Goal: Information Seeking & Learning: Learn about a topic

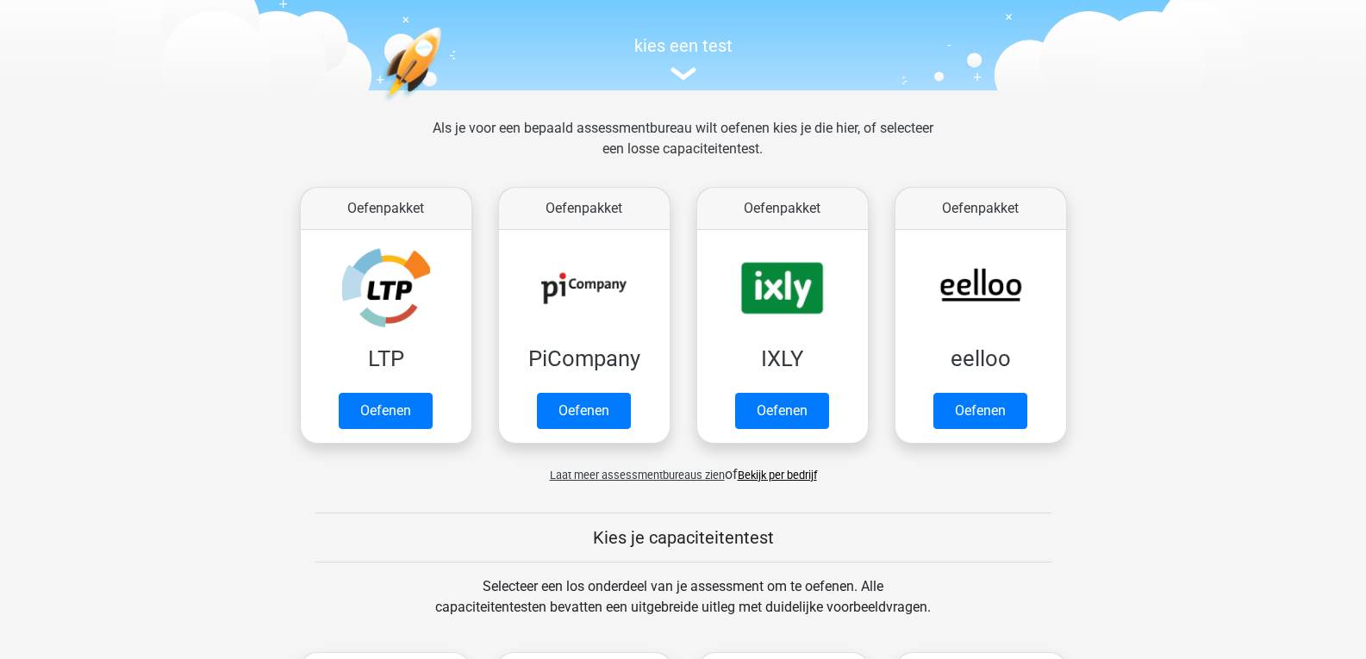
scroll to position [155, 0]
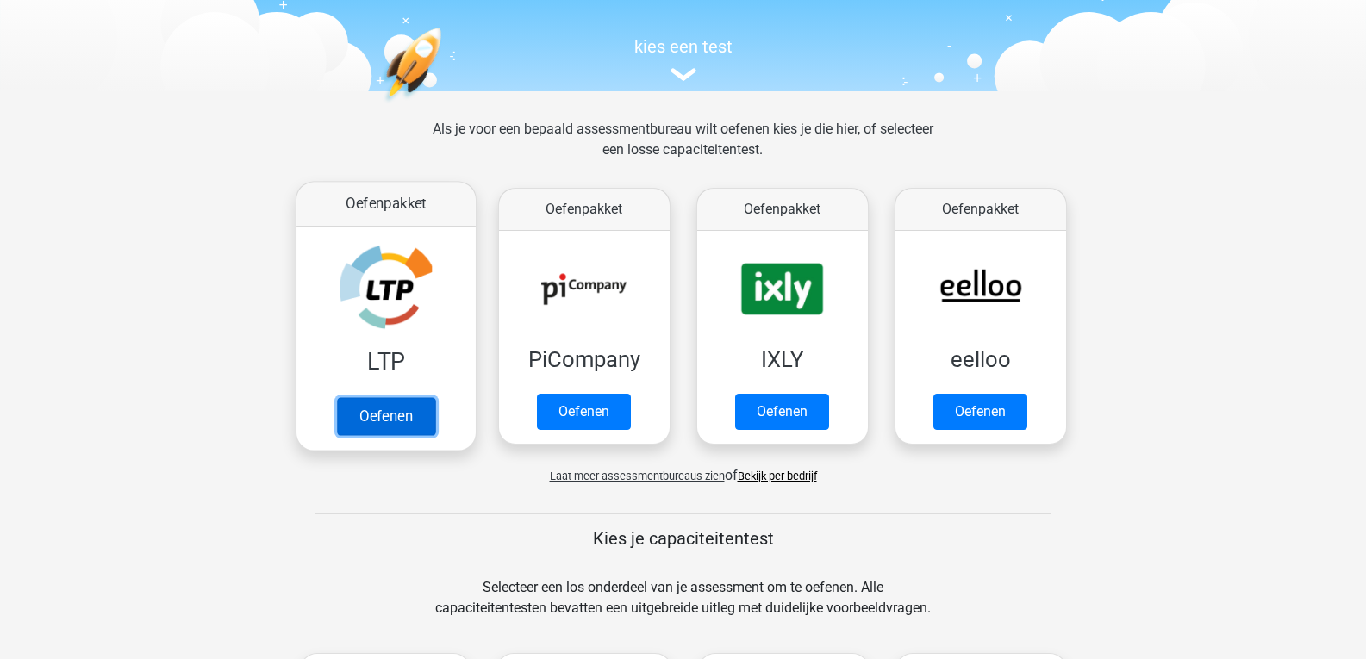
click at [390, 414] on link "Oefenen" at bounding box center [385, 416] width 98 height 38
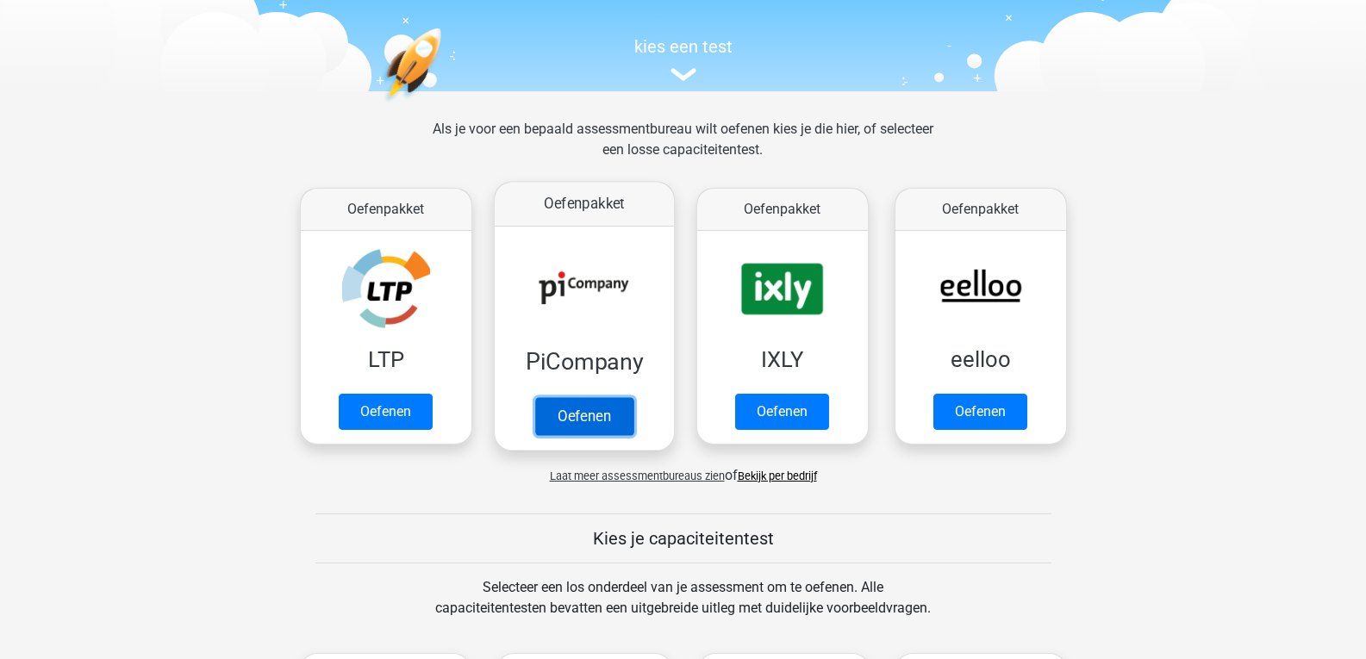
click at [571, 414] on link "Oefenen" at bounding box center [583, 416] width 98 height 38
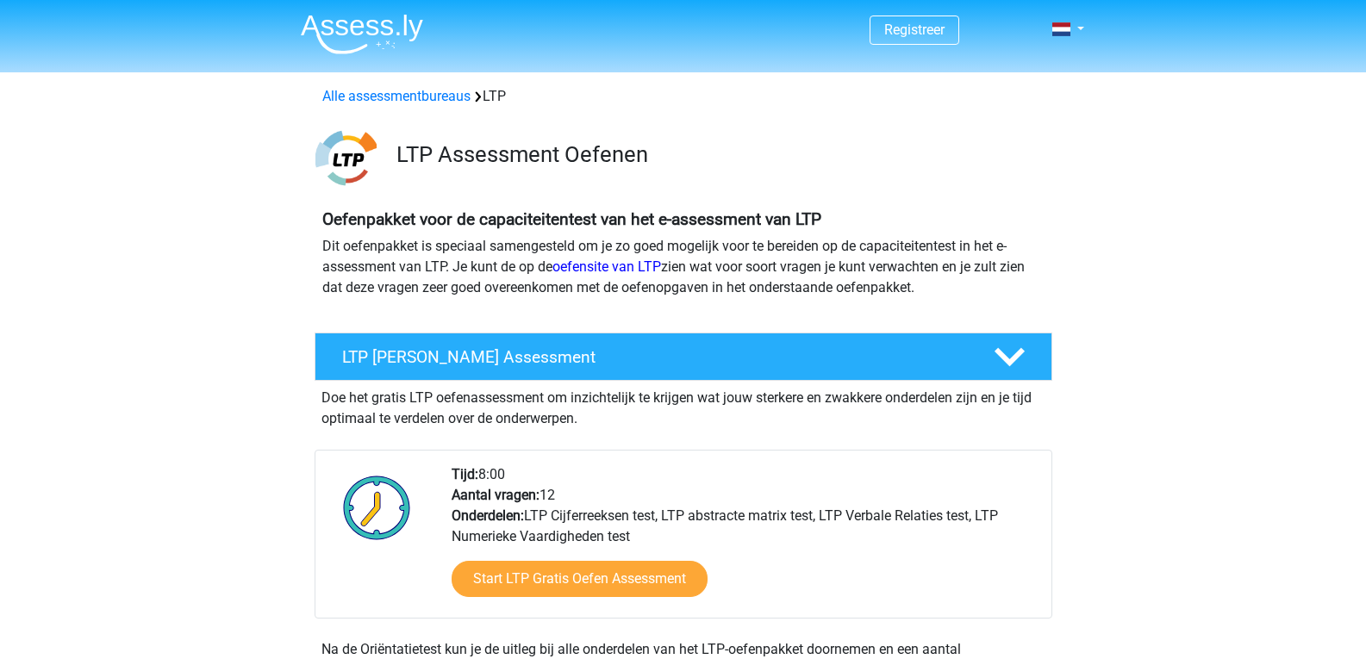
scroll to position [157, 0]
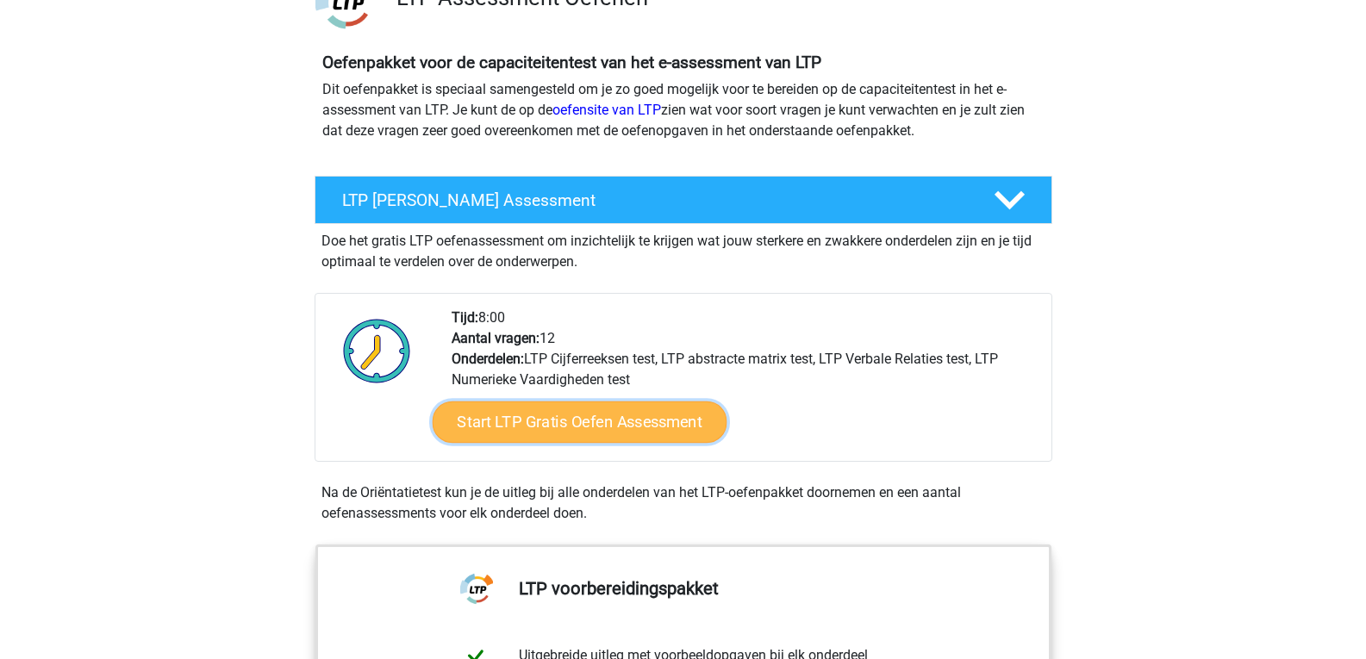
click at [524, 409] on link "Start LTP Gratis Oefen Assessment" at bounding box center [579, 422] width 295 height 41
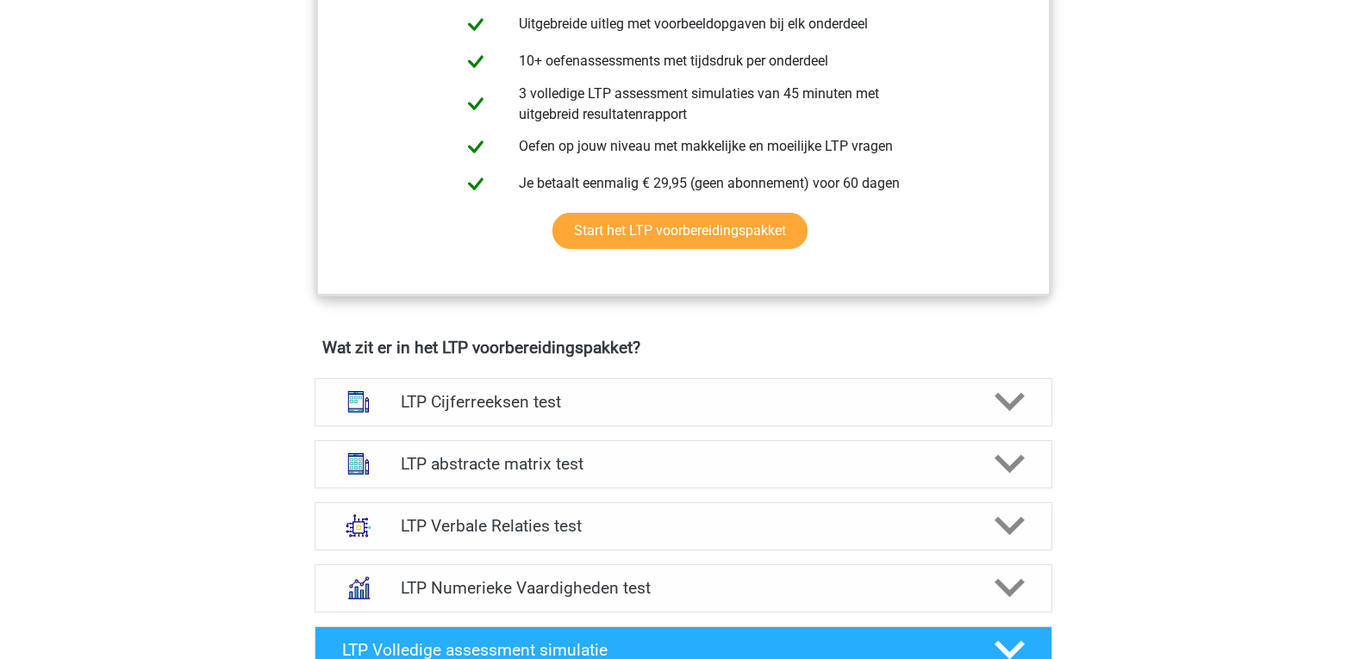
scroll to position [790, 0]
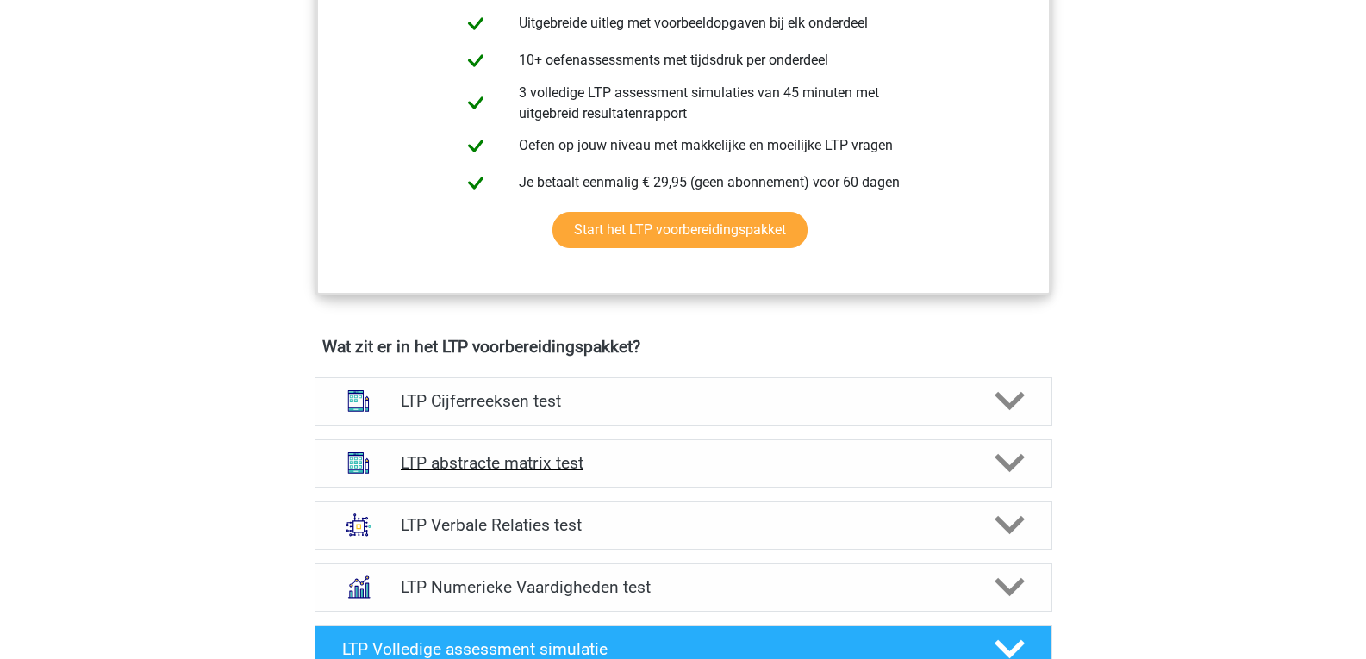
click at [549, 469] on h4 "LTP abstracte matrix test" at bounding box center [683, 463] width 565 height 20
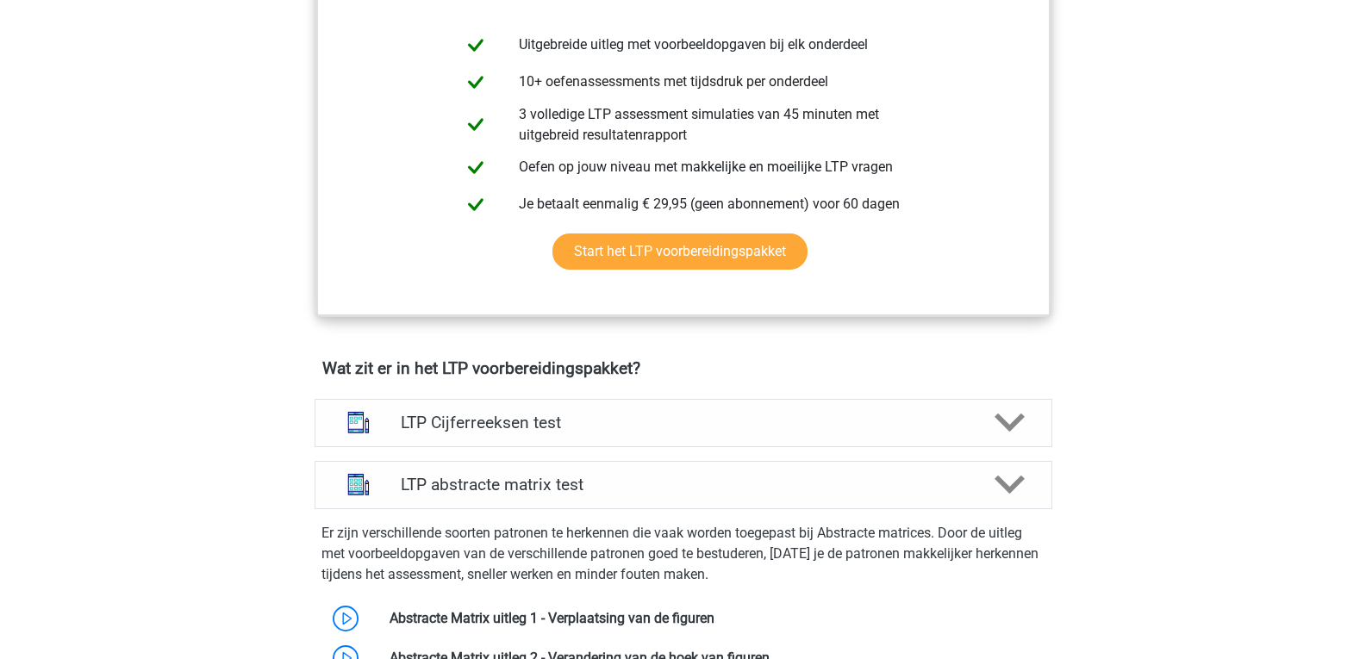
scroll to position [773, 0]
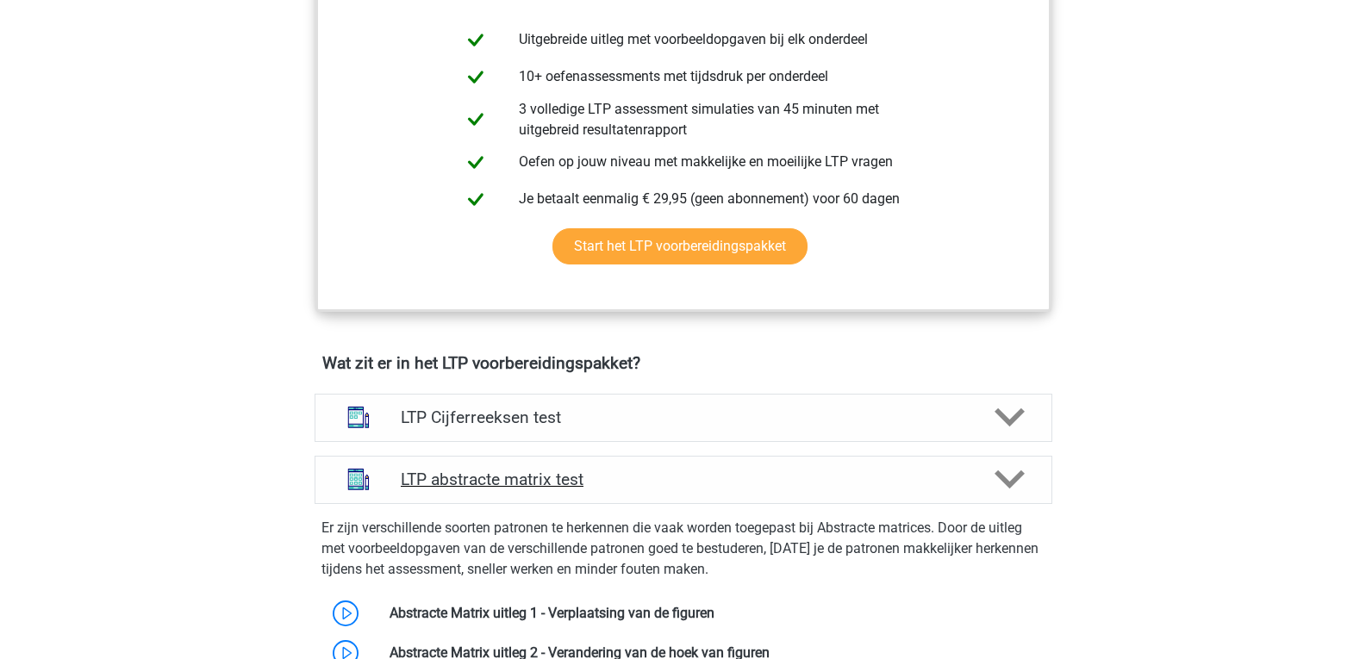
click at [703, 463] on div "LTP abstracte matrix test" at bounding box center [684, 480] width 738 height 48
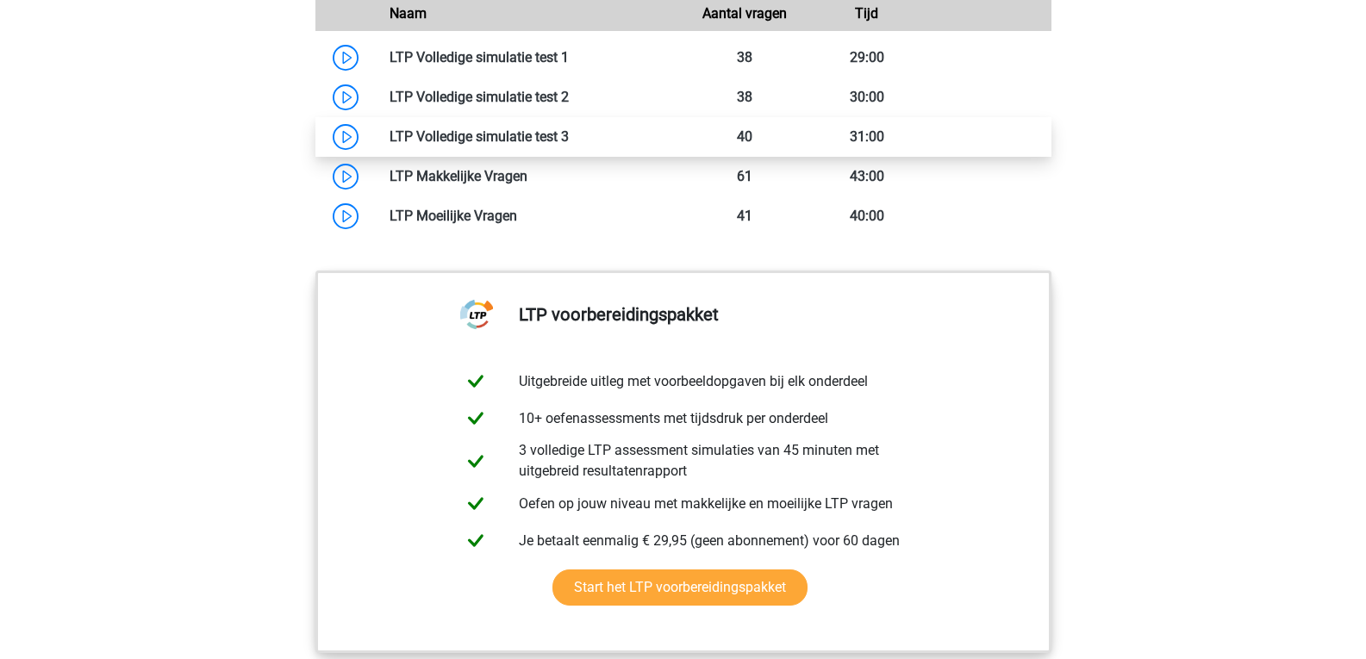
scroll to position [1537, 0]
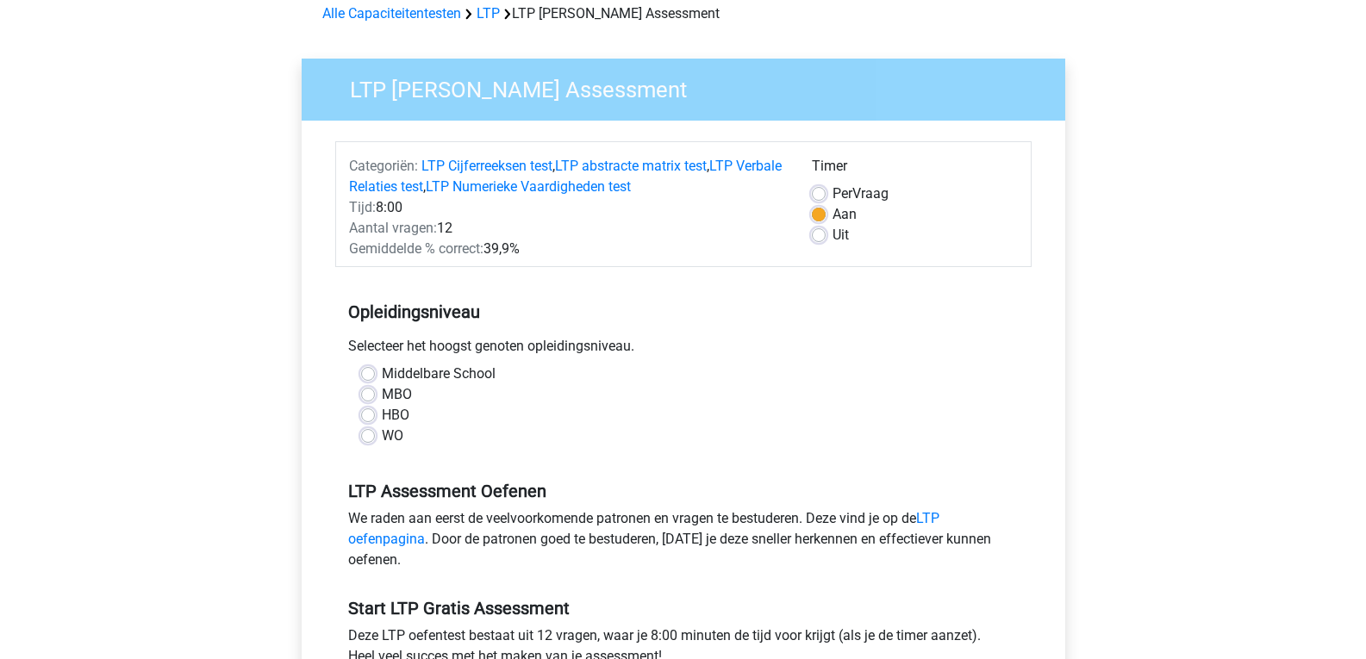
scroll to position [87, 0]
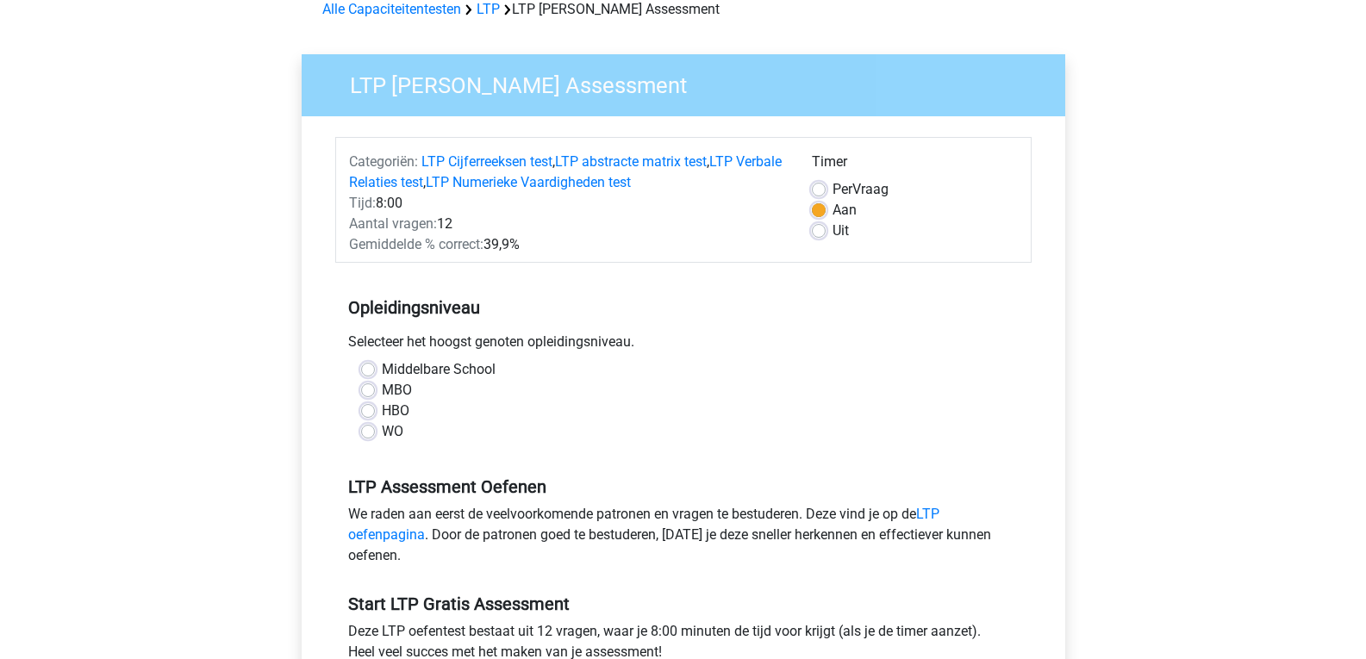
click at [382, 386] on label "MBO" at bounding box center [397, 390] width 30 height 21
click at [372, 386] on input "MBO" at bounding box center [368, 388] width 14 height 17
radio input "true"
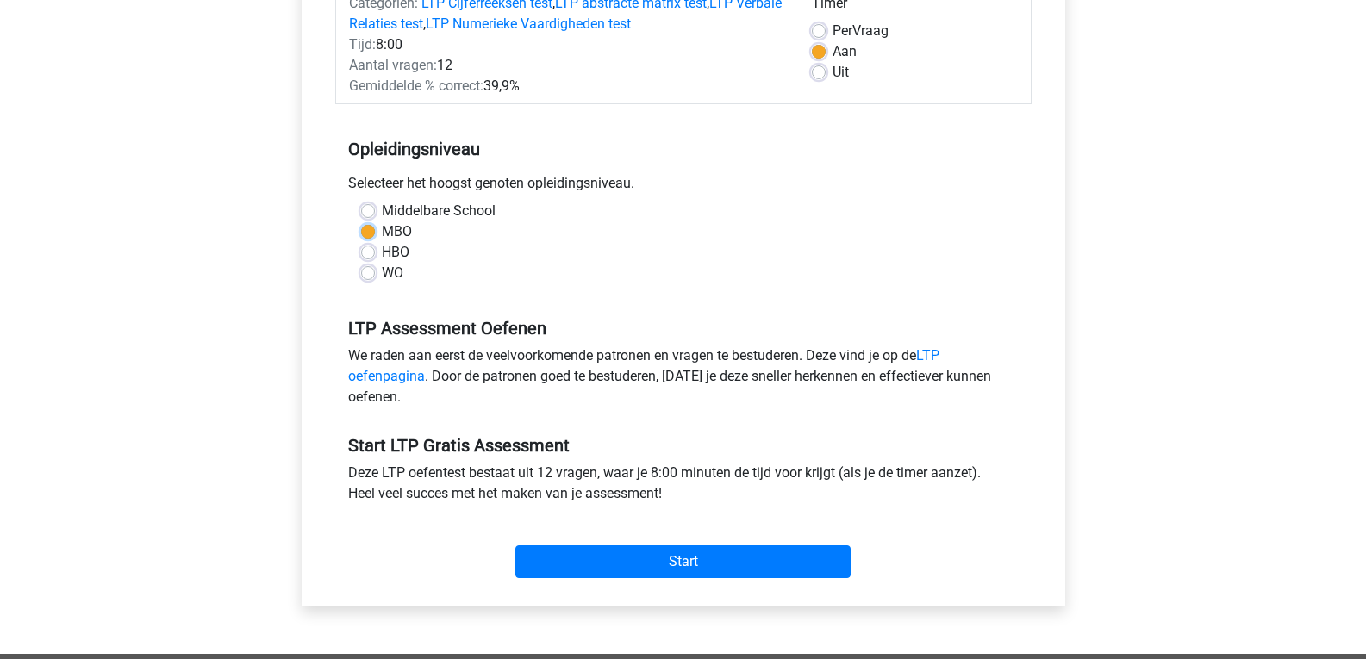
scroll to position [262, 0]
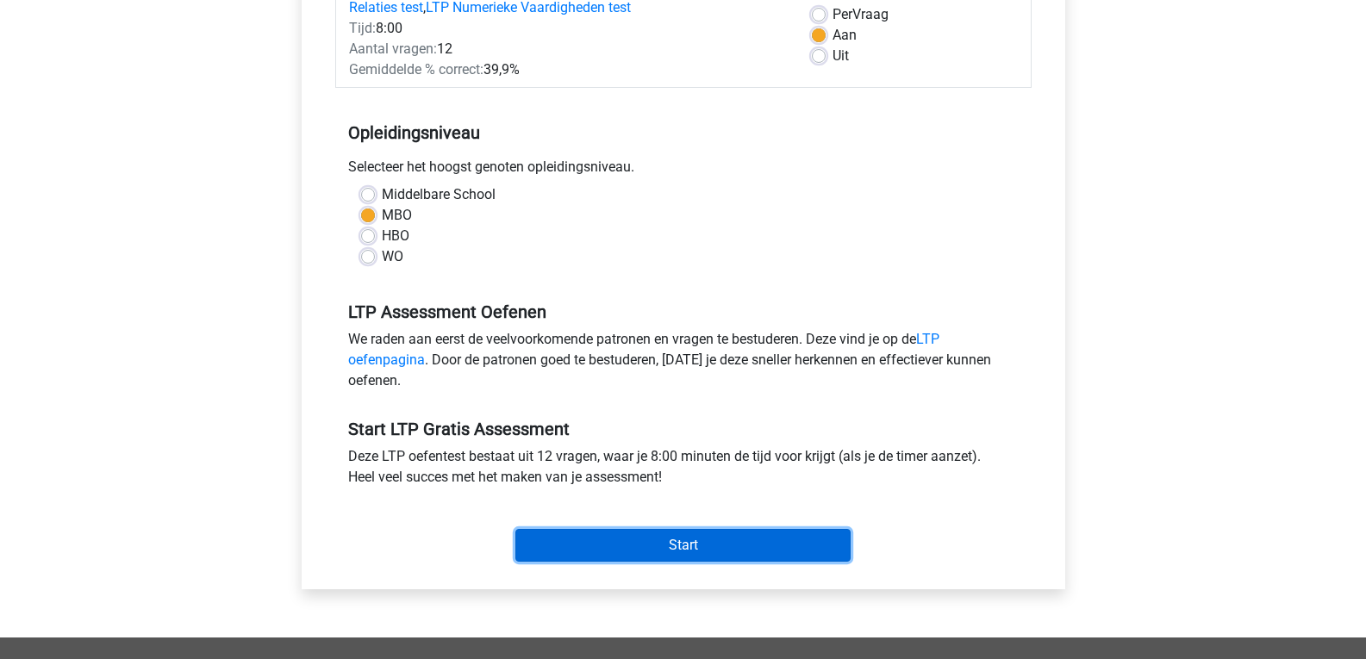
click at [678, 535] on input "Start" at bounding box center [682, 545] width 335 height 33
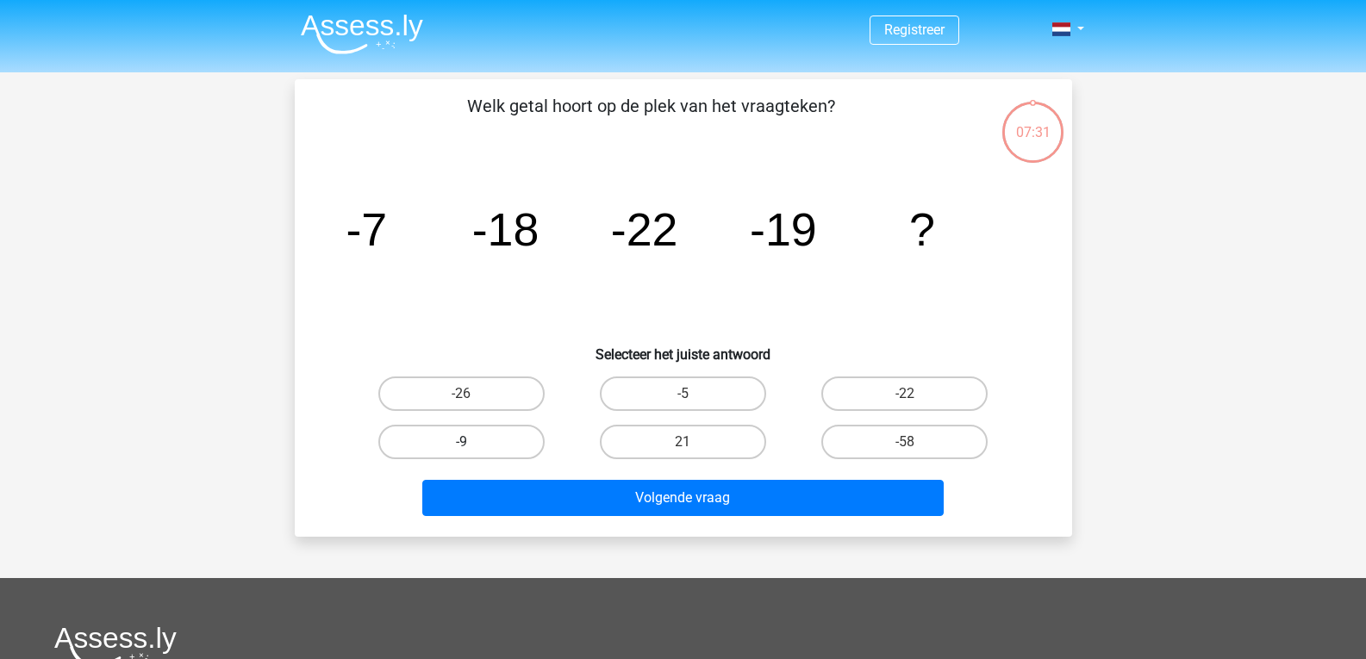
click at [522, 451] on label "-9" at bounding box center [461, 442] width 166 height 34
click at [472, 451] on input "-9" at bounding box center [466, 447] width 11 height 11
radio input "true"
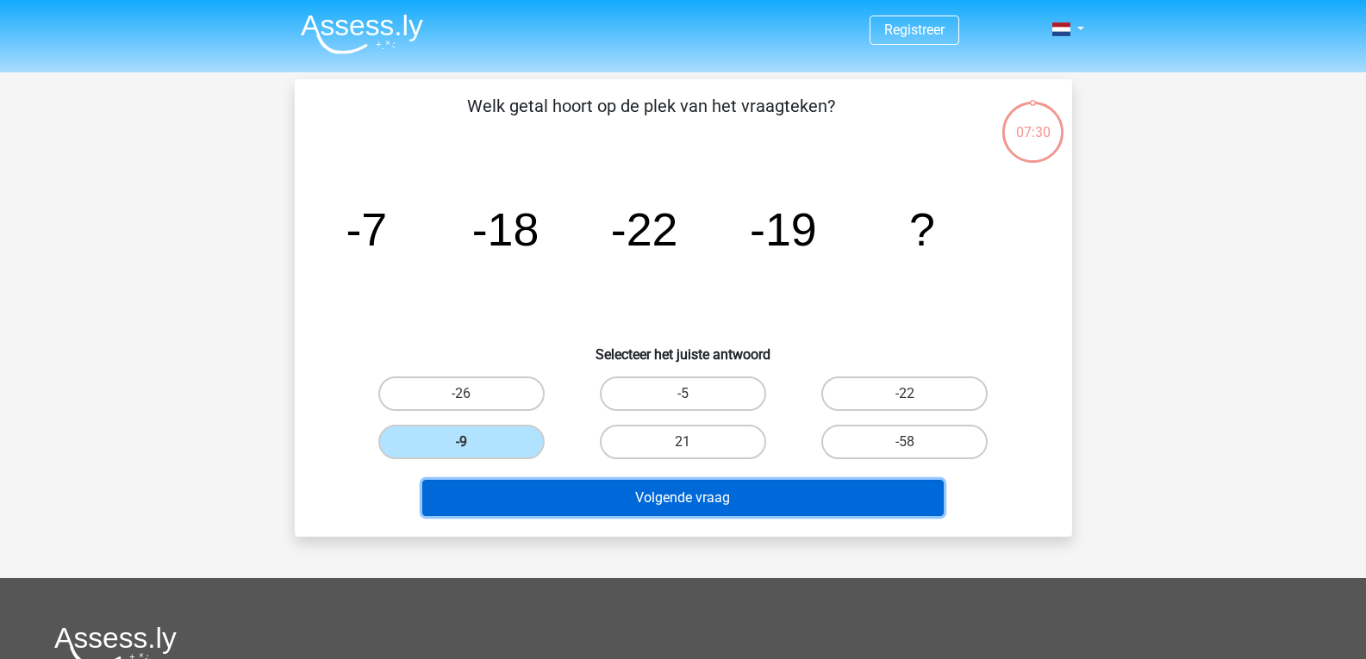
click at [634, 514] on button "Volgende vraag" at bounding box center [682, 498] width 521 height 36
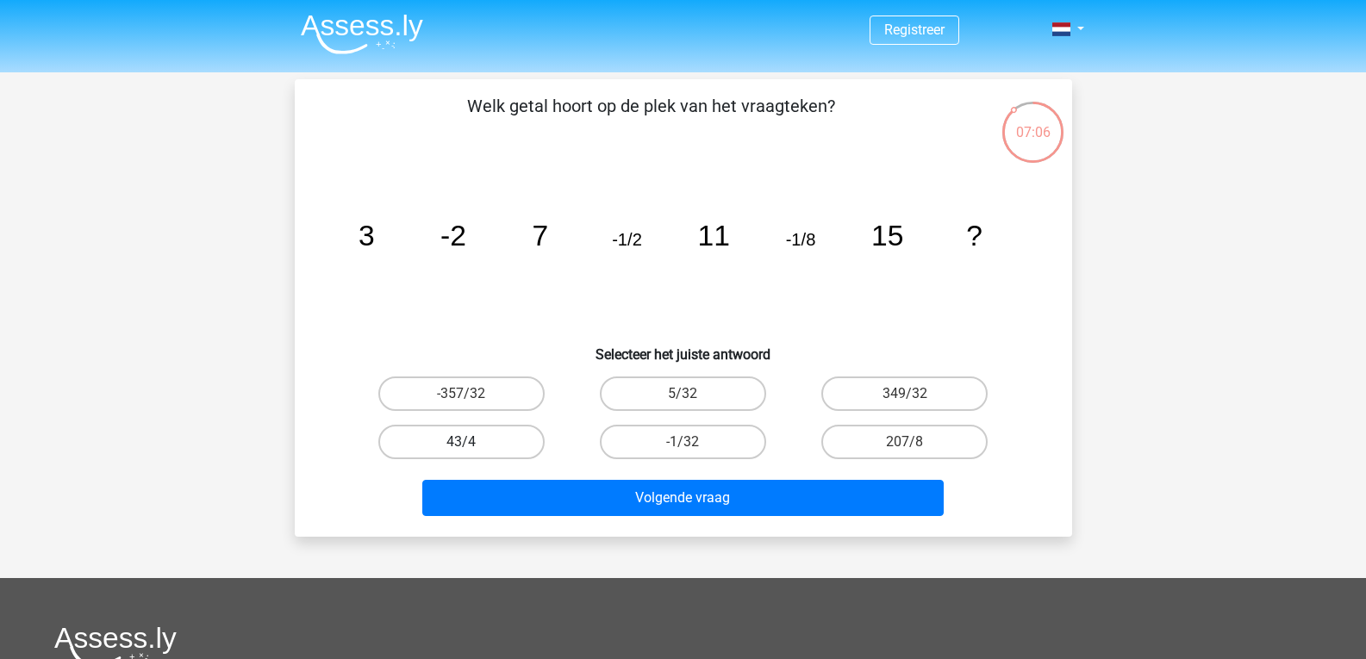
click at [483, 456] on label "43/4" at bounding box center [461, 442] width 166 height 34
click at [472, 453] on input "43/4" at bounding box center [466, 447] width 11 height 11
radio input "true"
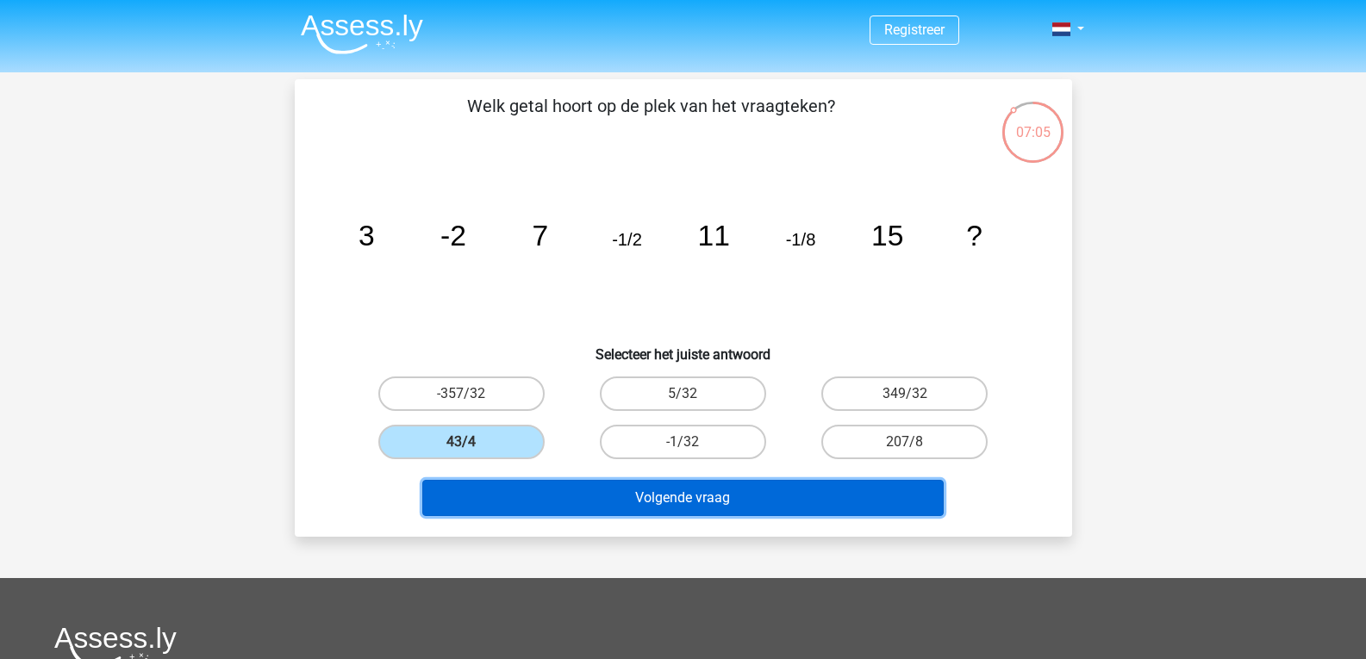
click at [534, 489] on button "Volgende vraag" at bounding box center [682, 498] width 521 height 36
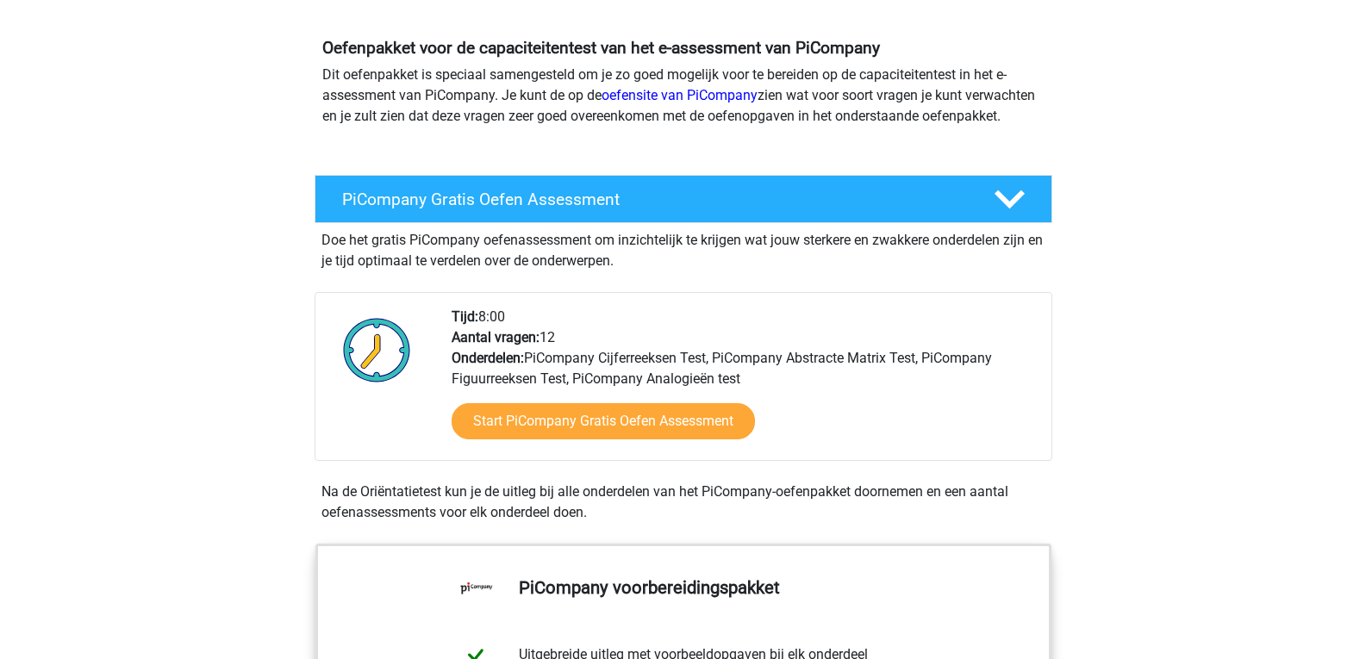
scroll to position [174, 0]
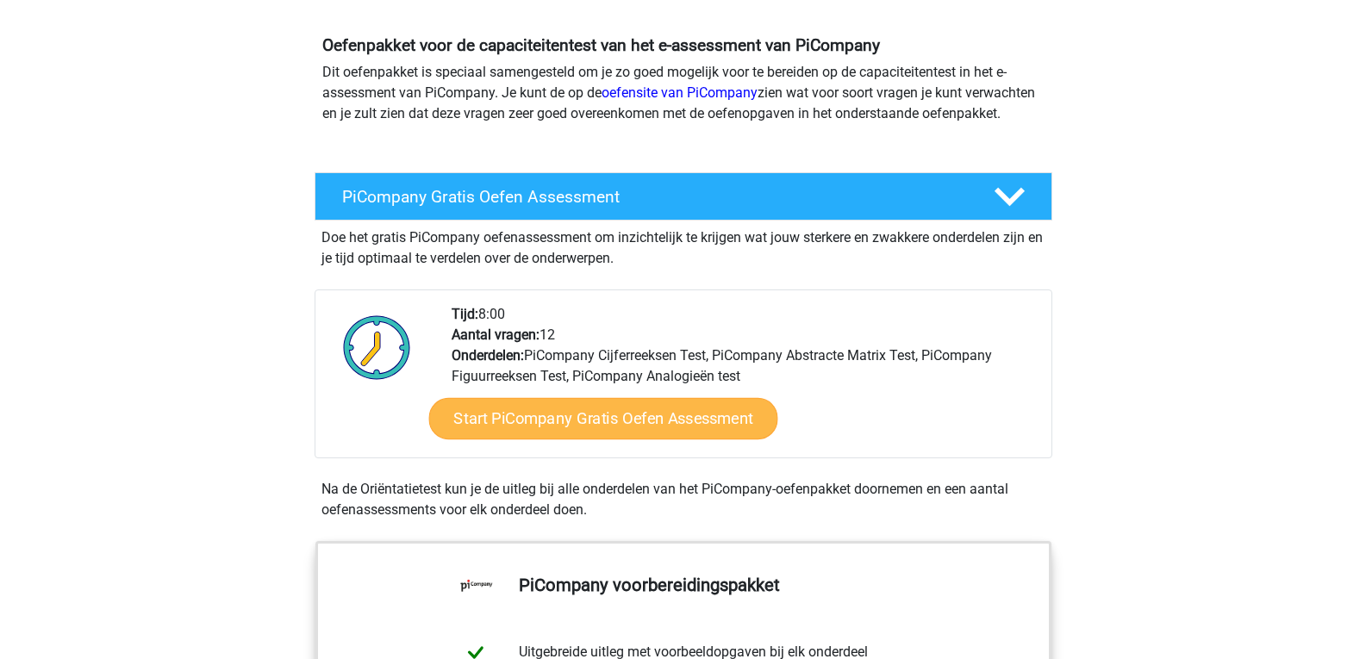
drag, startPoint x: 0, startPoint y: 0, endPoint x: 571, endPoint y: 435, distance: 717.7
click at [571, 435] on div "Start PiCompany Gratis Oefen Assessment" at bounding box center [745, 422] width 586 height 71
click at [571, 435] on link "Start PiCompany Gratis Oefen Assessment" at bounding box center [602, 418] width 349 height 41
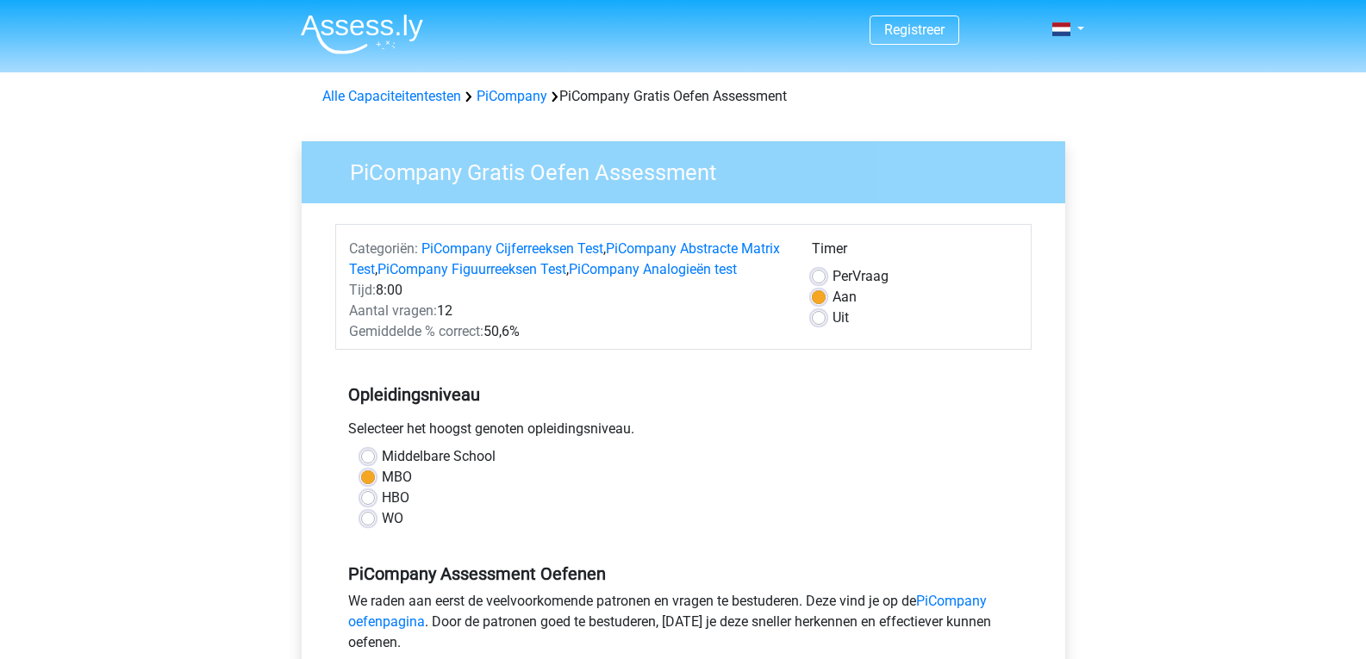
click at [371, 509] on div "HBO" at bounding box center [683, 498] width 645 height 21
click at [382, 467] on label "Middelbare School" at bounding box center [439, 456] width 114 height 21
click at [369, 464] on input "Middelbare School" at bounding box center [368, 454] width 14 height 17
radio input "true"
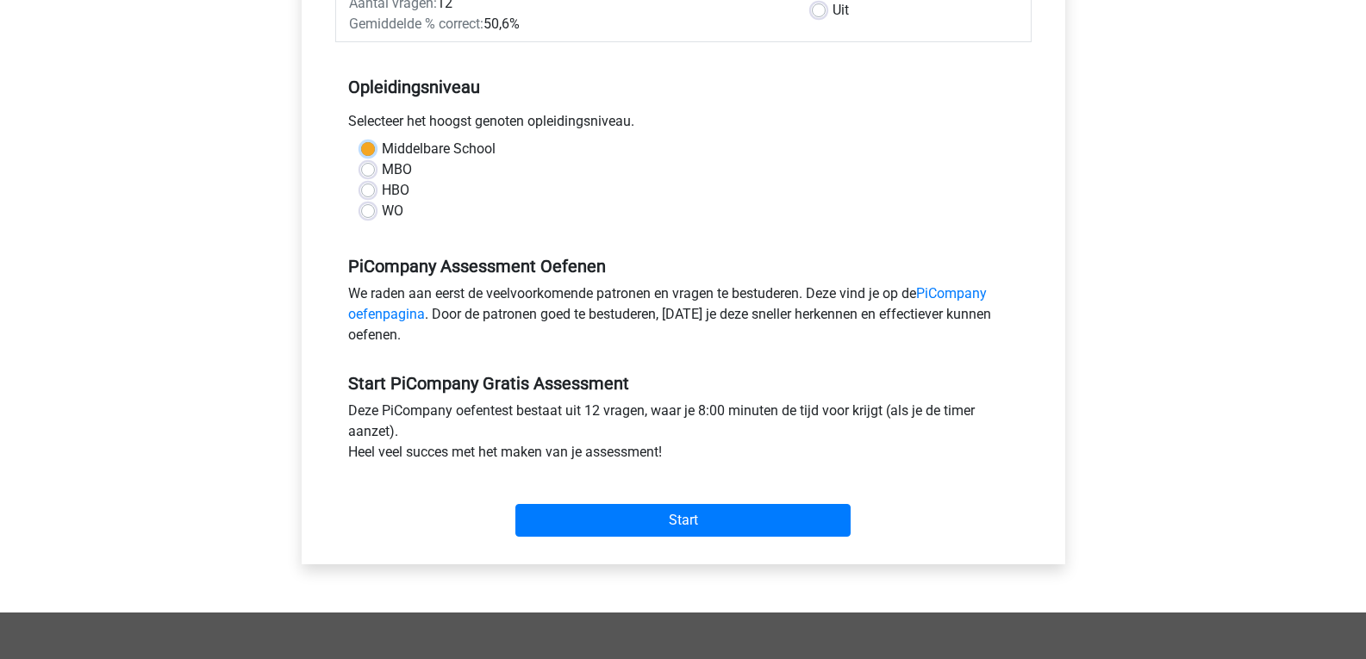
scroll to position [309, 0]
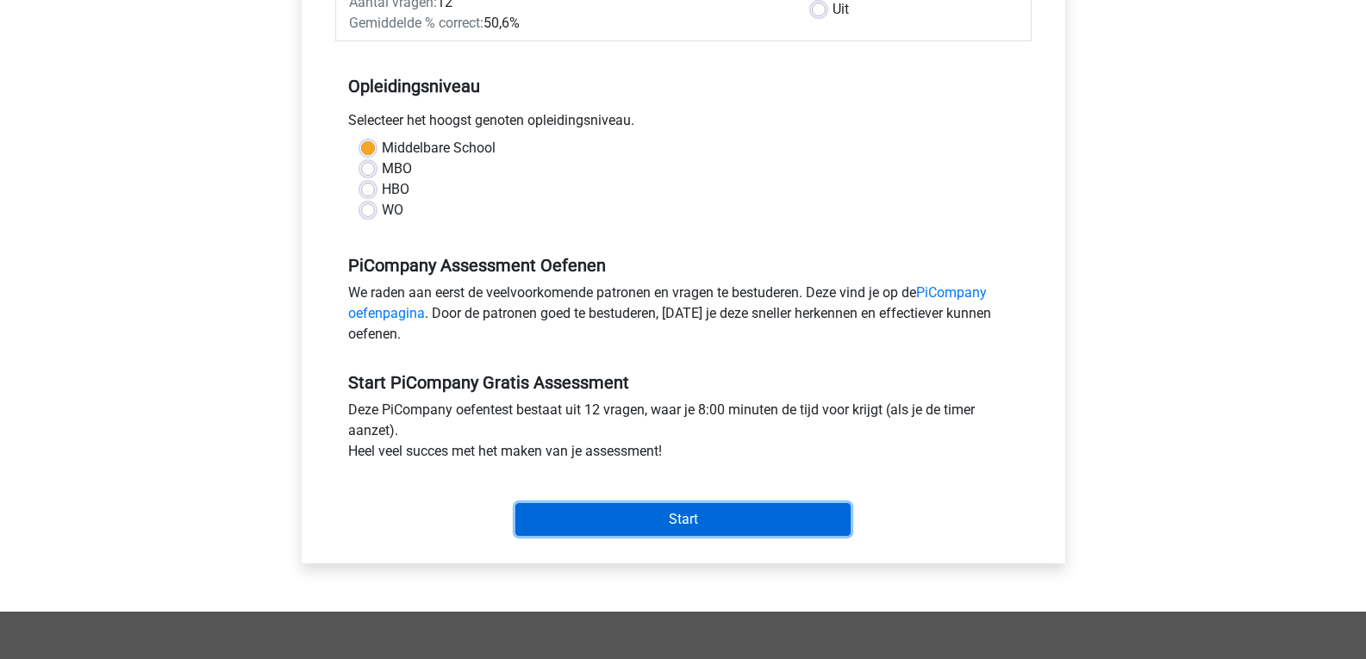
click at [558, 534] on input "Start" at bounding box center [682, 519] width 335 height 33
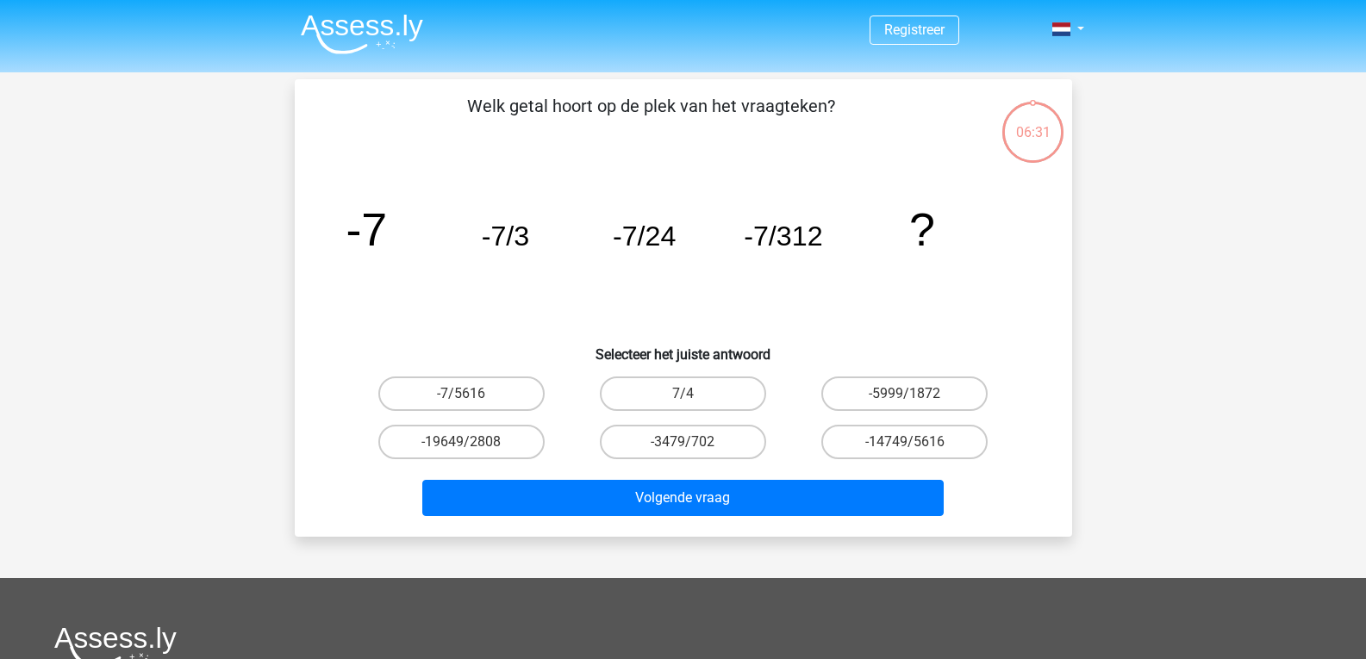
click at [911, 449] on input "-14749/5616" at bounding box center [910, 447] width 11 height 11
radio input "true"
click at [506, 403] on label "-7/5616" at bounding box center [461, 394] width 166 height 34
click at [472, 403] on input "-7/5616" at bounding box center [466, 399] width 11 height 11
radio input "true"
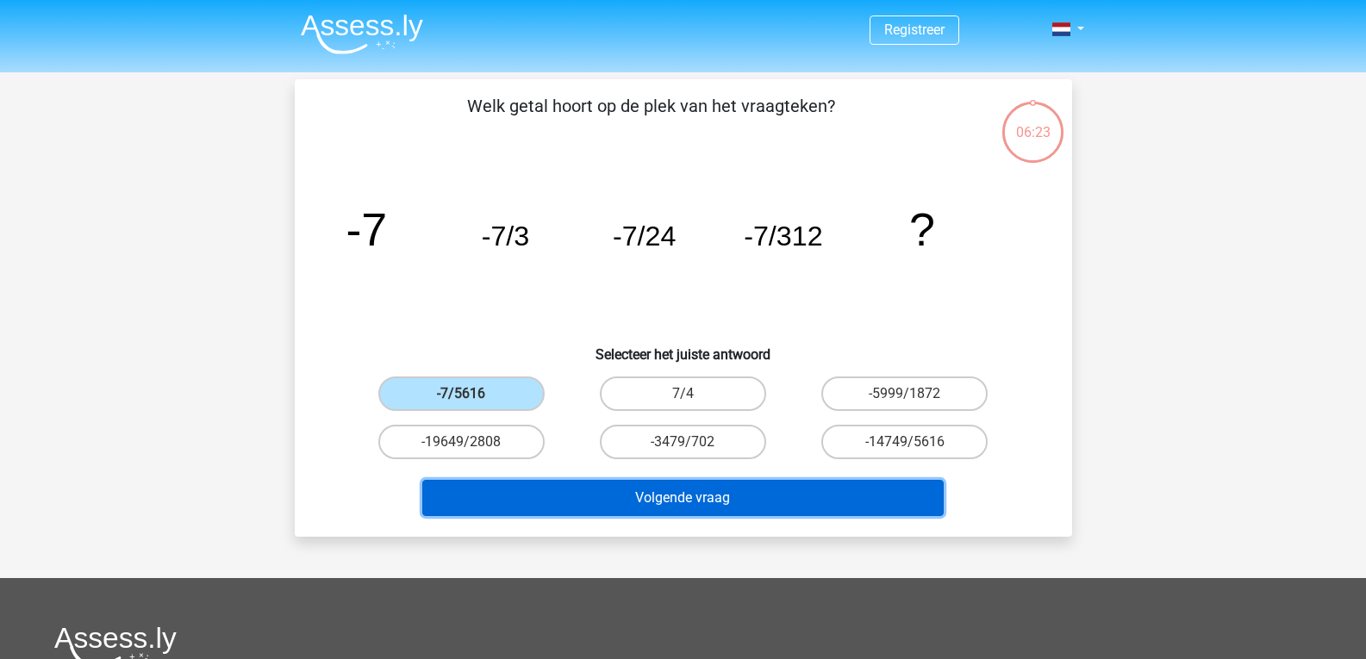
click at [685, 510] on button "Volgende vraag" at bounding box center [682, 498] width 521 height 36
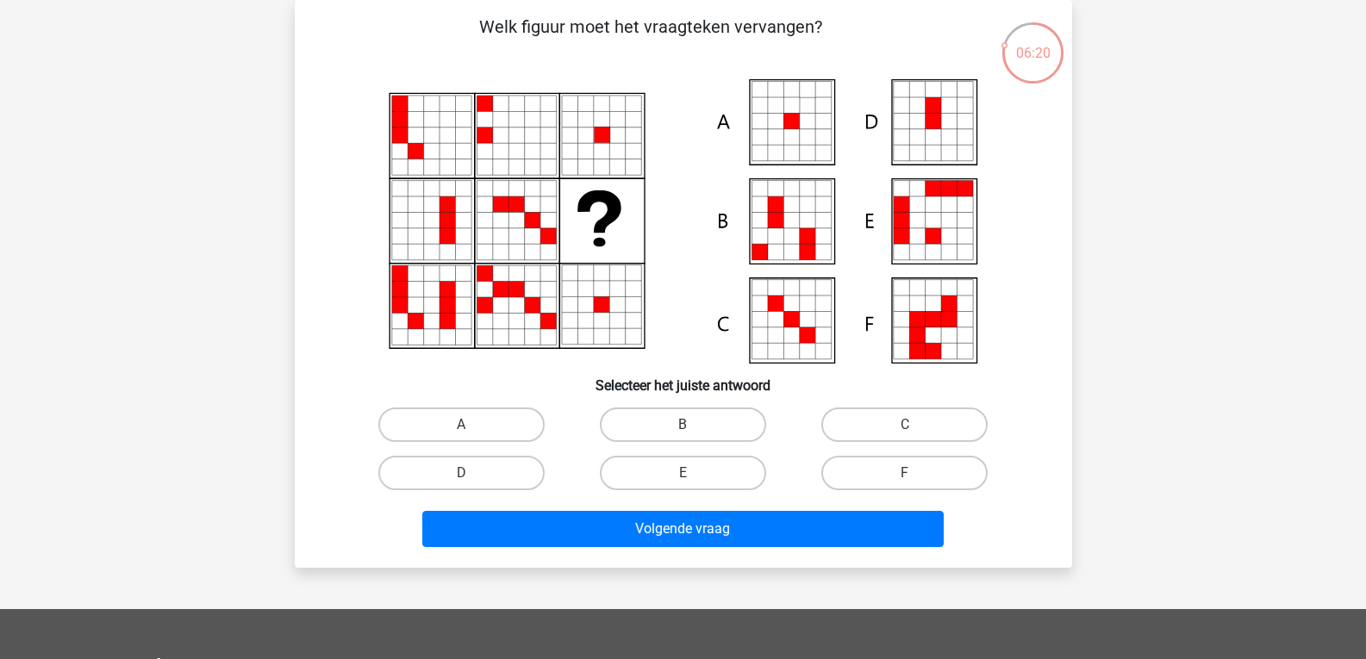
scroll to position [41, 0]
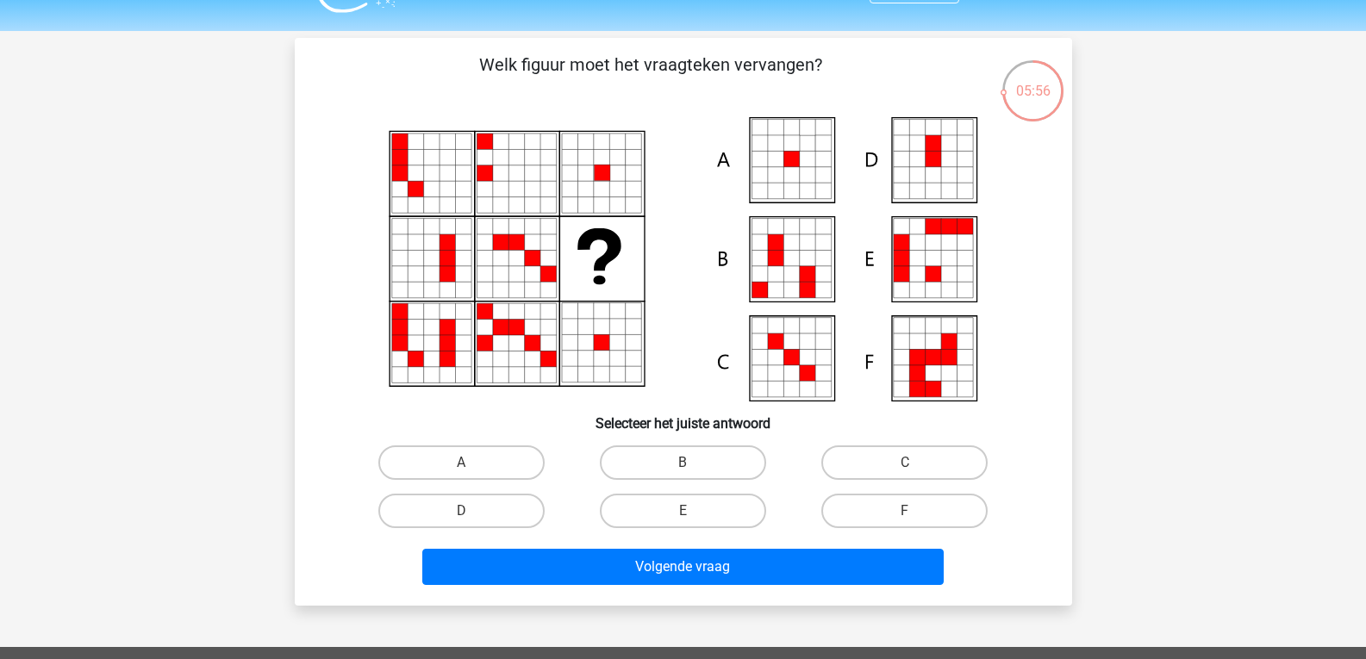
click at [802, 154] on icon at bounding box center [807, 160] width 16 height 16
click at [495, 465] on label "A" at bounding box center [461, 463] width 166 height 34
click at [472, 465] on input "A" at bounding box center [466, 468] width 11 height 11
radio input "true"
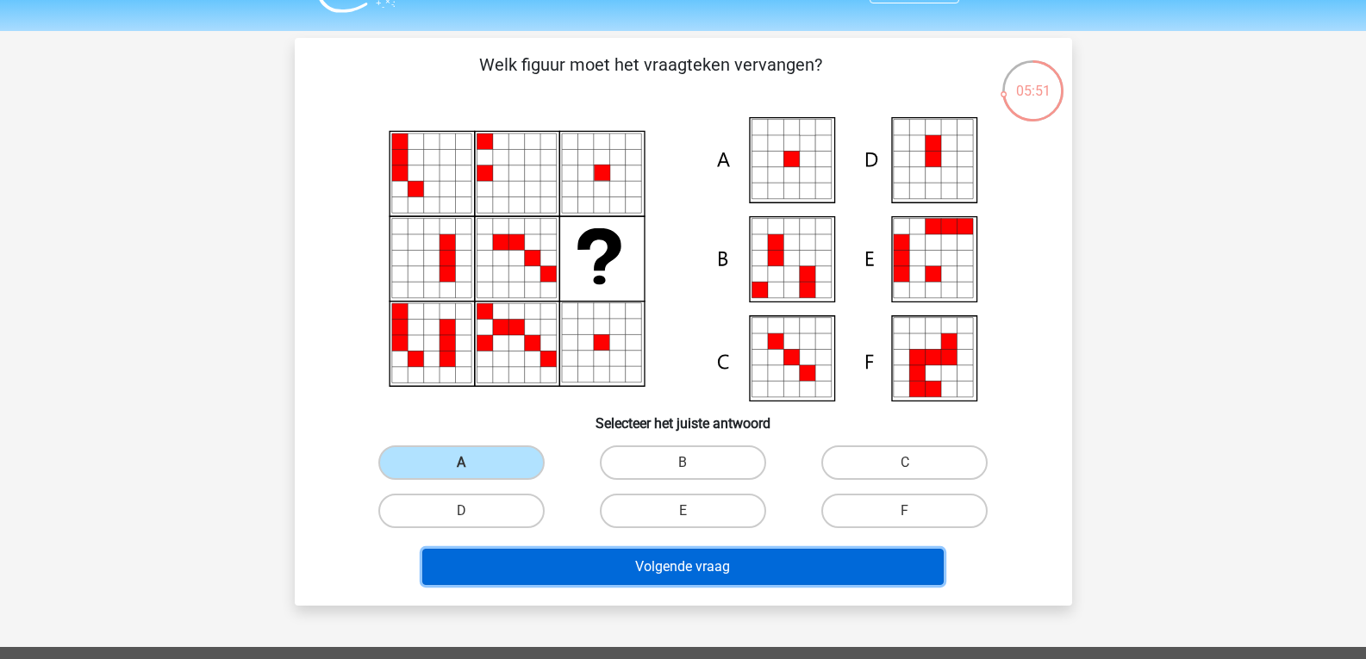
click at [616, 567] on button "Volgende vraag" at bounding box center [682, 567] width 521 height 36
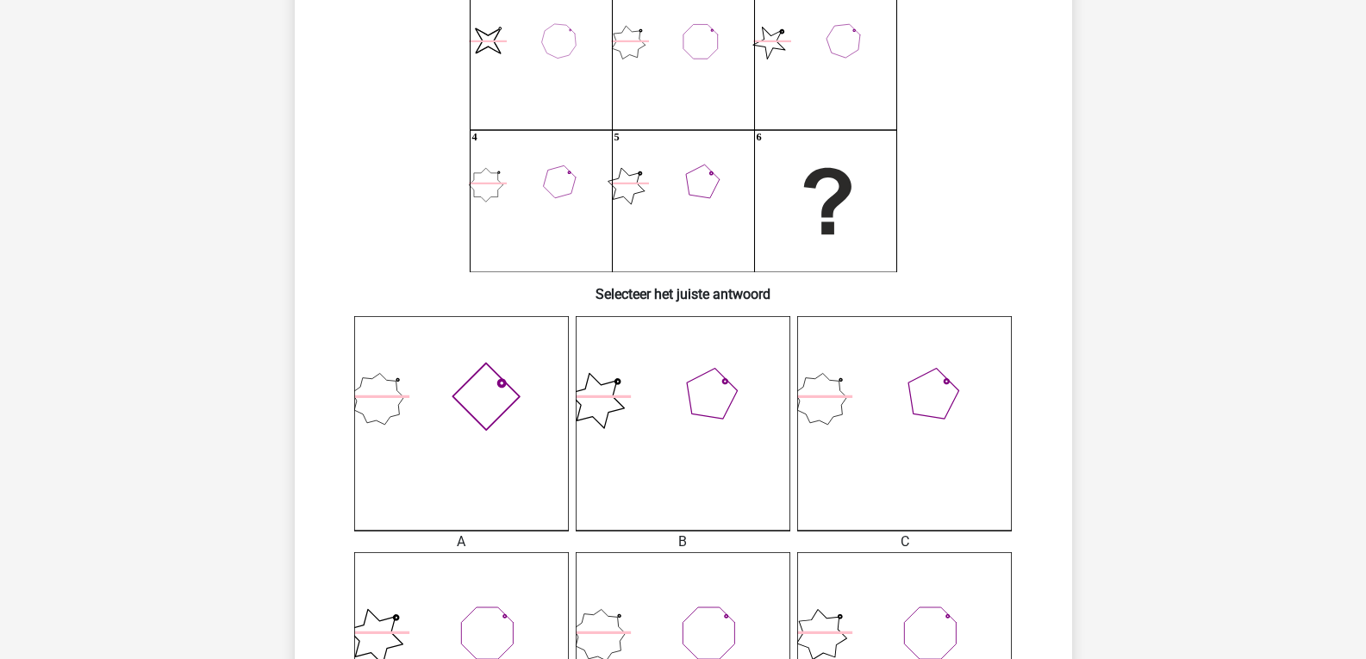
scroll to position [172, 0]
click at [489, 402] on icon at bounding box center [461, 422] width 215 height 215
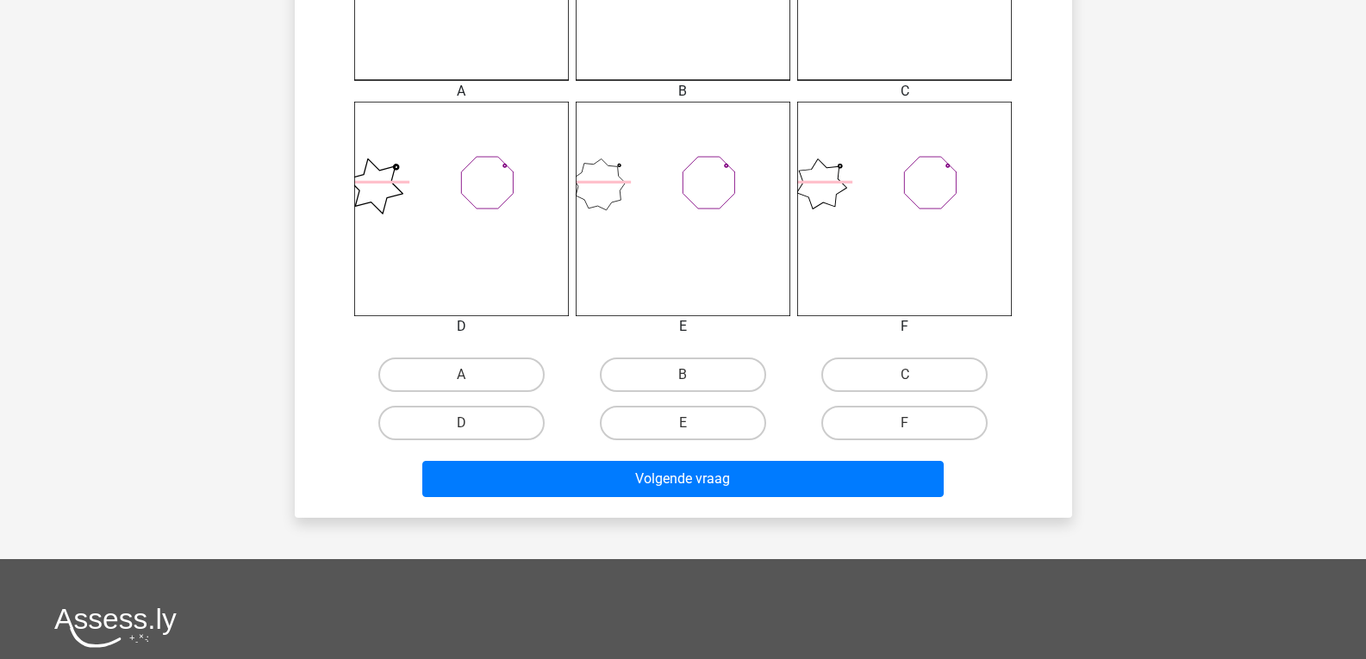
scroll to position [622, 0]
click at [496, 378] on label "A" at bounding box center [461, 374] width 166 height 34
click at [472, 378] on input "A" at bounding box center [466, 379] width 11 height 11
radio input "true"
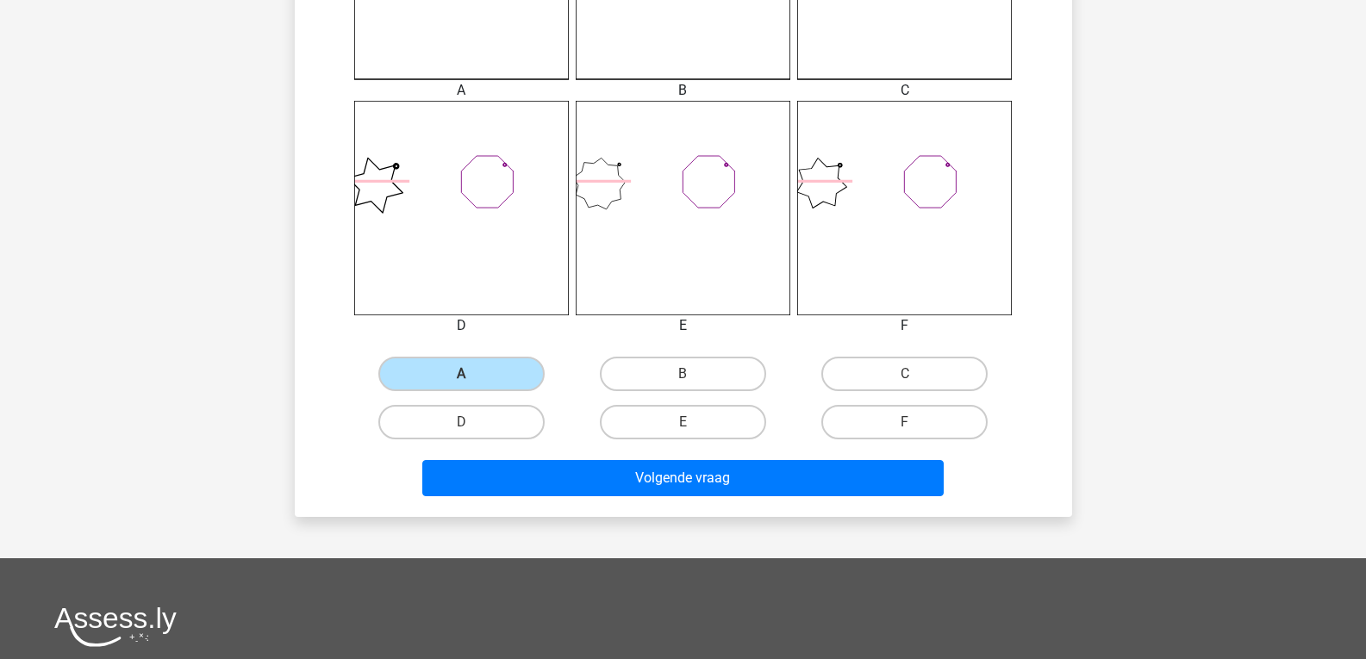
click at [579, 500] on div "Volgende vraag" at bounding box center [683, 481] width 665 height 43
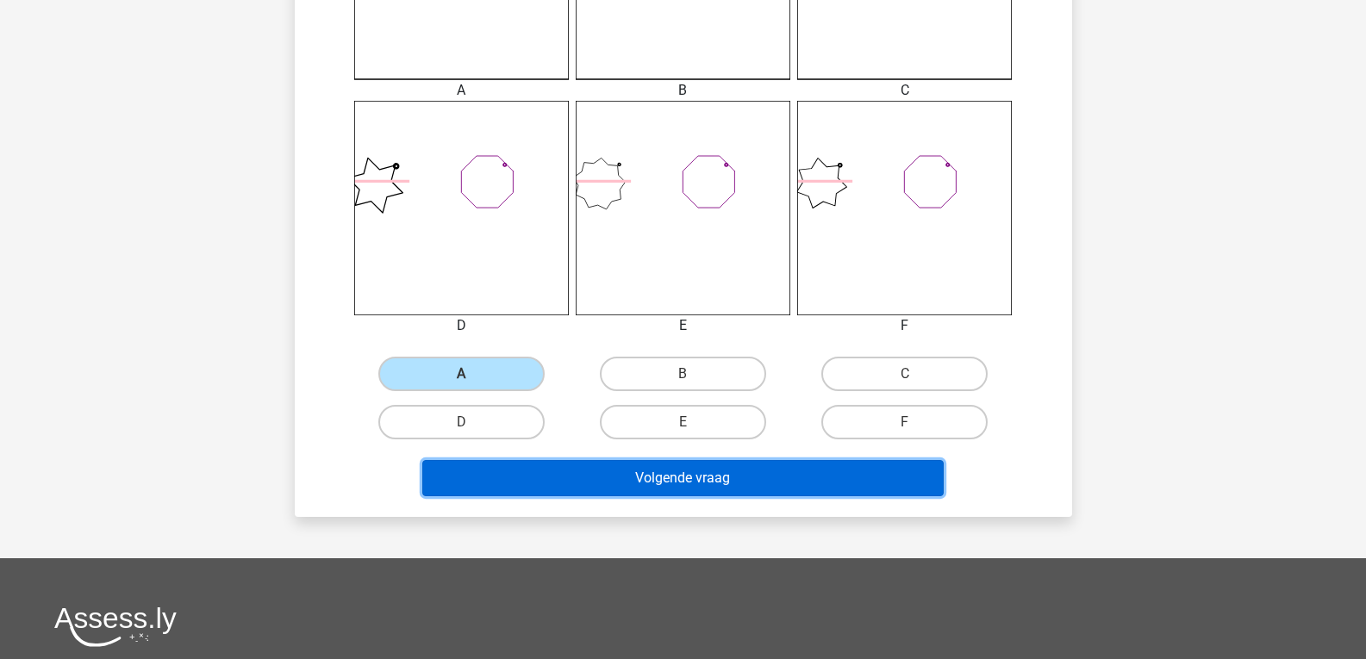
click at [619, 467] on button "Volgende vraag" at bounding box center [682, 478] width 521 height 36
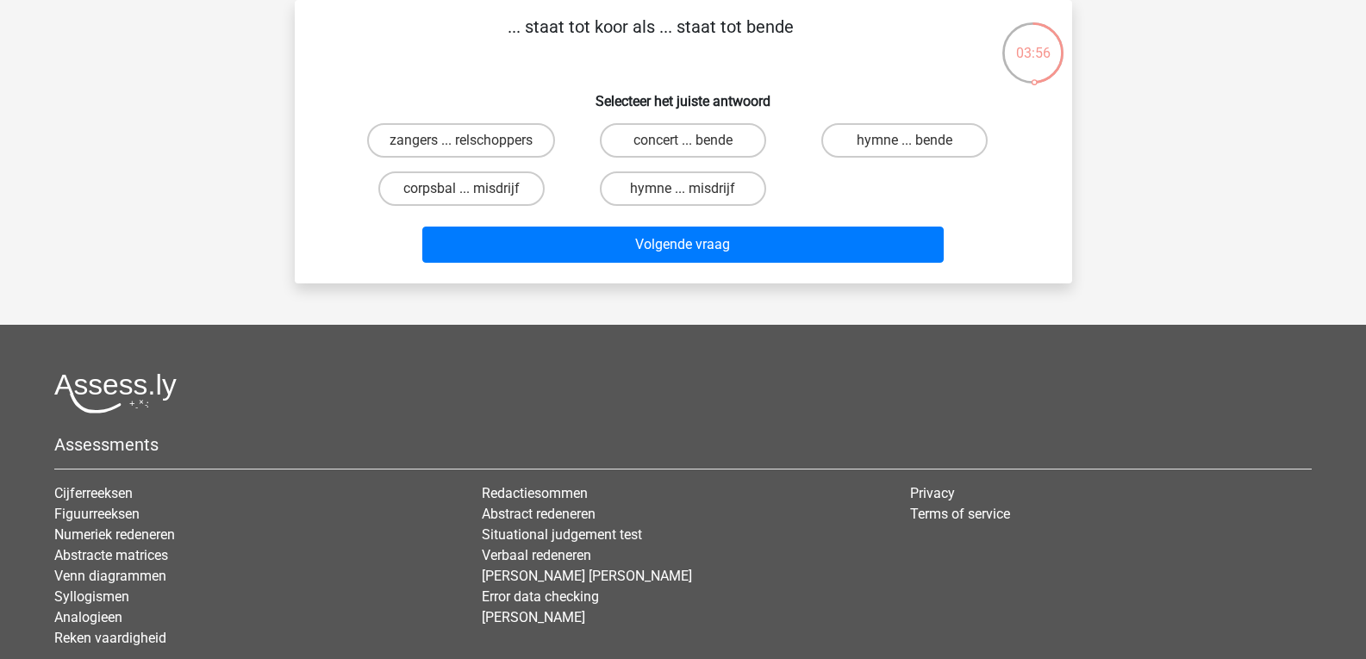
scroll to position [0, 0]
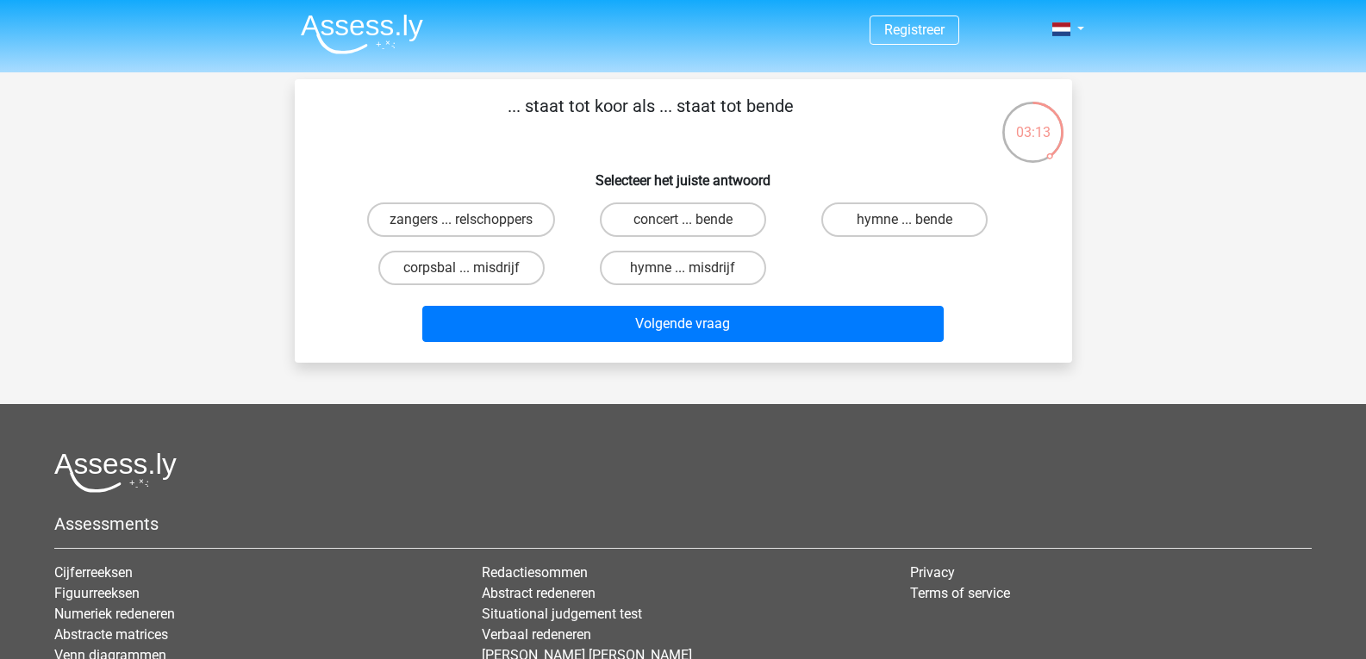
click at [472, 226] on input "zangers ... relschoppers" at bounding box center [466, 225] width 11 height 11
radio input "true"
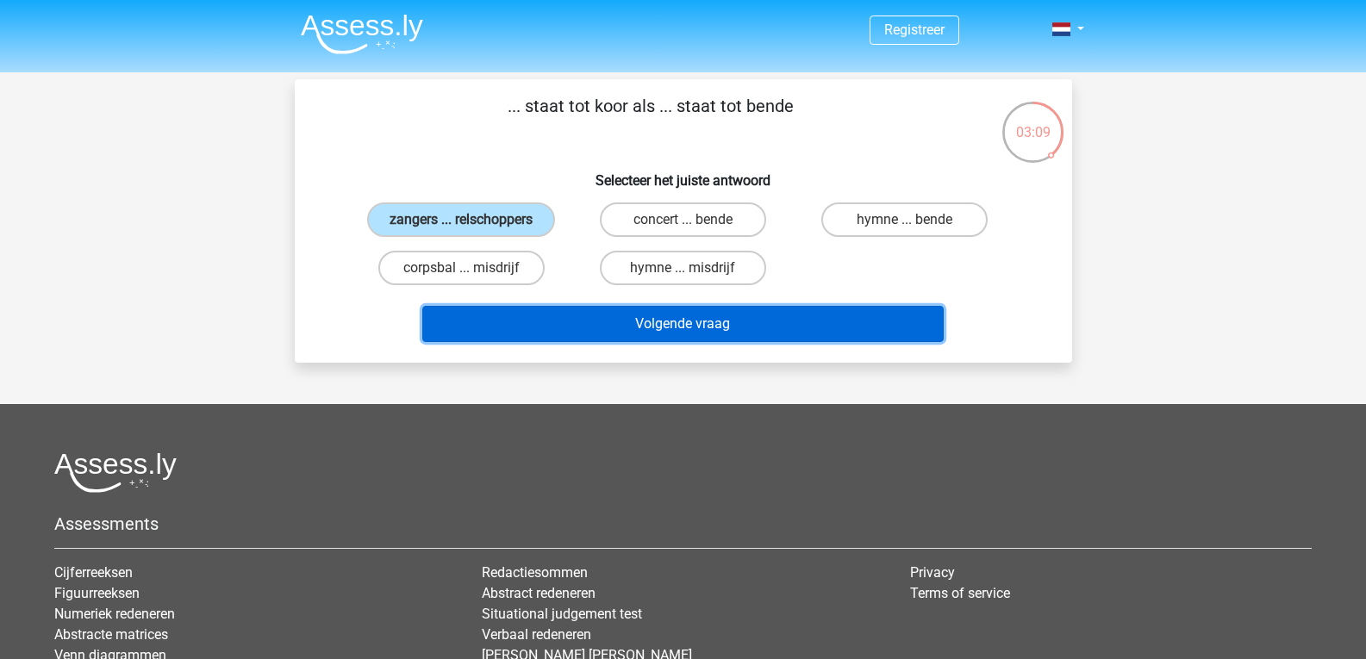
click at [662, 329] on button "Volgende vraag" at bounding box center [682, 324] width 521 height 36
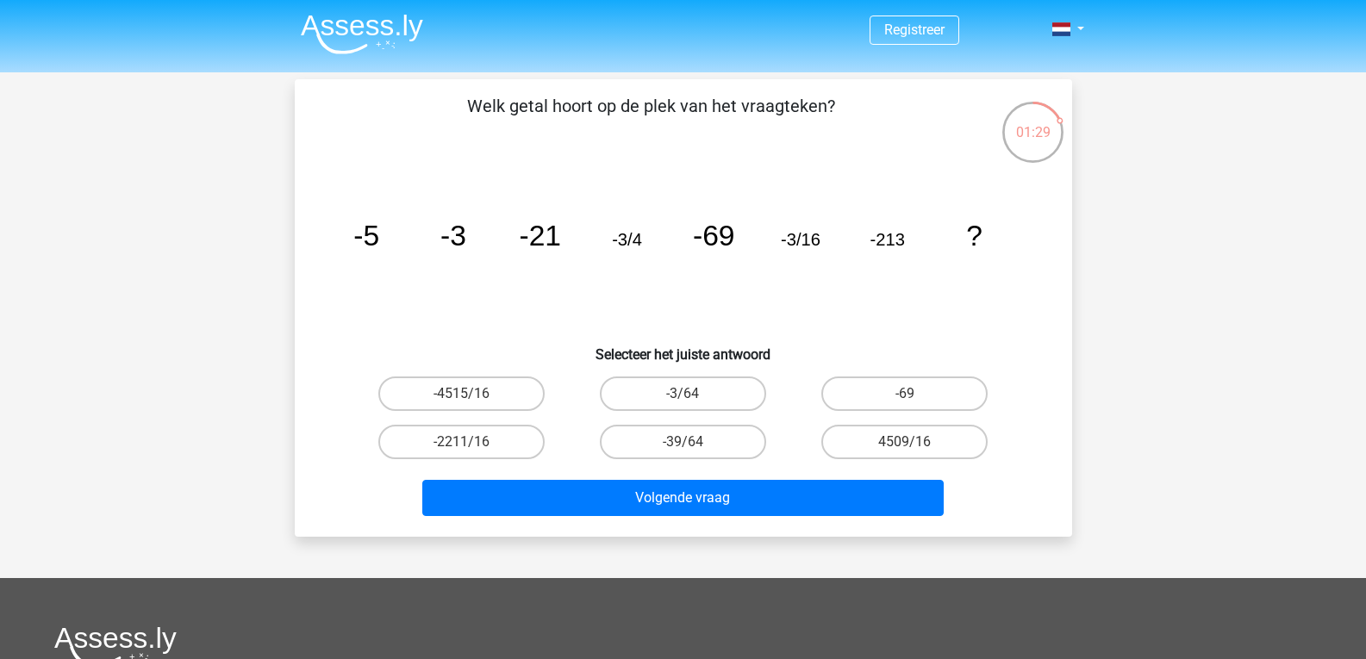
click at [683, 451] on input "-39/64" at bounding box center [688, 447] width 11 height 11
radio input "true"
click at [725, 518] on div "Volgende vraag" at bounding box center [683, 501] width 665 height 43
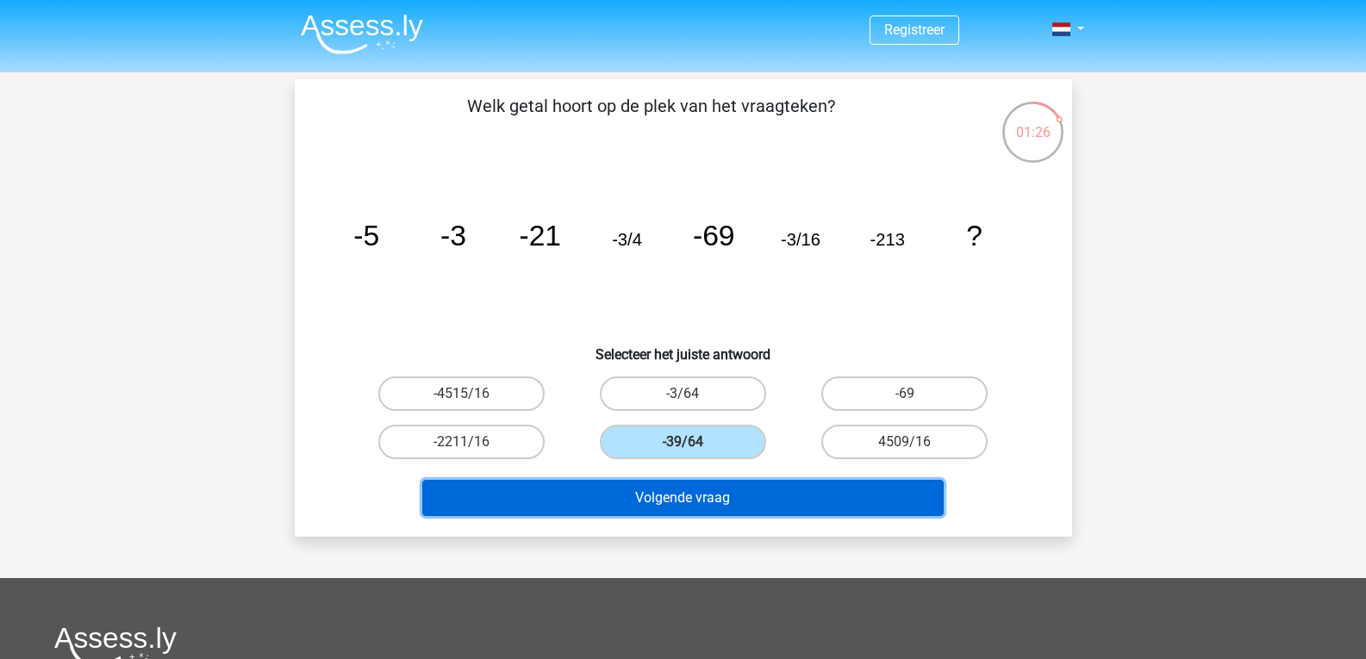
click at [746, 511] on button "Volgende vraag" at bounding box center [682, 498] width 521 height 36
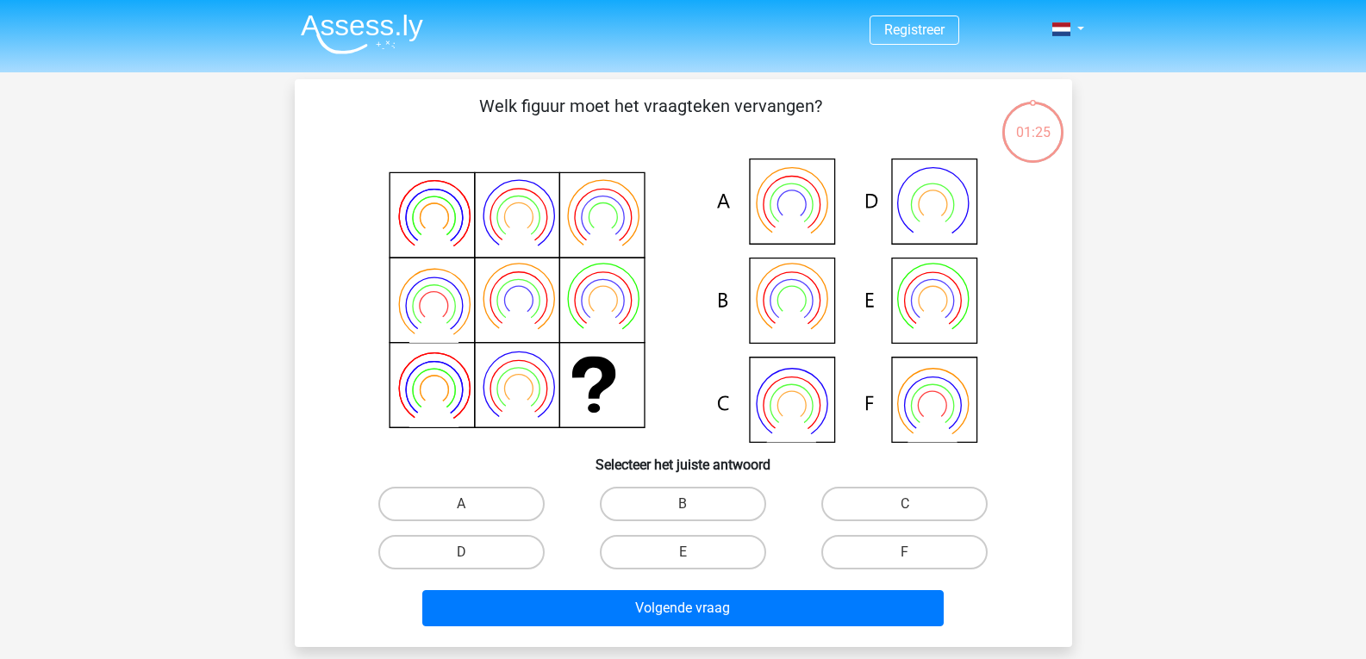
scroll to position [79, 0]
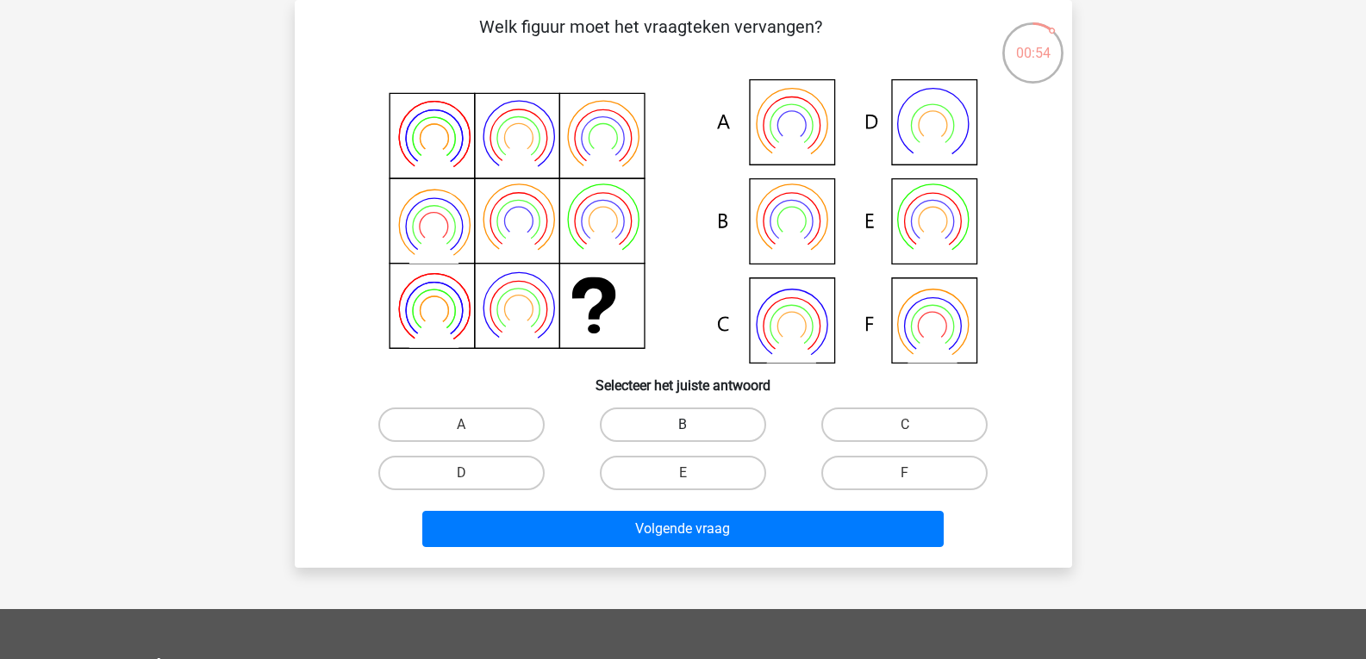
click at [659, 429] on label "B" at bounding box center [683, 425] width 166 height 34
click at [683, 429] on input "B" at bounding box center [688, 430] width 11 height 11
radio input "true"
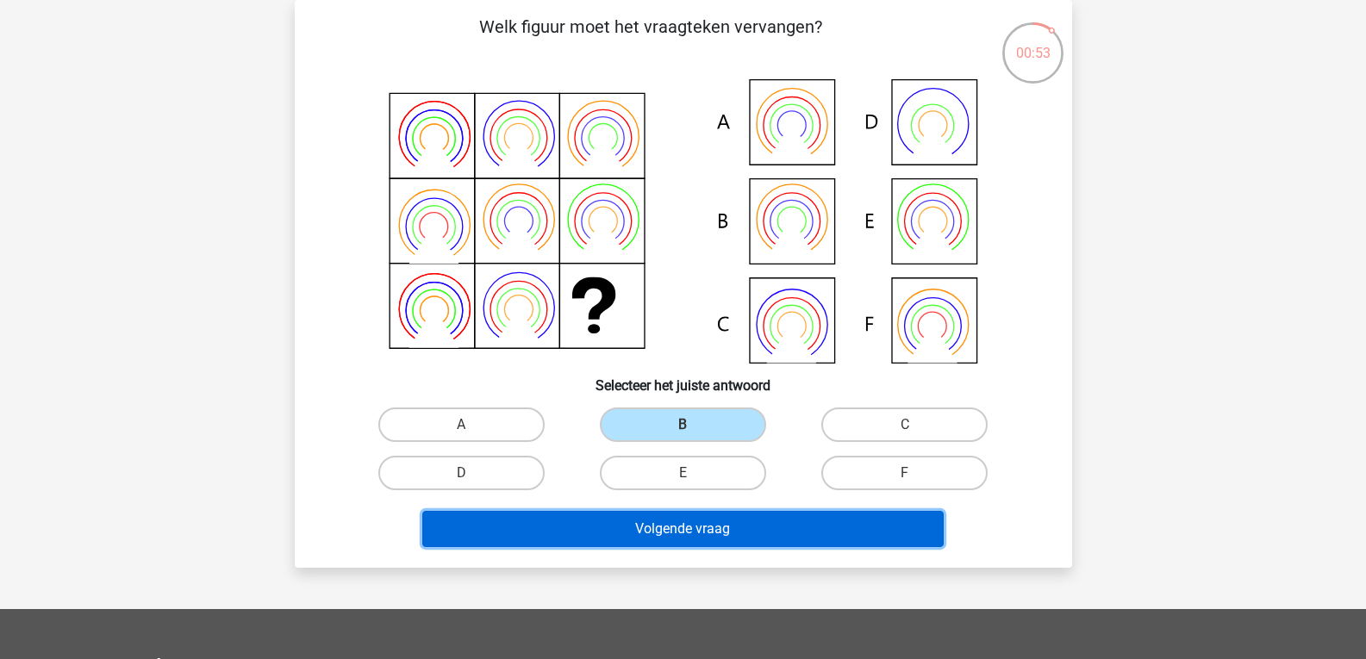
click at [679, 533] on button "Volgende vraag" at bounding box center [682, 529] width 521 height 36
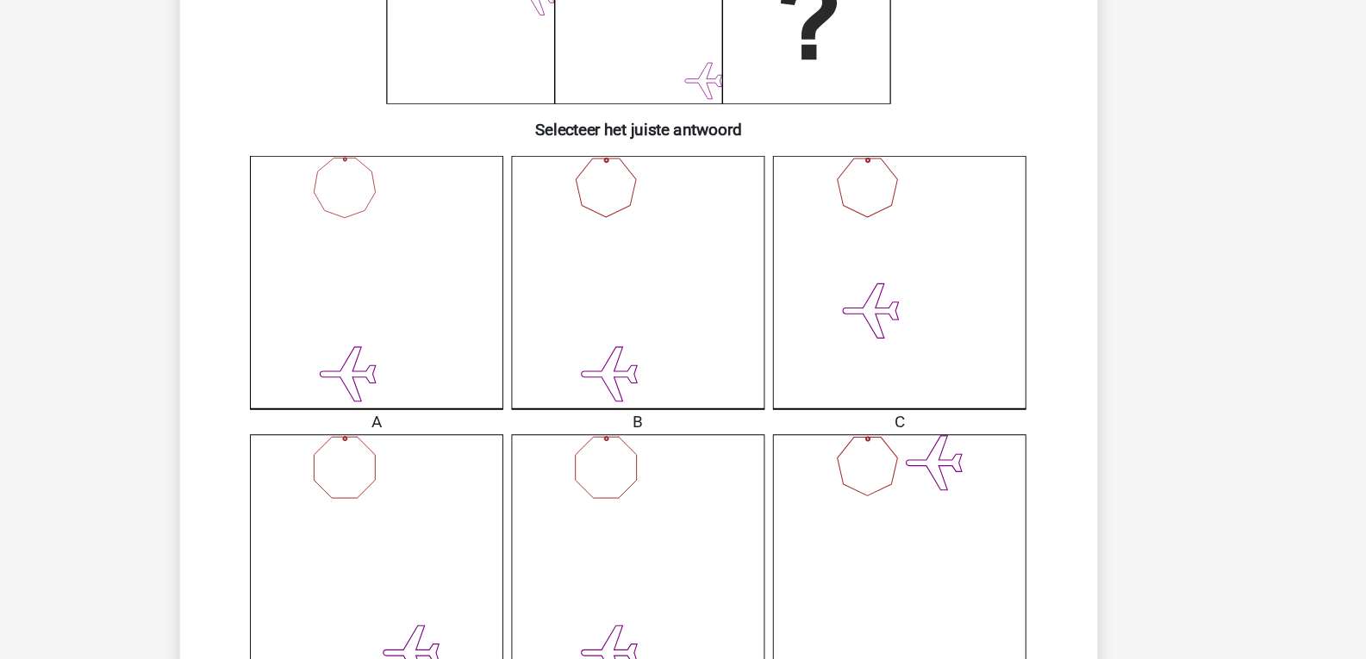
scroll to position [425, 0]
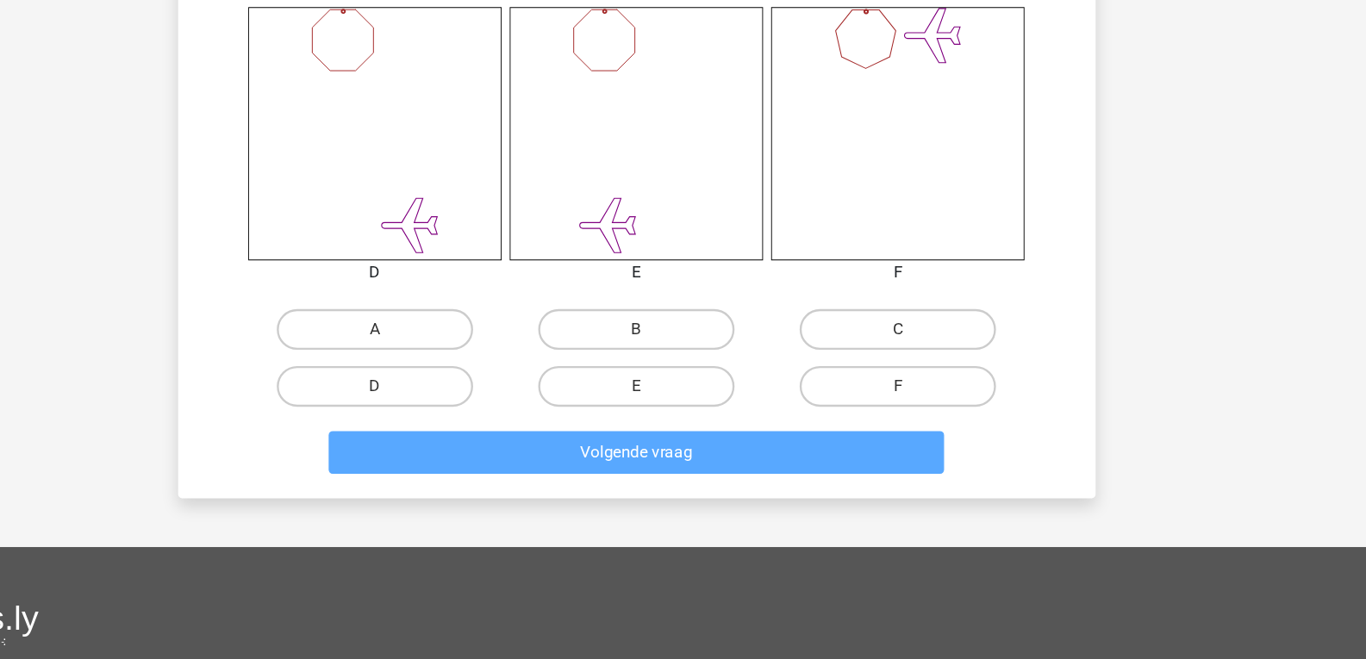
scroll to position [775, 0]
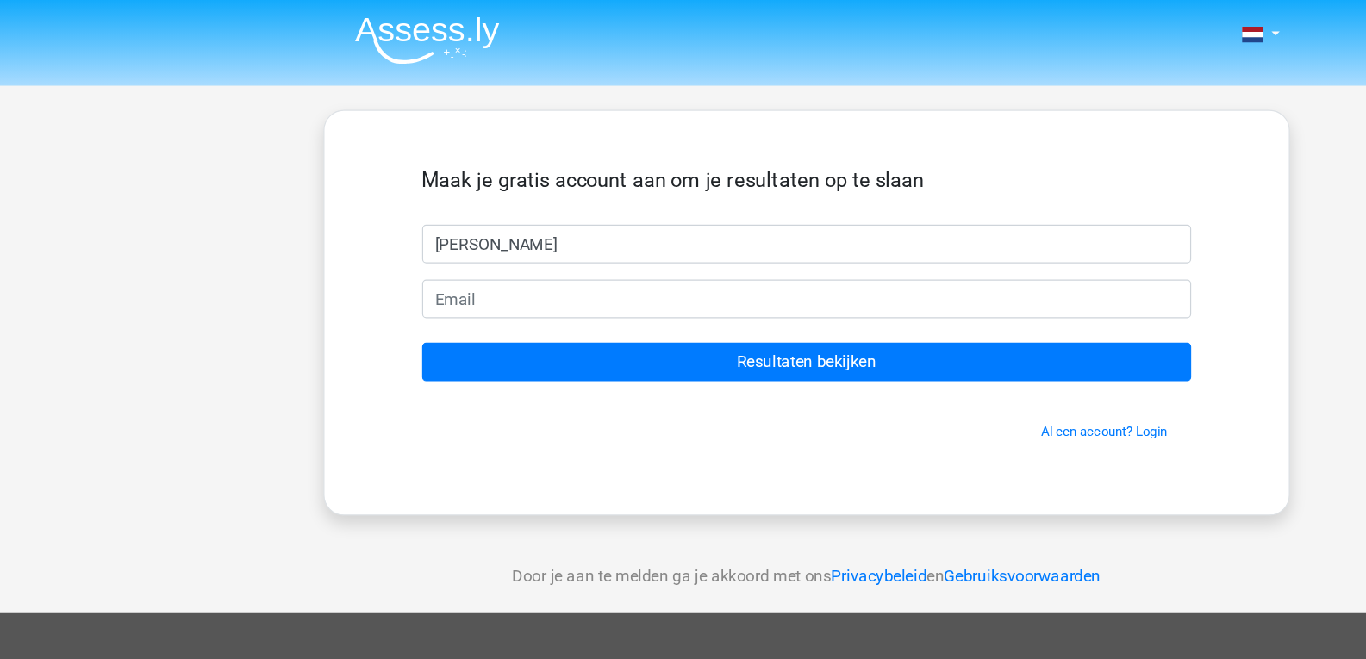
type input "[PERSON_NAME]"
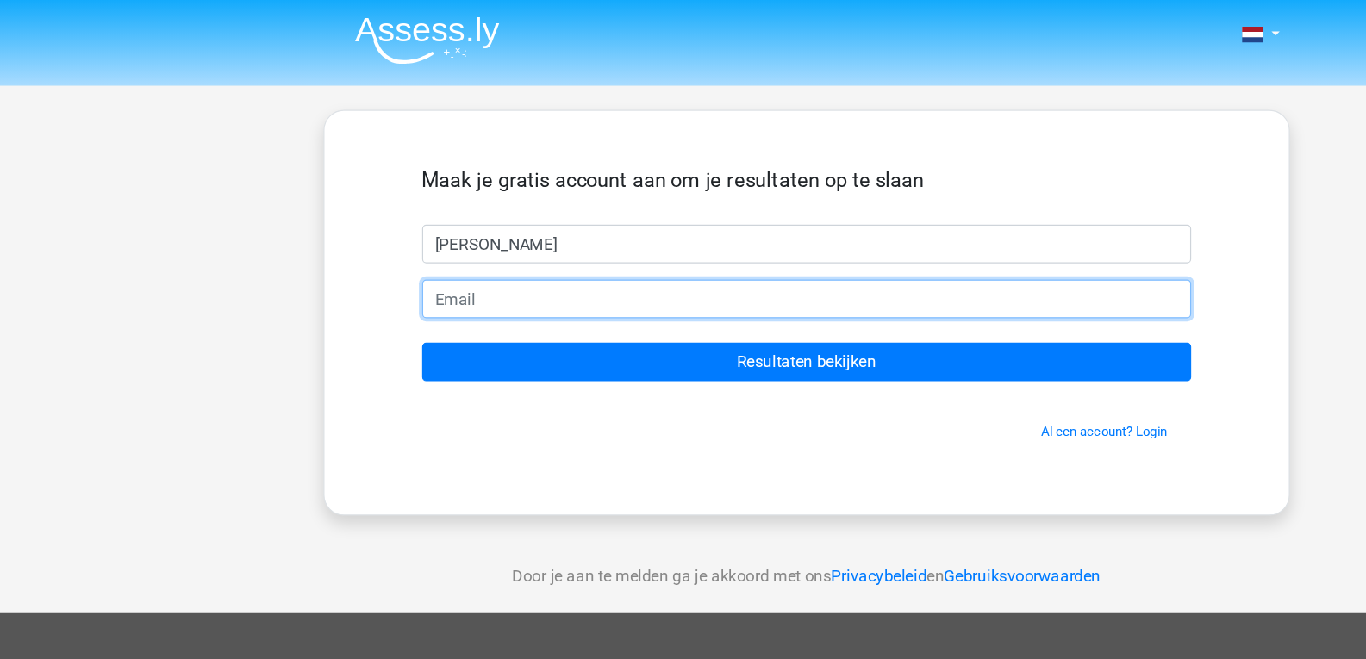
click at [603, 269] on input "email" at bounding box center [684, 253] width 652 height 33
type input "[EMAIL_ADDRESS][DOMAIN_NAME]"
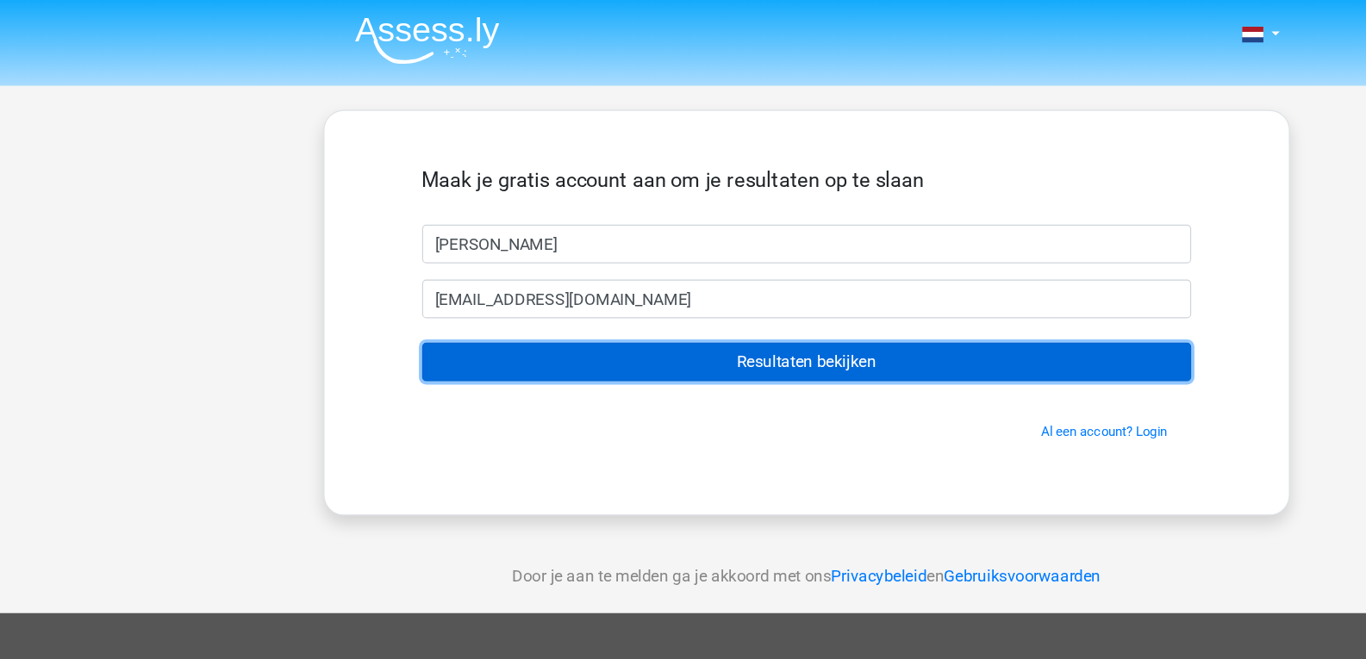
click at [568, 307] on input "Resultaten bekijken" at bounding box center [684, 306] width 652 height 33
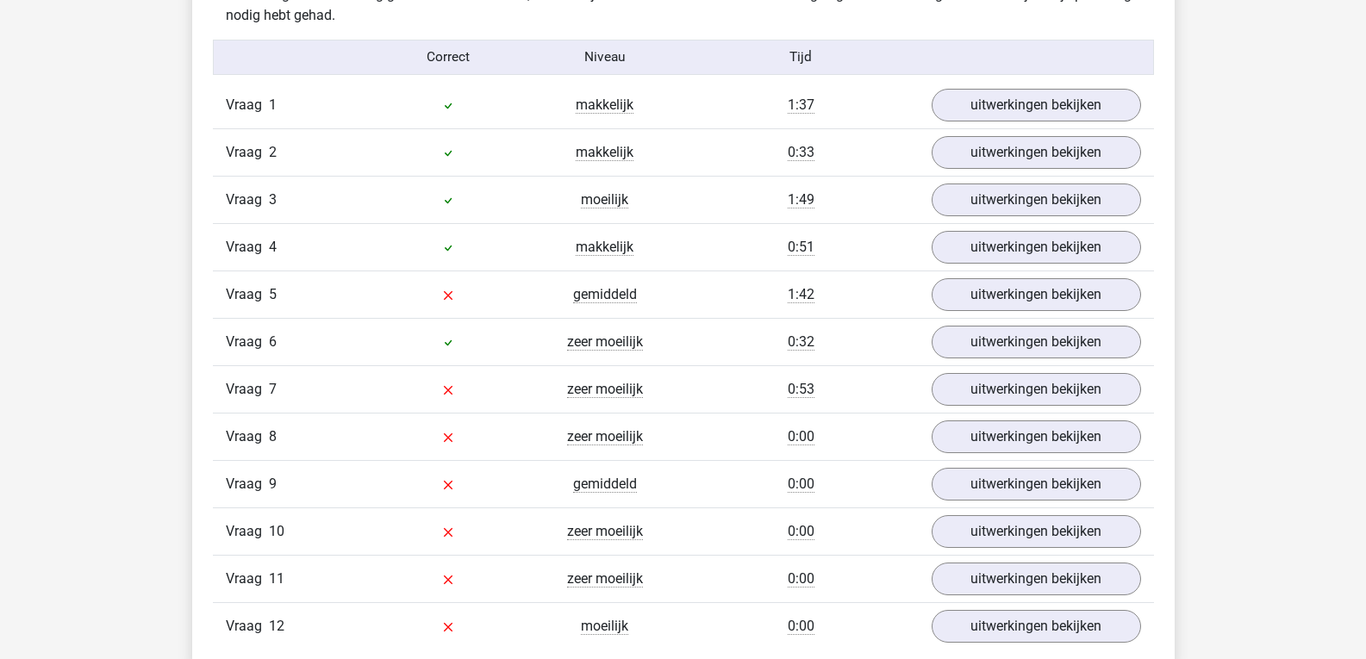
scroll to position [1914, 0]
click at [983, 111] on link "uitwerkingen bekijken" at bounding box center [1035, 104] width 240 height 38
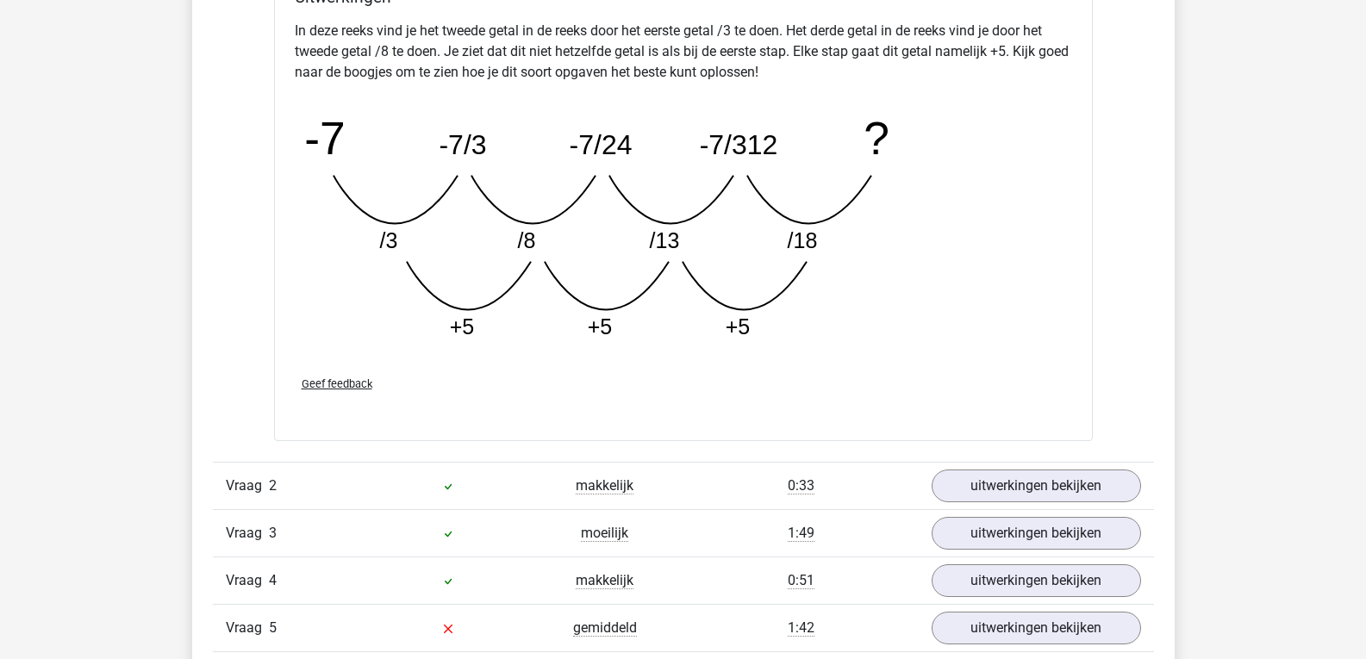
scroll to position [2510, 0]
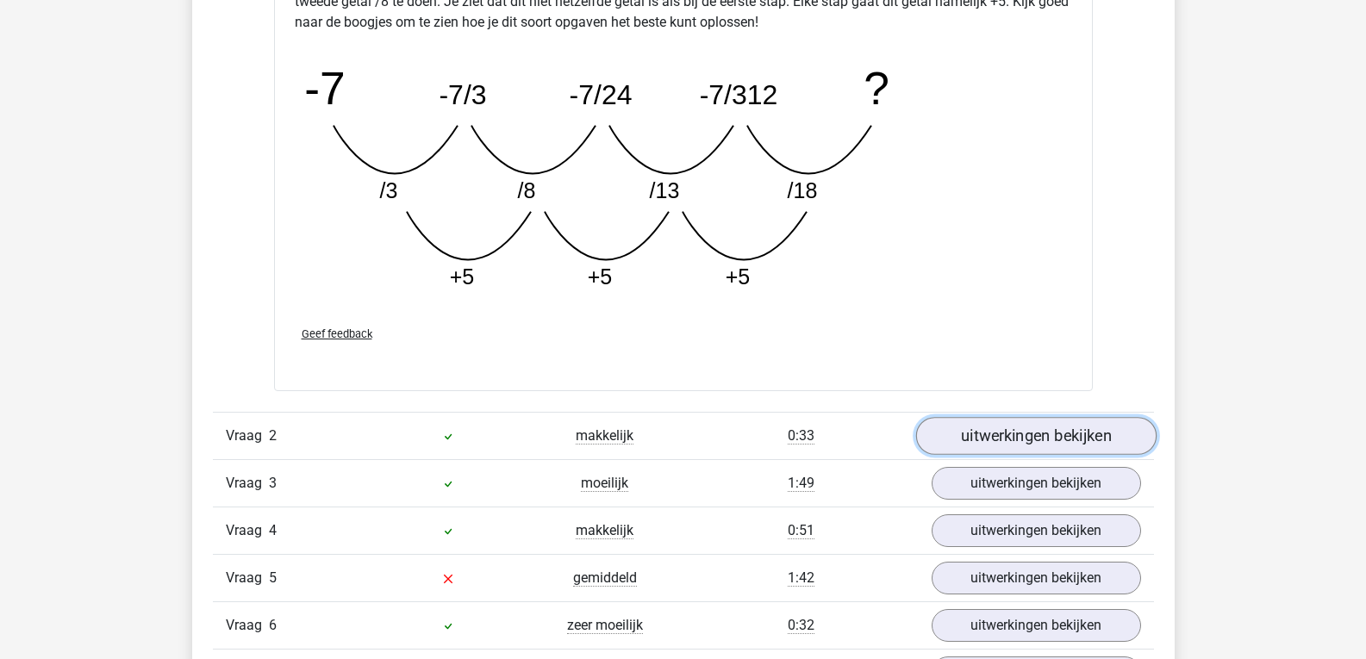
click at [964, 437] on link "uitwerkingen bekijken" at bounding box center [1035, 436] width 240 height 38
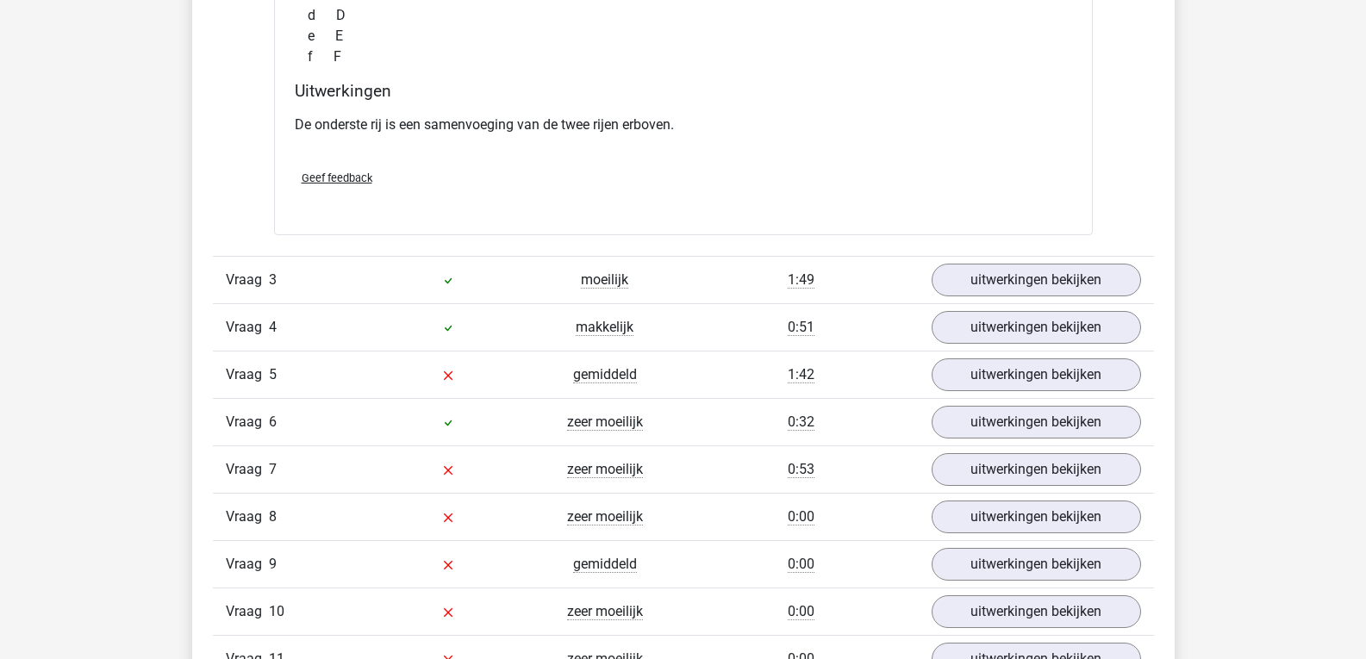
scroll to position [3407, 0]
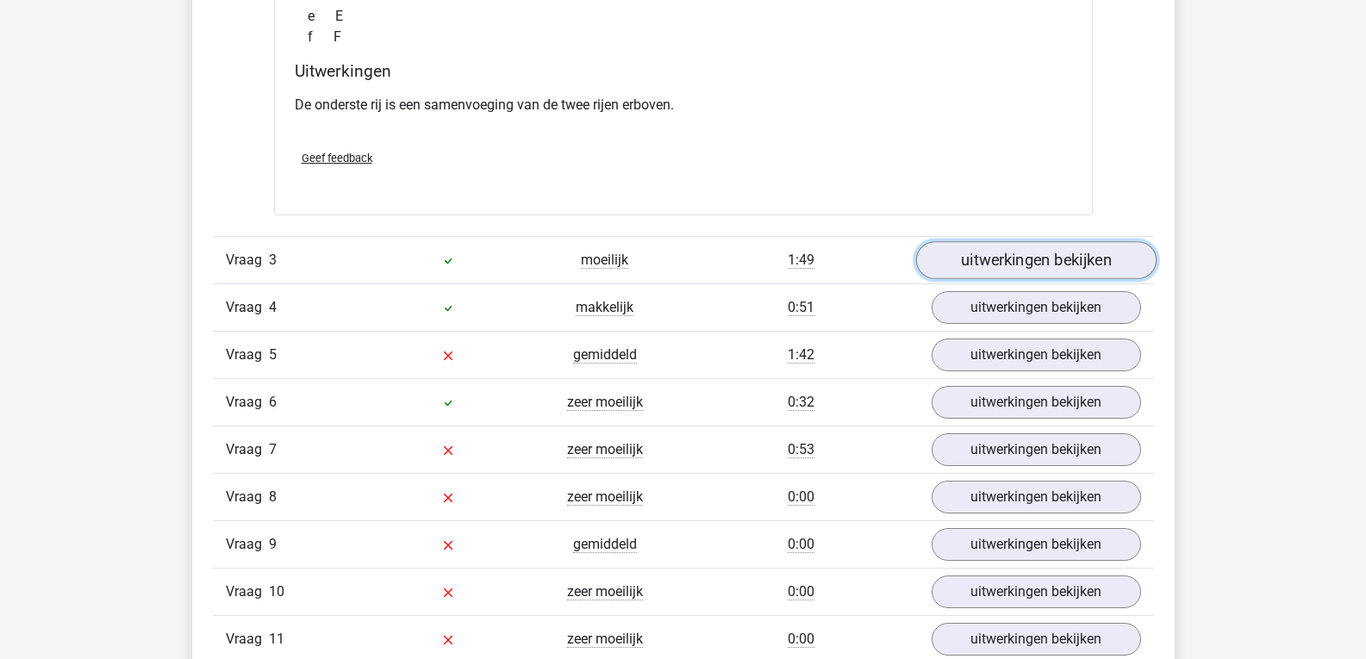
click at [1021, 258] on link "uitwerkingen bekijken" at bounding box center [1035, 260] width 240 height 38
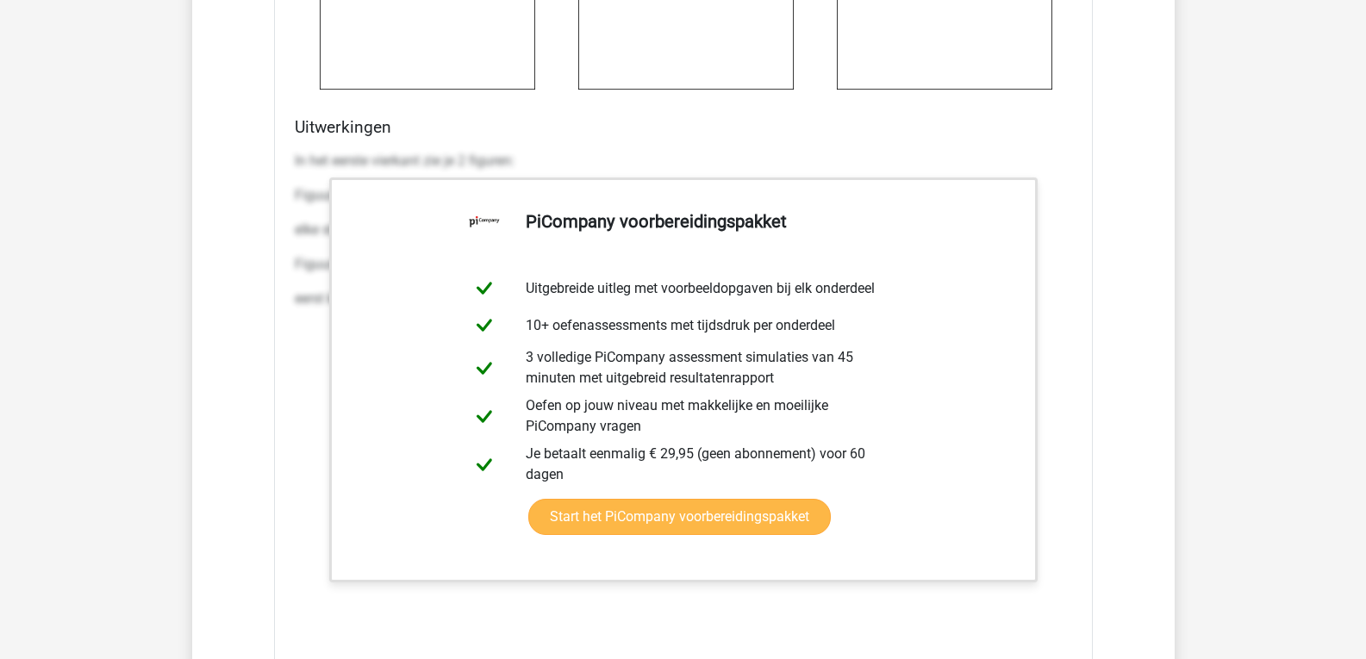
scroll to position [4482, 0]
click at [695, 525] on link "Start het PiCompany voorbereidingspakket" at bounding box center [679, 518] width 303 height 36
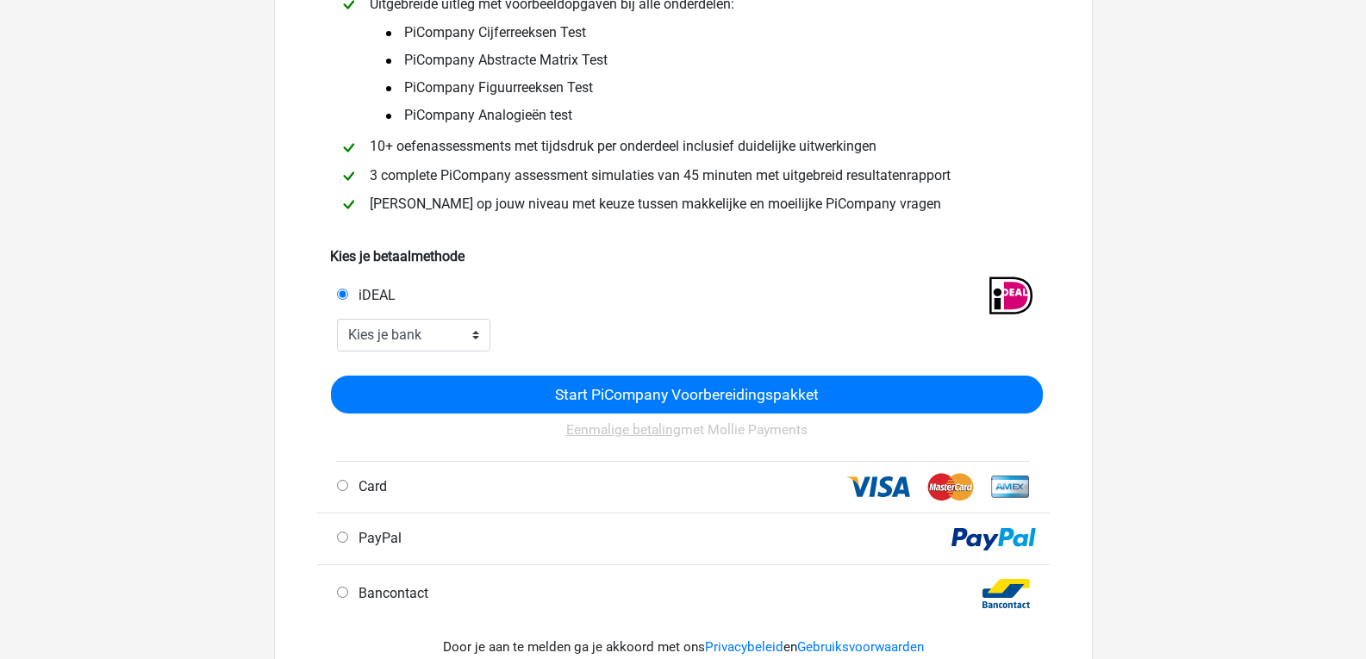
scroll to position [183, 0]
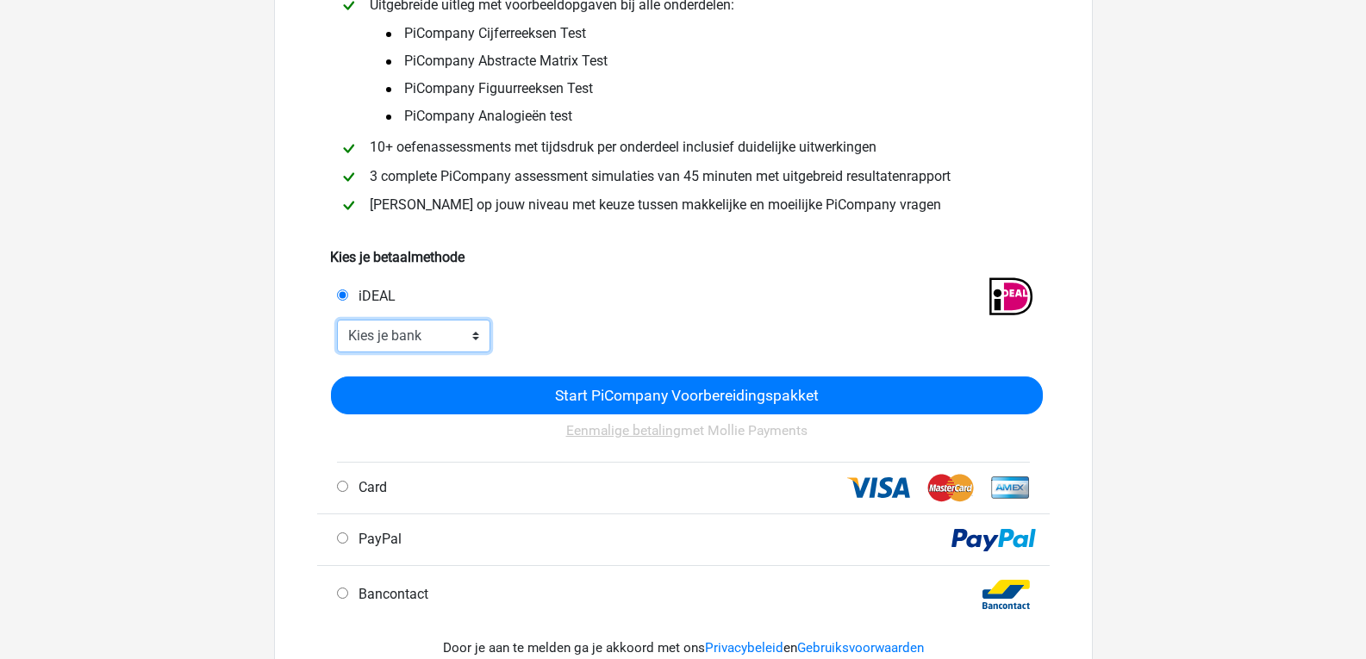
click at [395, 334] on select "Kies je bank ABN AMRO ING Rabobank ASN Bank bunq Knab N26 NN Regiobank Revolut …" at bounding box center [414, 336] width 154 height 33
click at [571, 290] on div "iDEAL" at bounding box center [507, 296] width 366 height 21
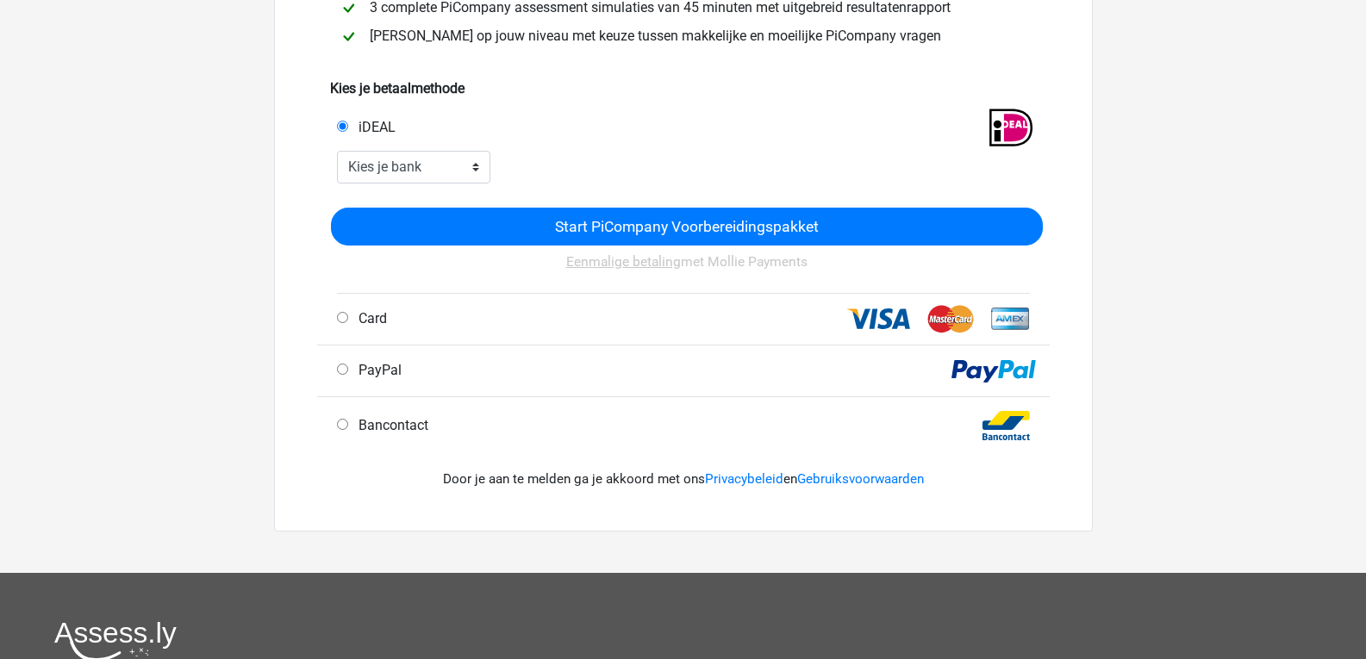
scroll to position [357, 0]
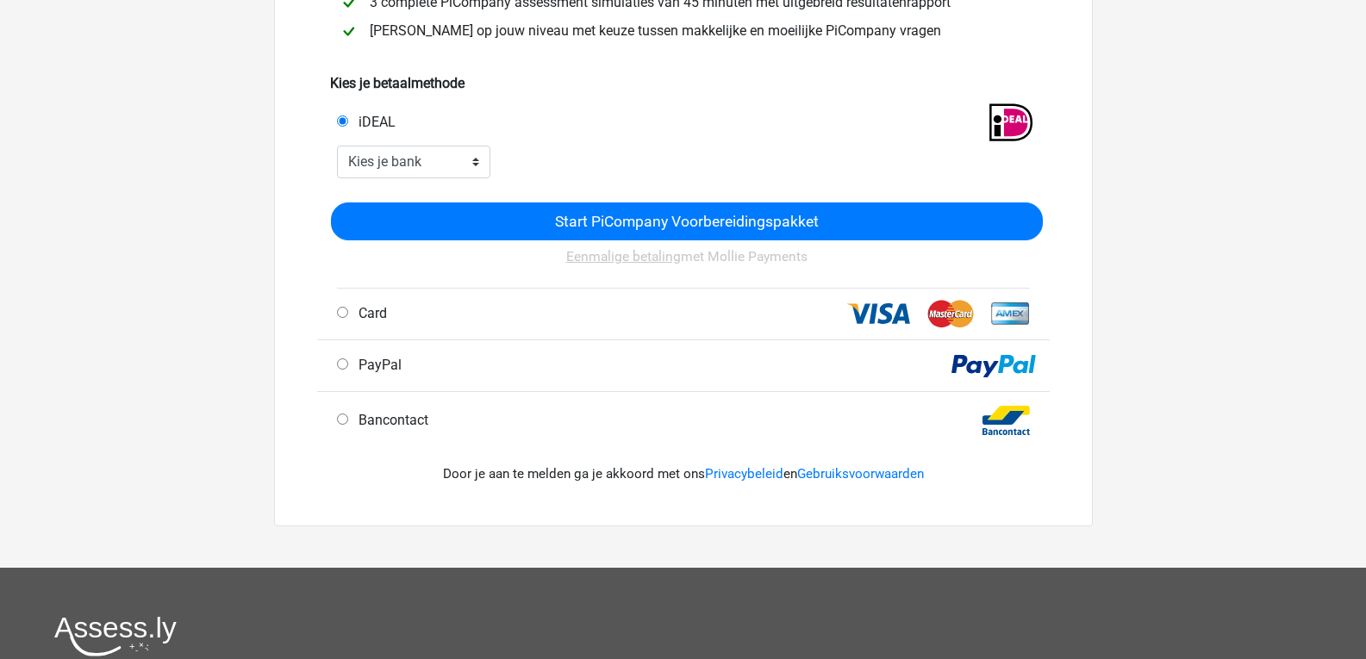
click at [340, 417] on input "Bancontact" at bounding box center [342, 419] width 11 height 11
radio input "true"
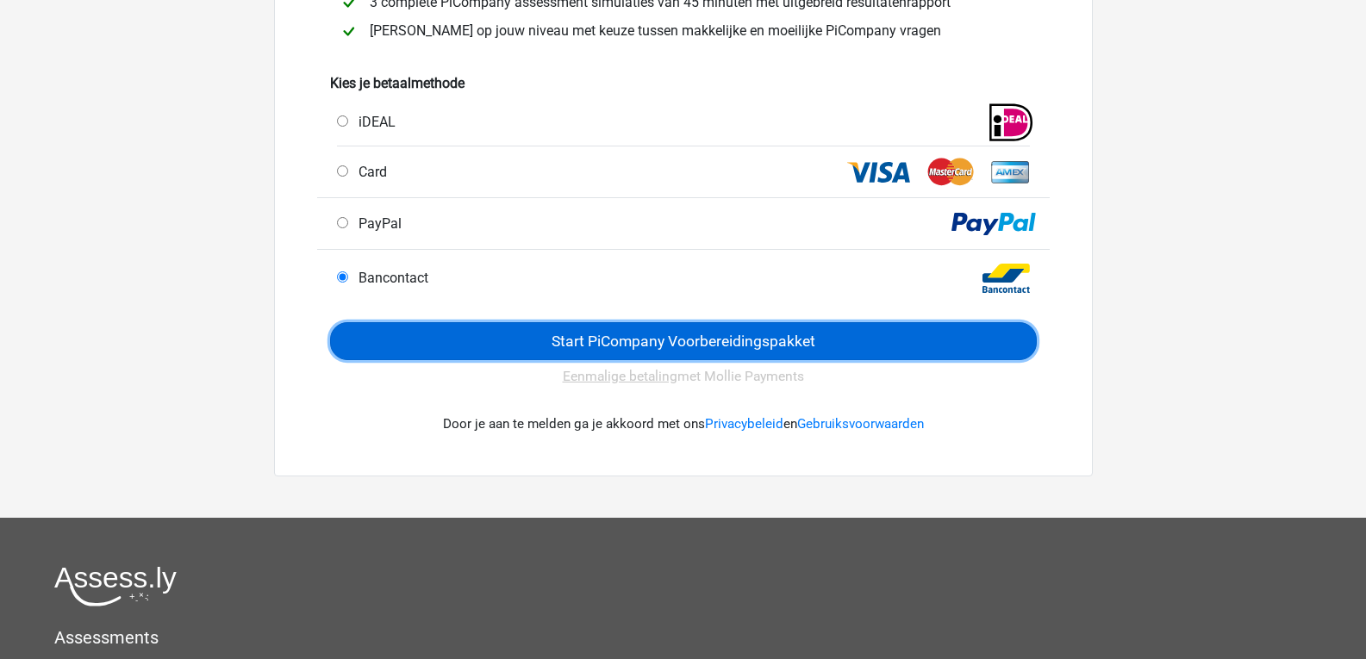
click at [494, 344] on input "Start PiCompany Voorbereidingspakket" at bounding box center [683, 340] width 707 height 37
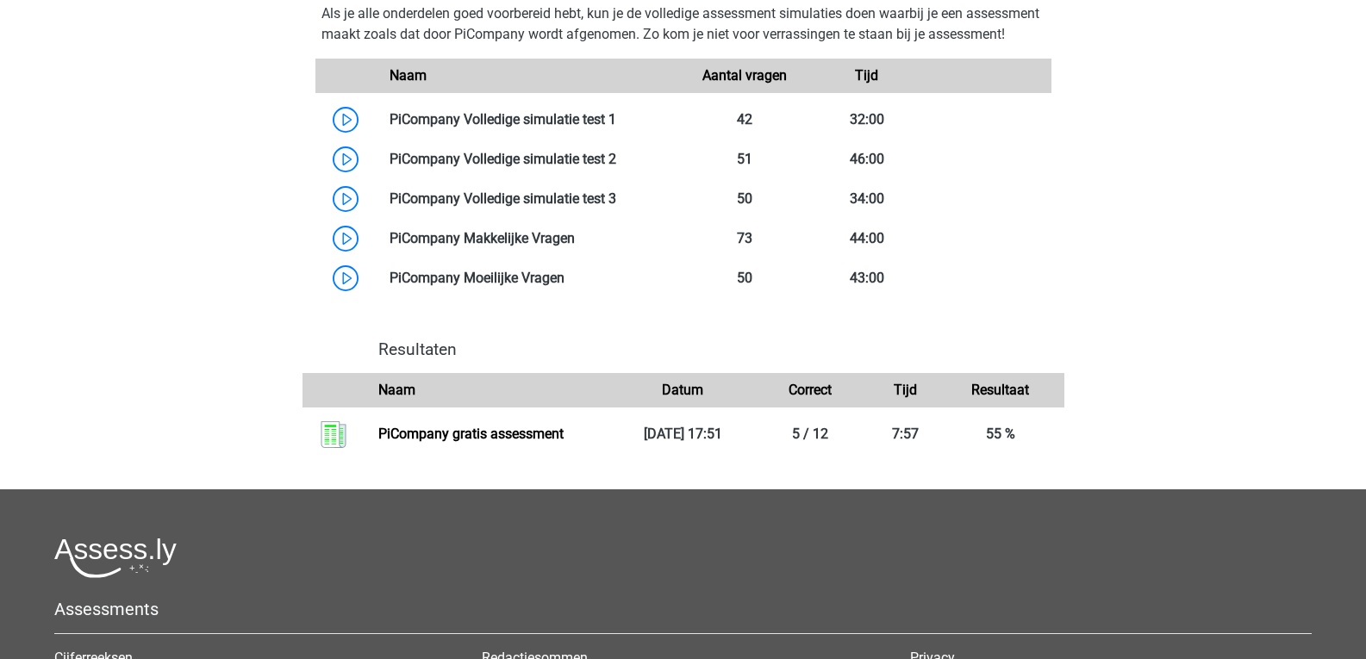
scroll to position [1533, 0]
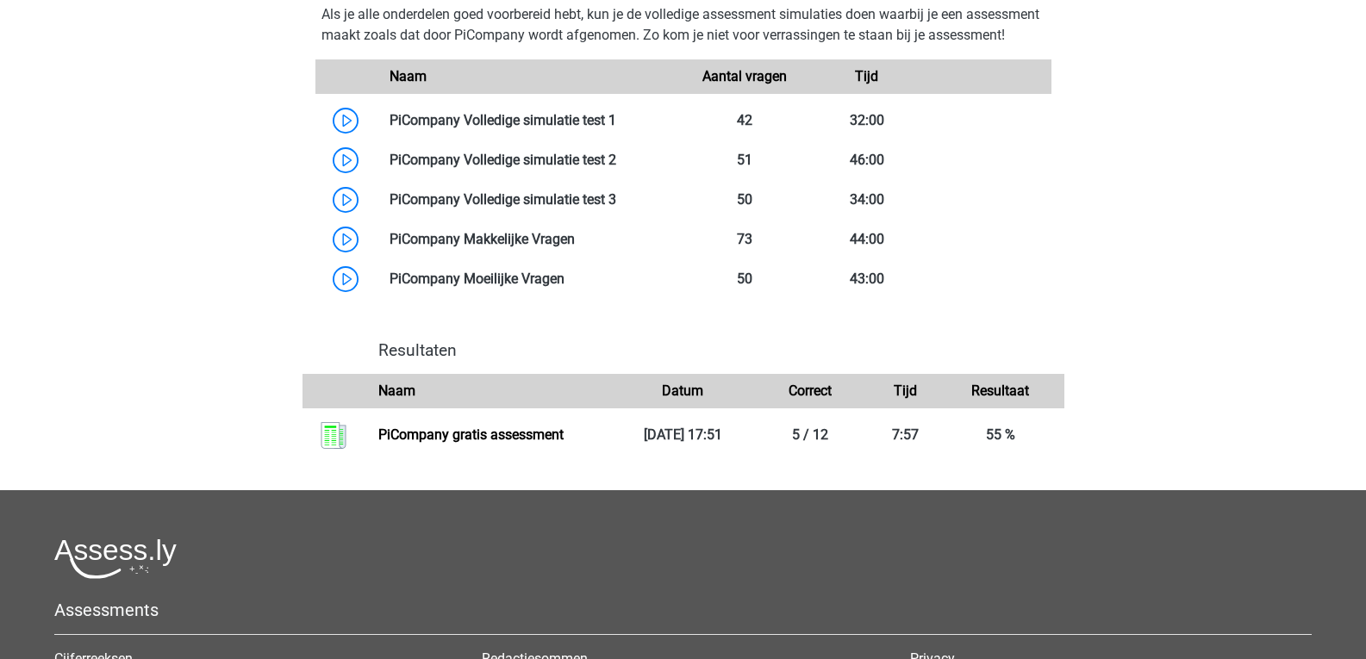
click at [432, 360] on h4 "Resultaten" at bounding box center [714, 350] width 672 height 20
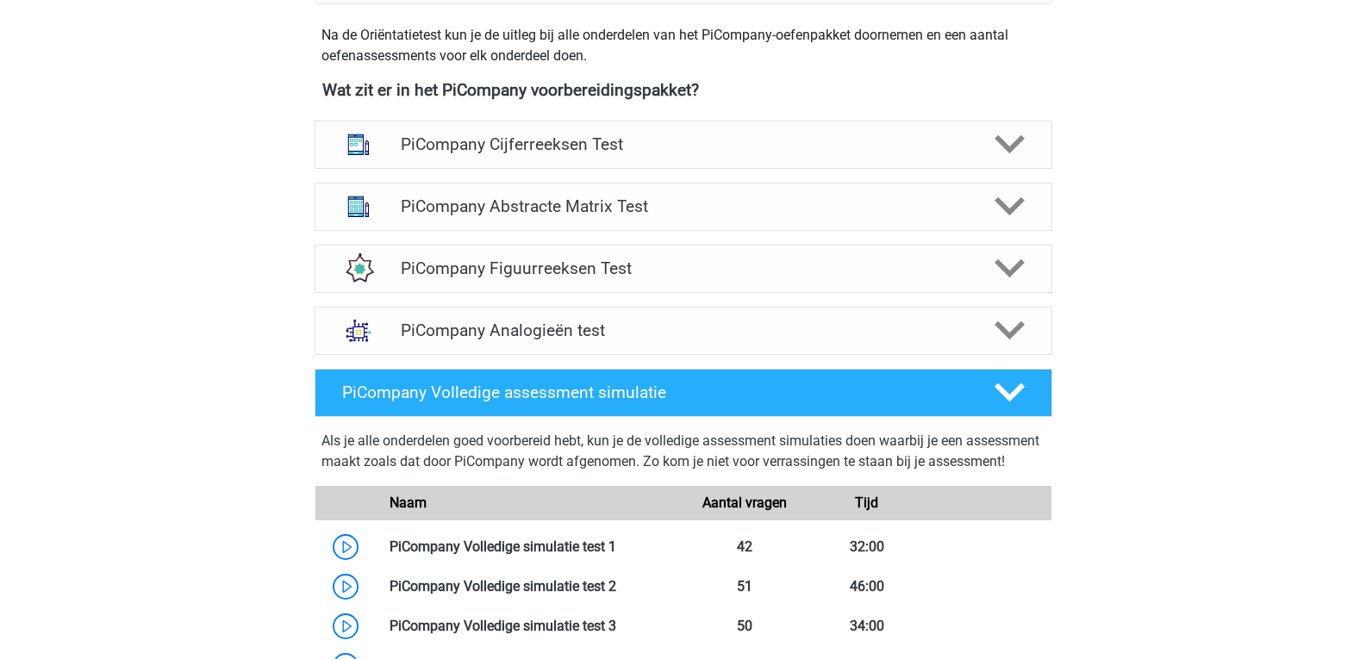
scroll to position [1105, 0]
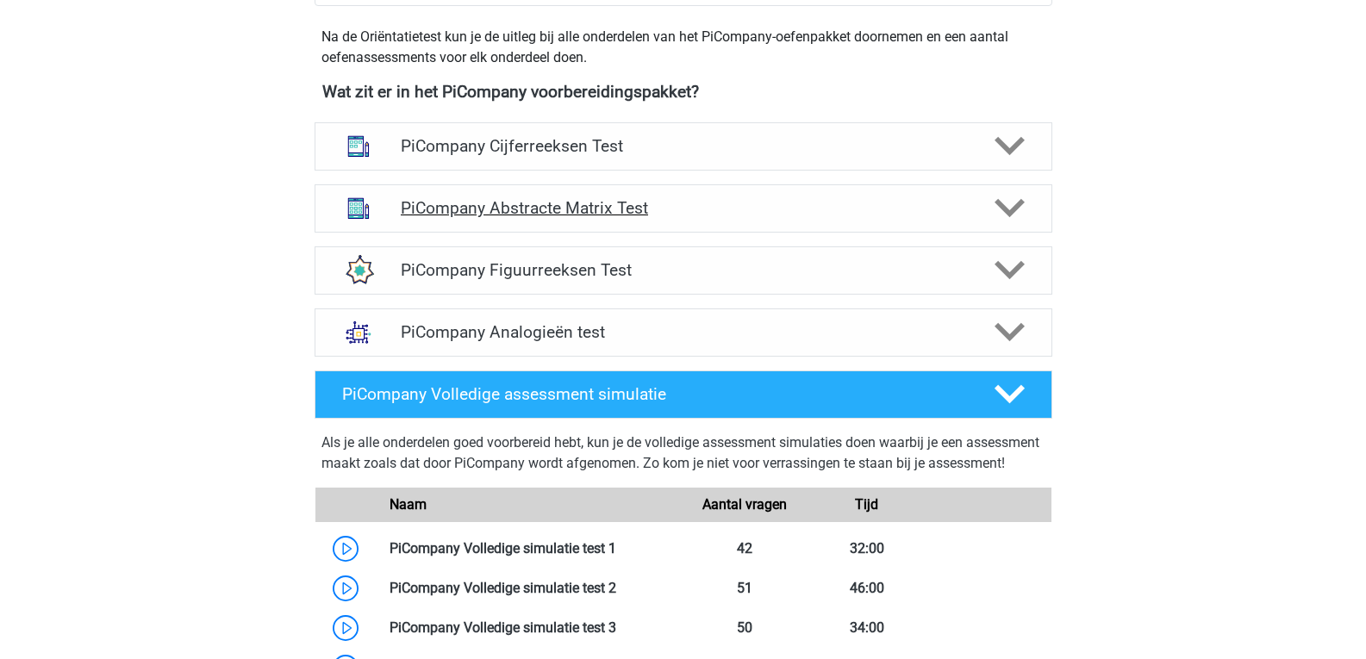
click at [677, 211] on div "PiCompany Abstracte Matrix Test" at bounding box center [684, 208] width 738 height 48
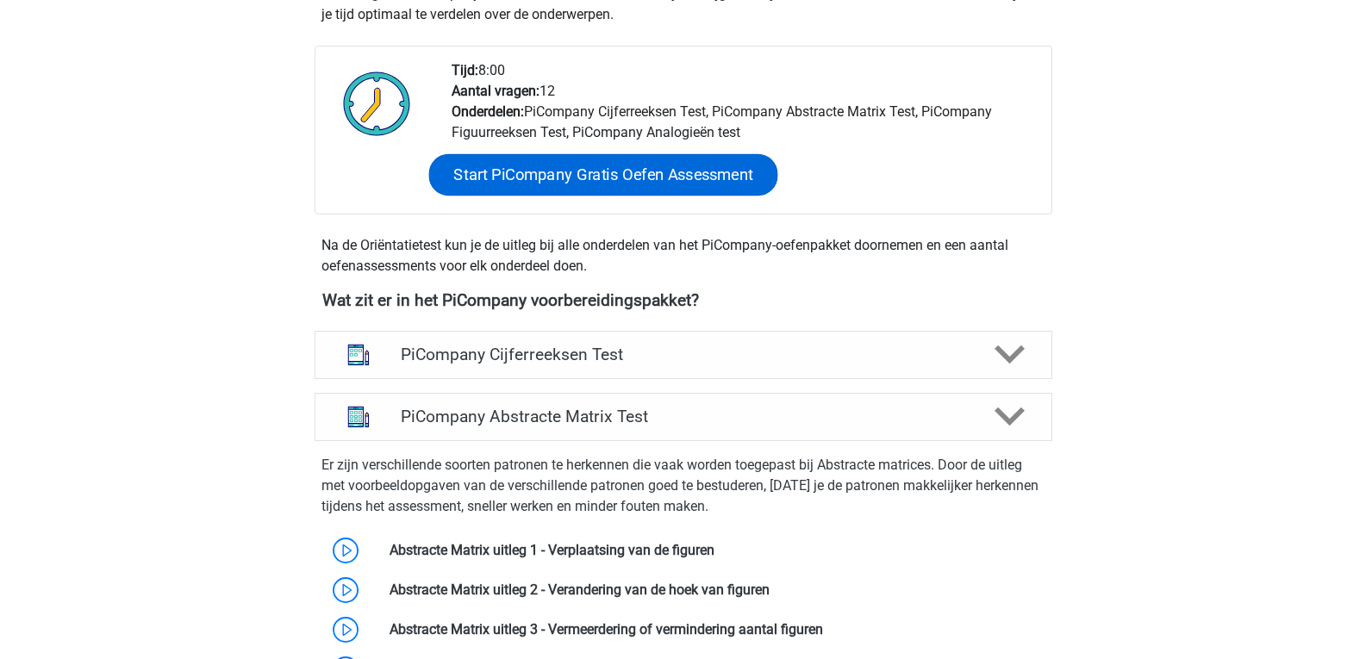
scroll to position [918, 0]
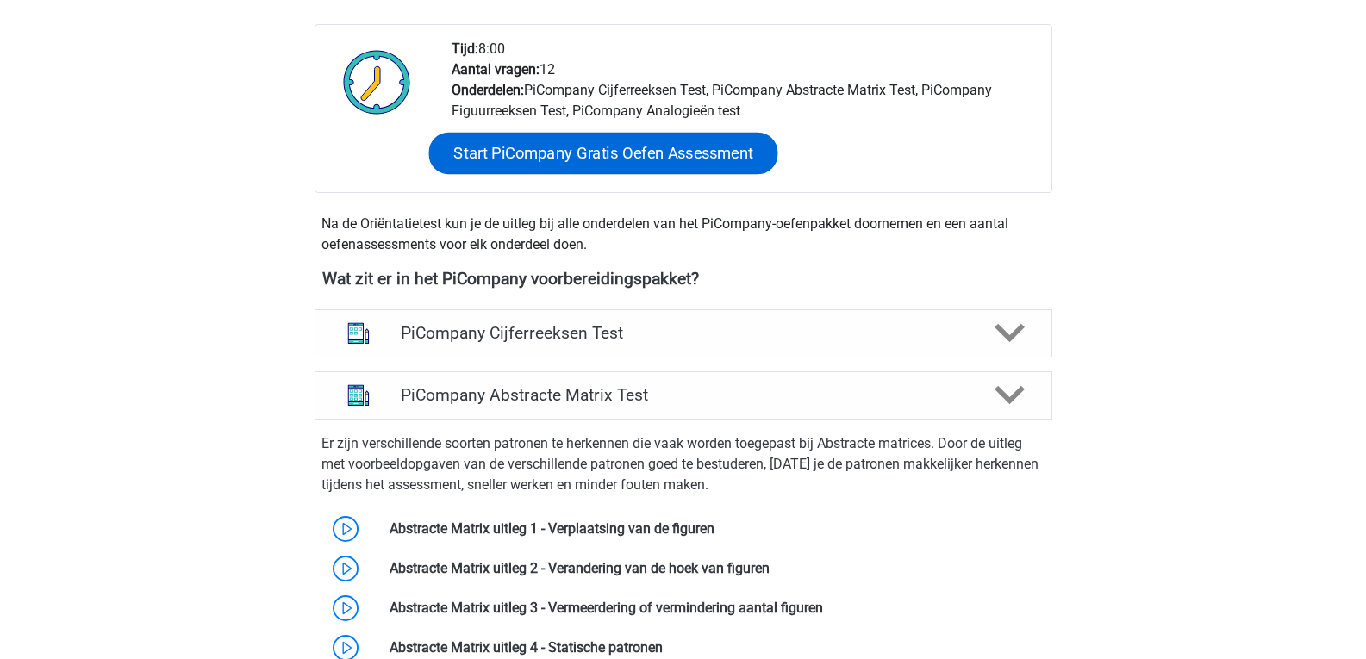
click at [591, 358] on div "PiCompany Cijferreeksen Test" at bounding box center [684, 333] width 738 height 48
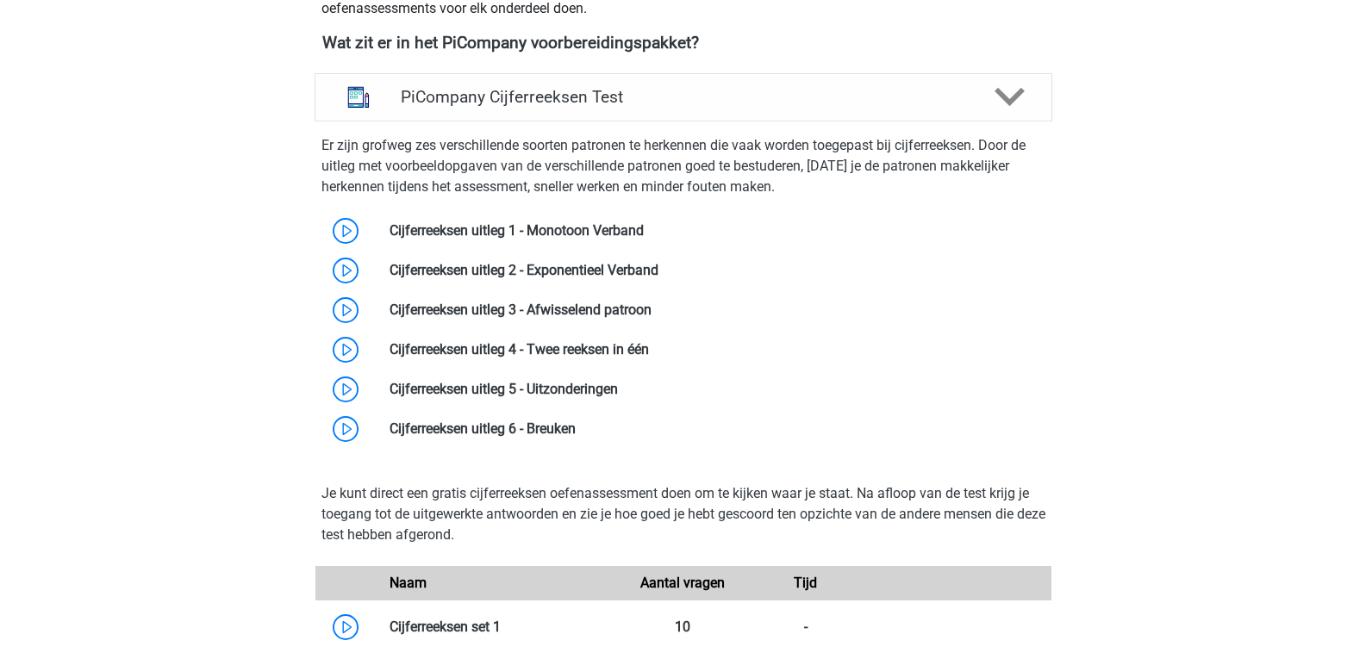
scroll to position [1185, 0]
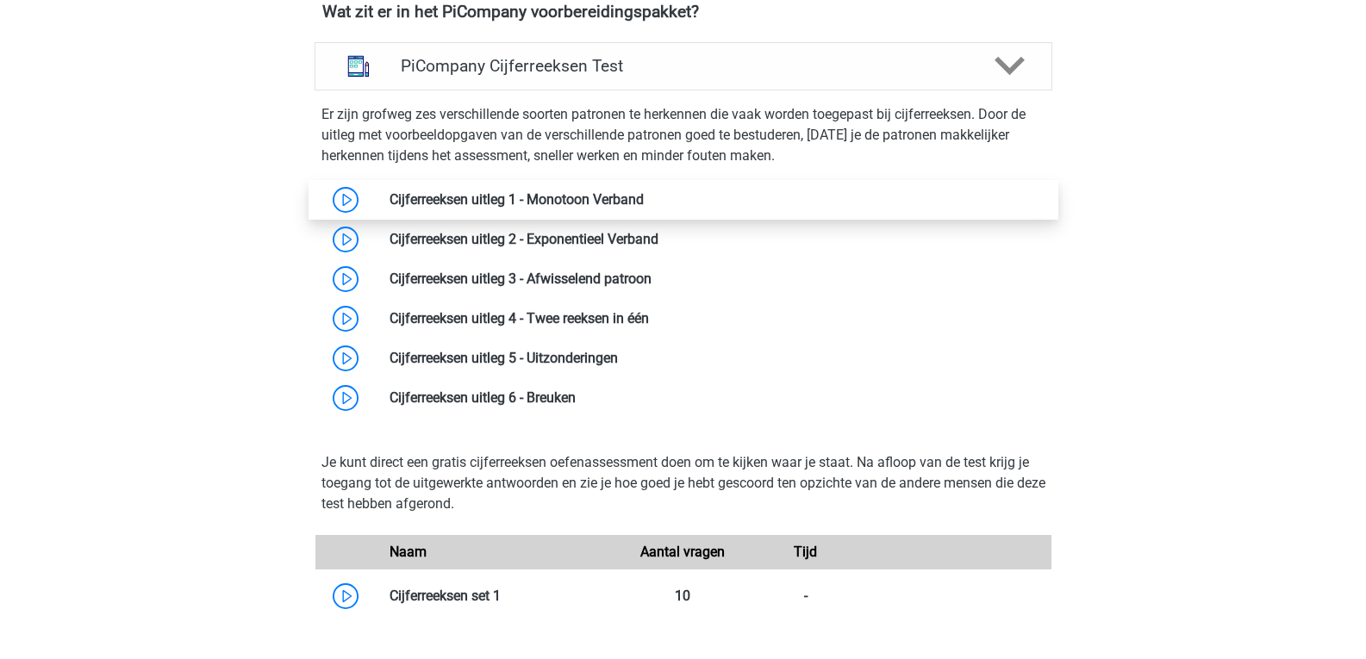
click at [644, 208] on link at bounding box center [644, 199] width 0 height 16
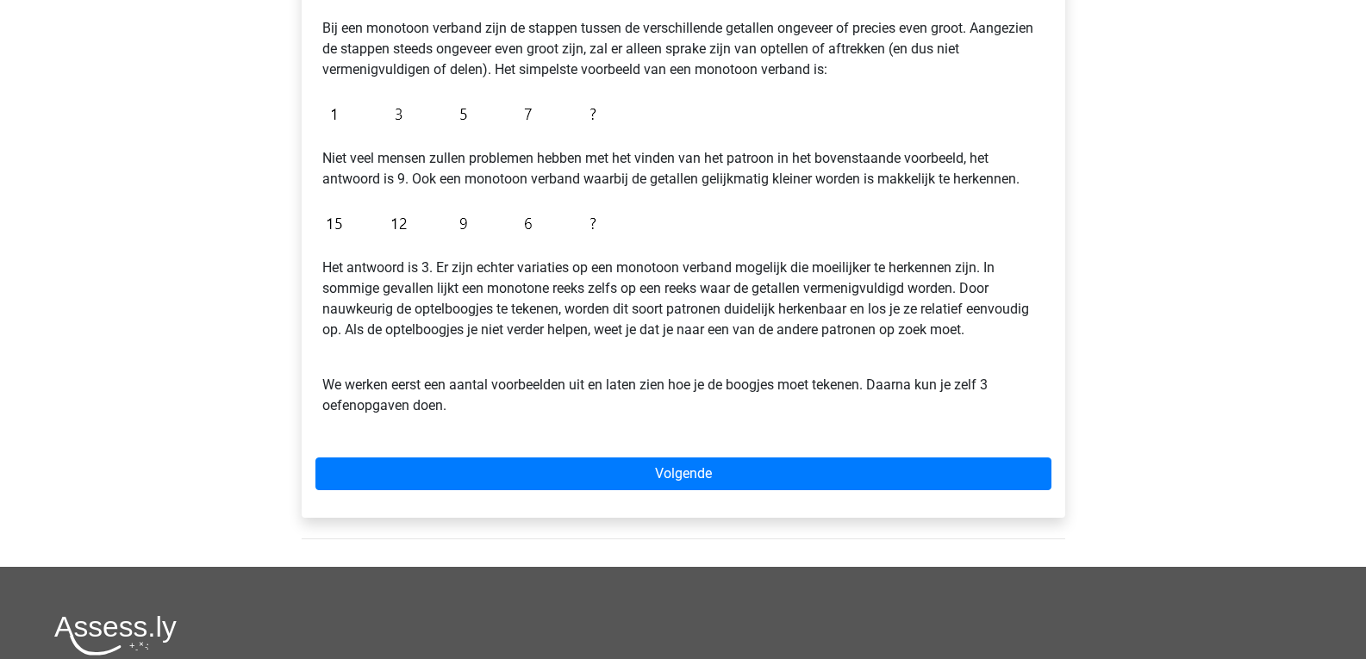
scroll to position [341, 0]
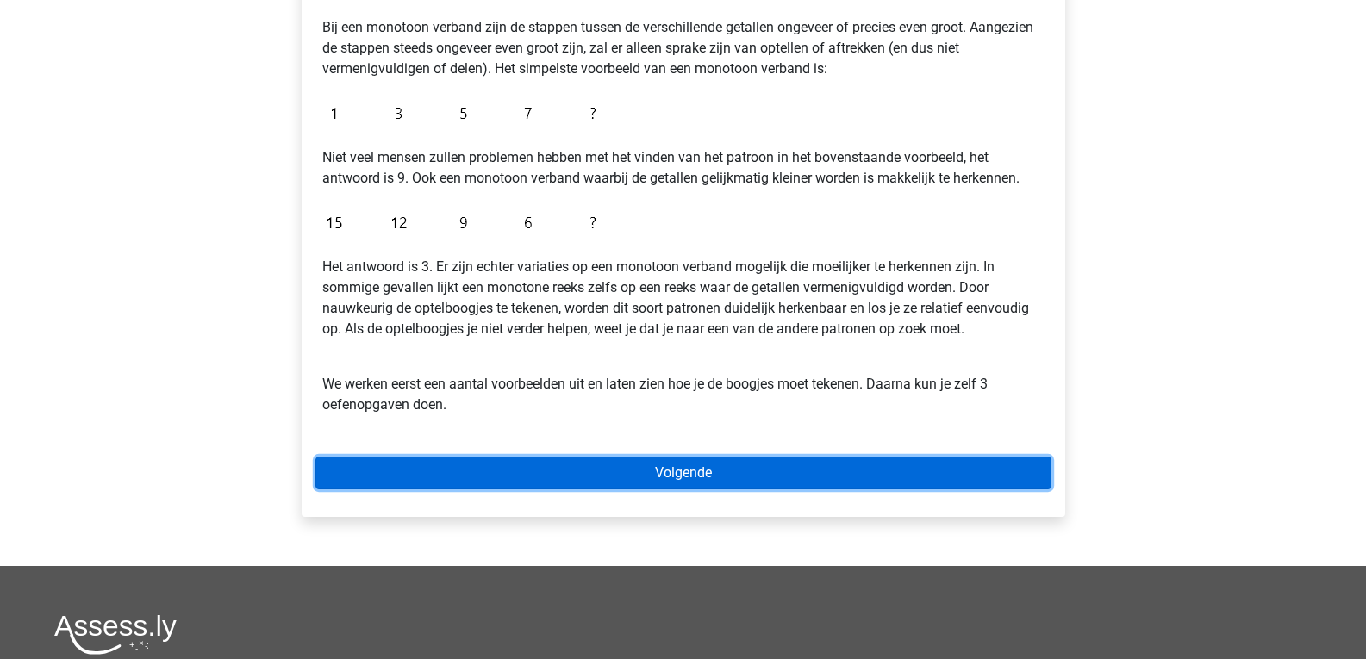
click at [521, 475] on link "Volgende" at bounding box center [683, 473] width 736 height 33
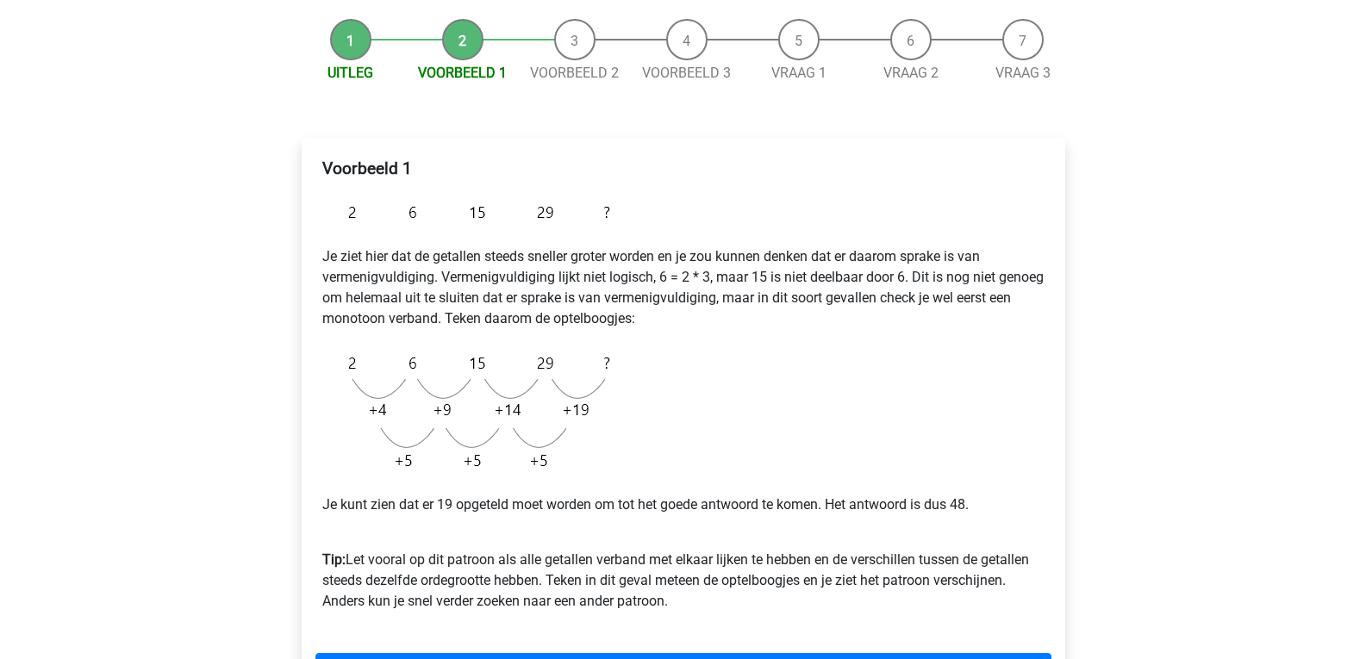
scroll to position [247, 0]
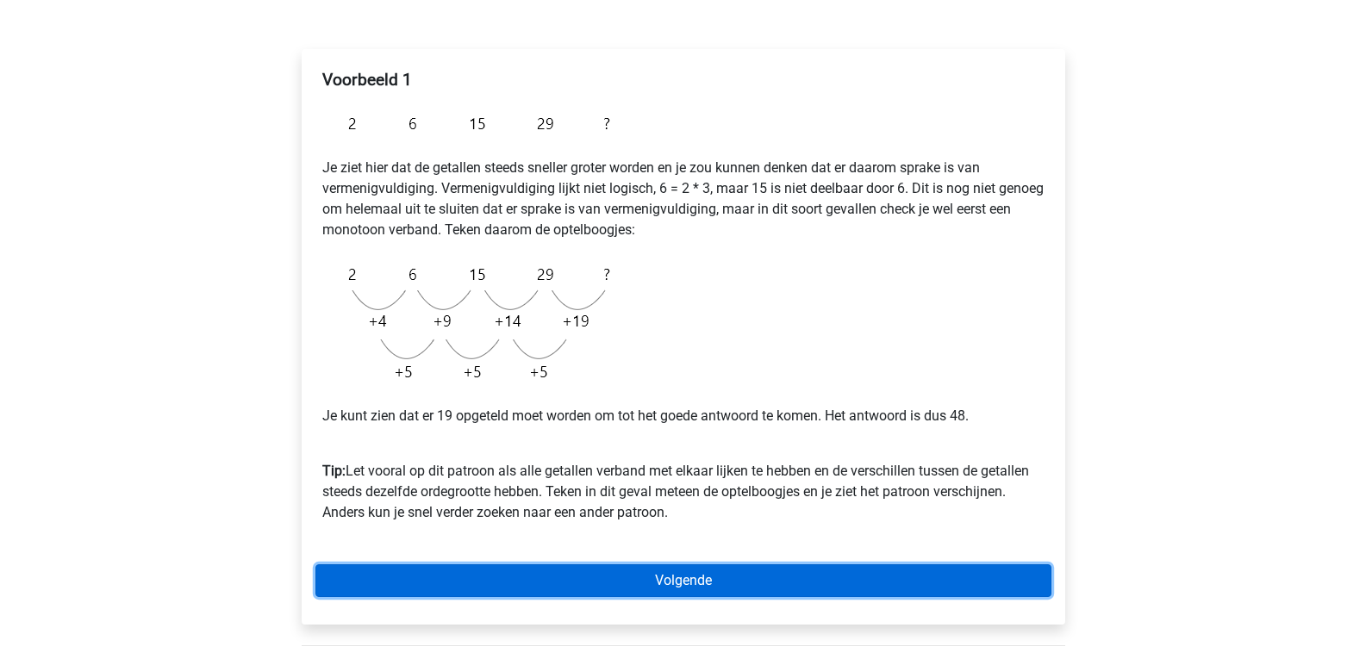
click at [740, 595] on link "Volgende" at bounding box center [683, 581] width 736 height 33
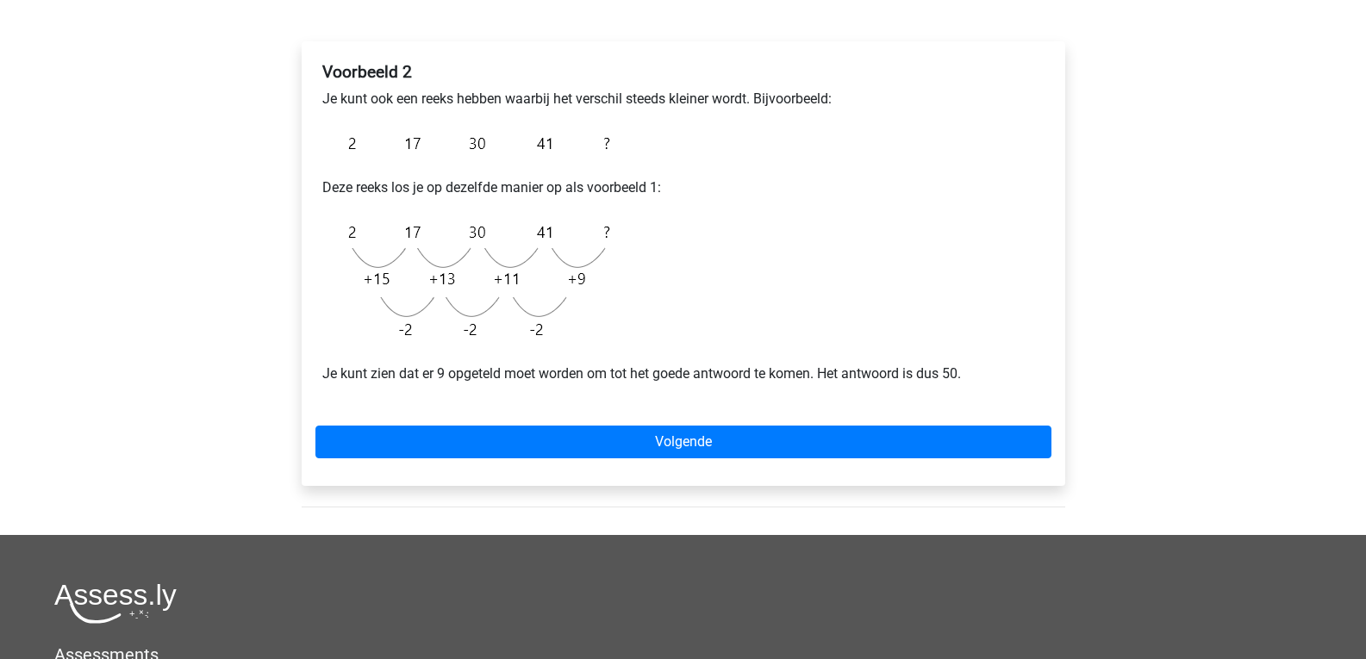
scroll to position [256, 0]
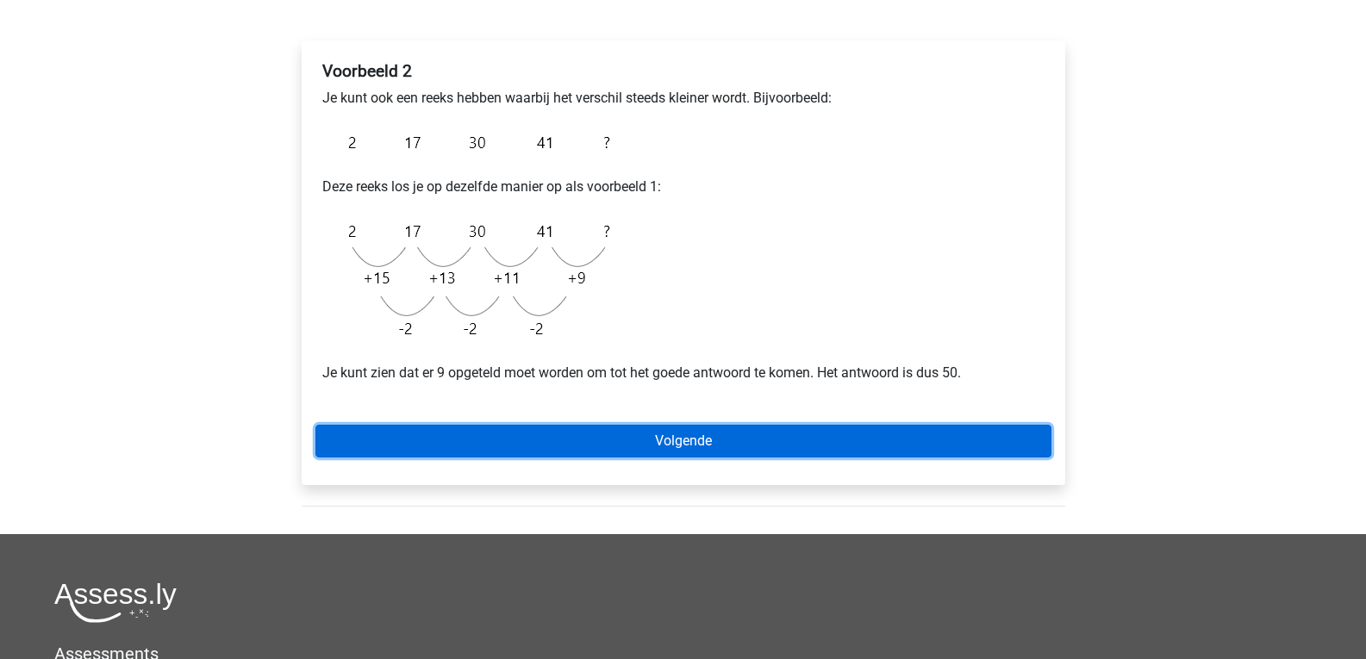
click at [771, 437] on link "Volgende" at bounding box center [683, 441] width 736 height 33
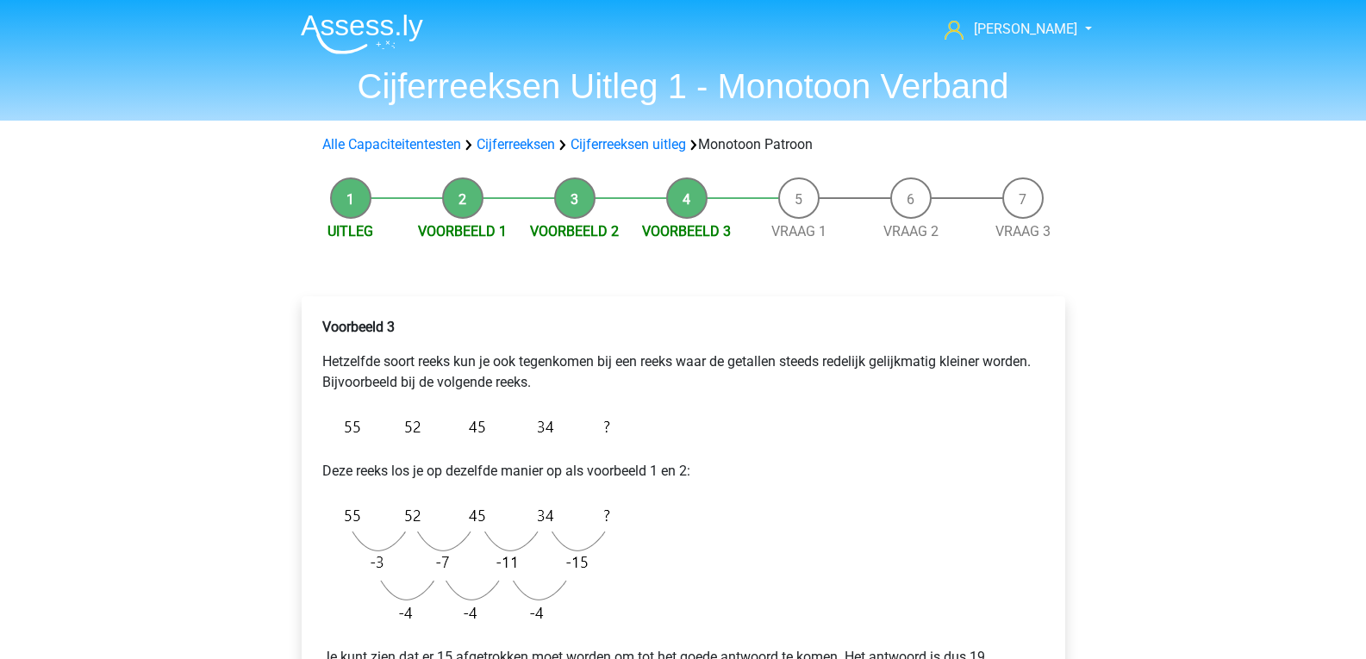
click at [562, 186] on li "Voorbeeld 2" at bounding box center [575, 210] width 112 height 65
click at [570, 192] on li "Voorbeeld 2" at bounding box center [575, 210] width 112 height 65
click at [571, 231] on link "Voorbeeld 2" at bounding box center [574, 231] width 89 height 16
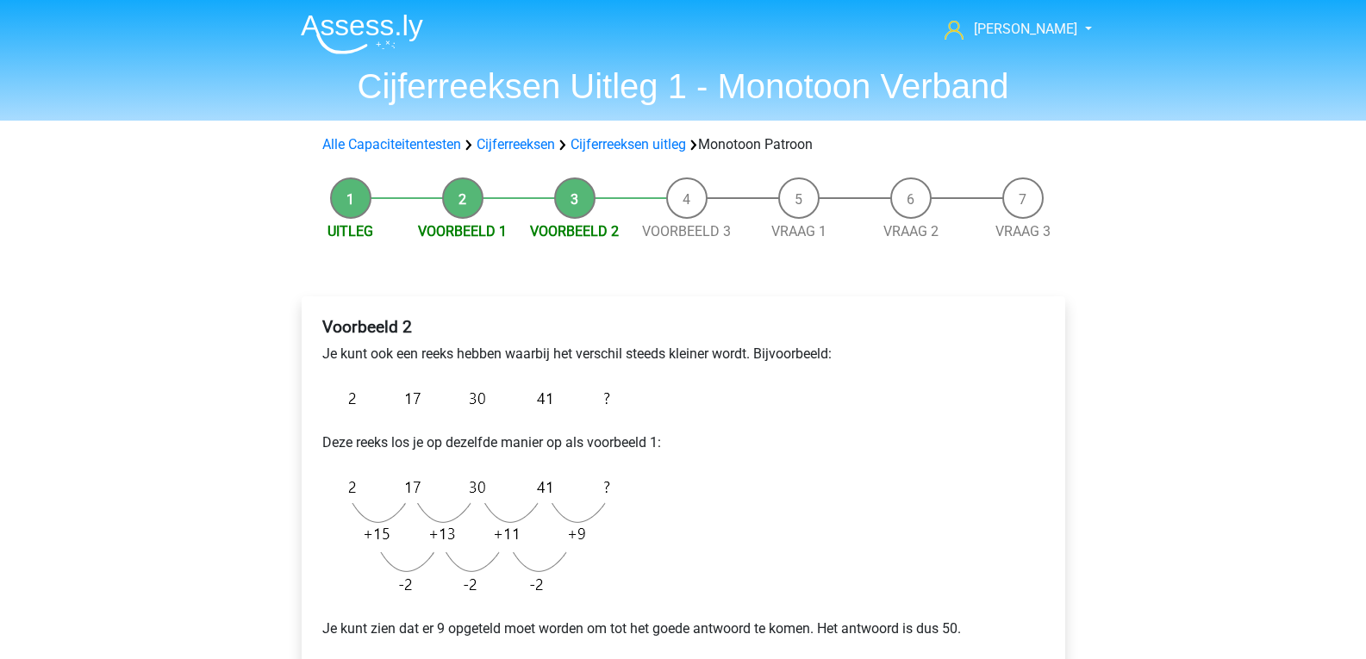
click at [571, 231] on link "Voorbeeld 2" at bounding box center [574, 231] width 89 height 16
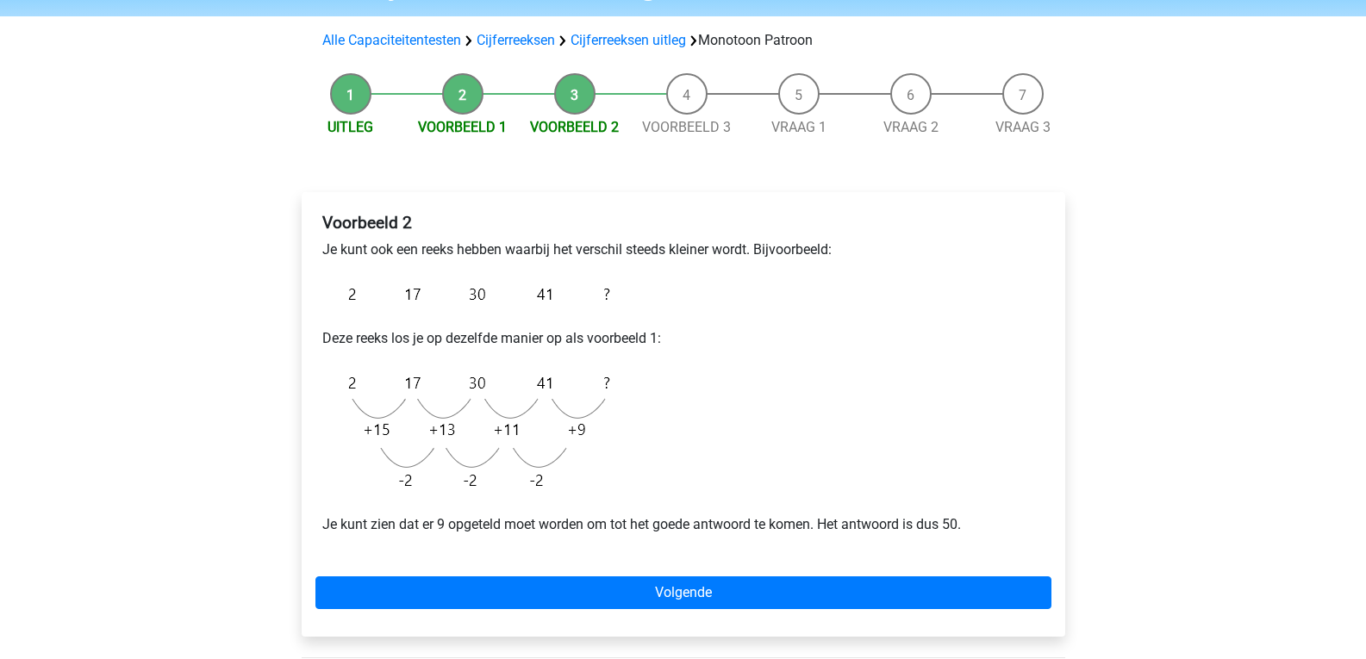
scroll to position [155, 0]
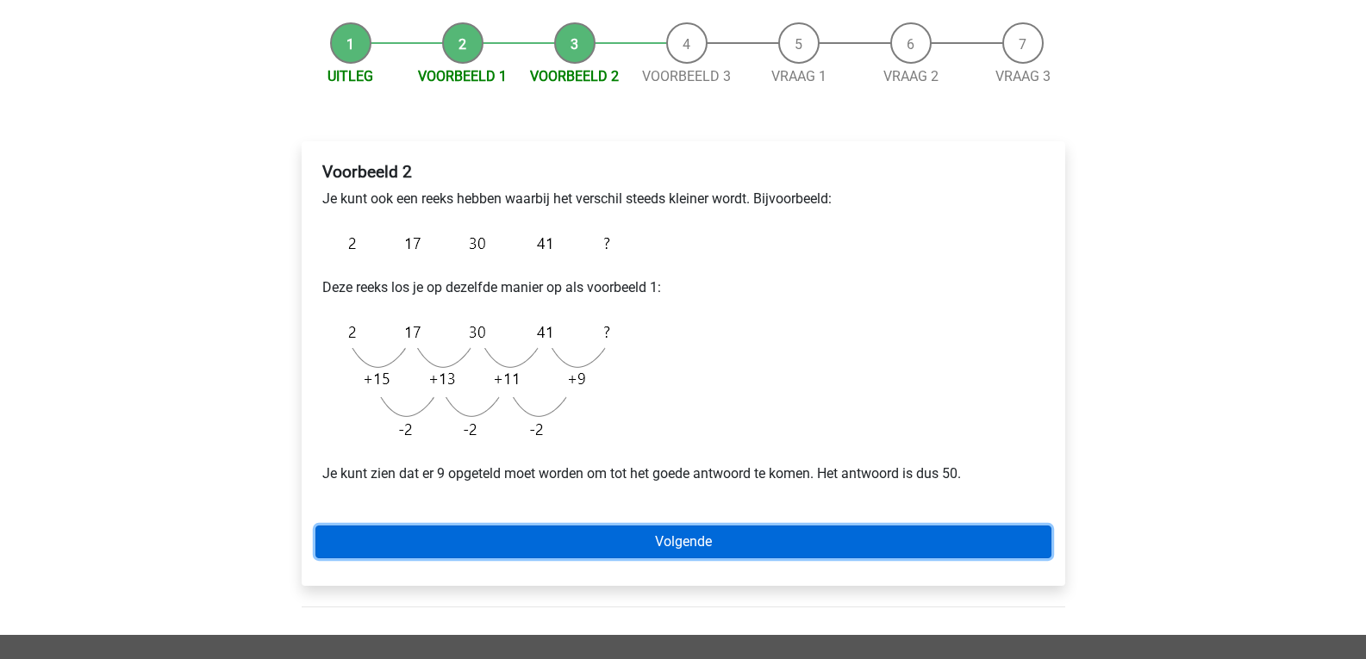
click at [720, 539] on link "Volgende" at bounding box center [683, 542] width 736 height 33
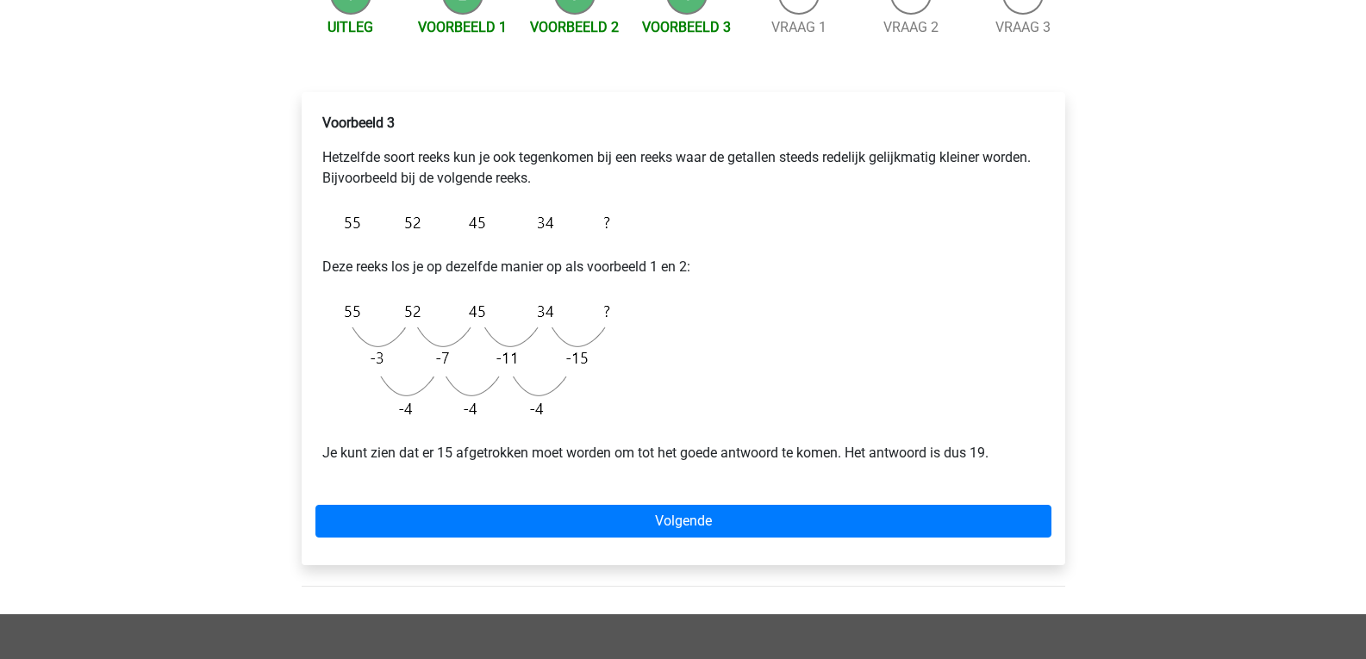
scroll to position [205, 0]
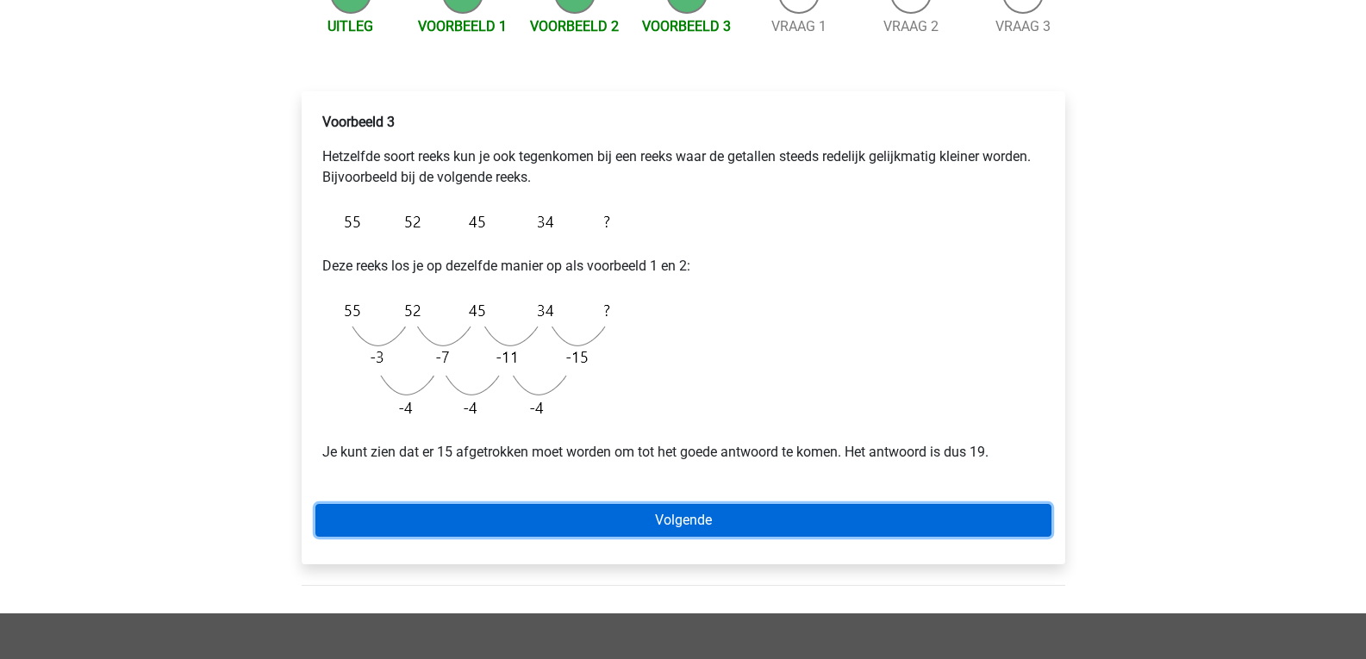
click at [743, 509] on link "Volgende" at bounding box center [683, 520] width 736 height 33
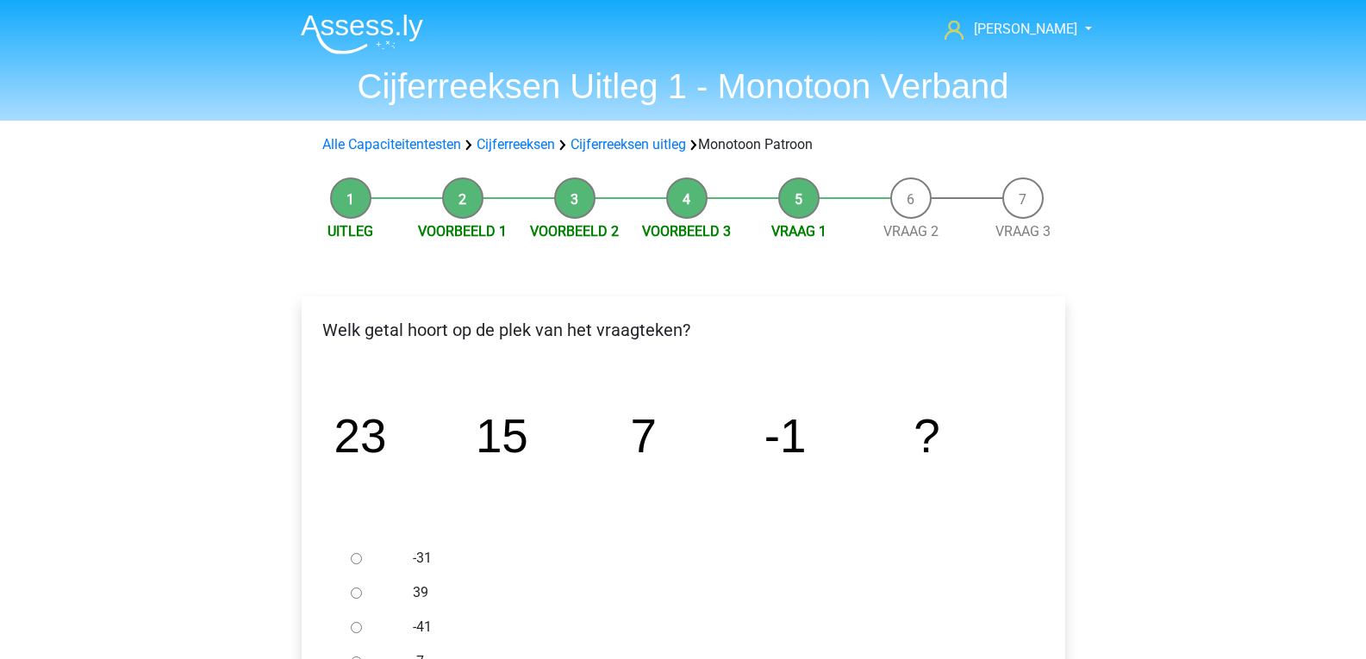
scroll to position [122, 0]
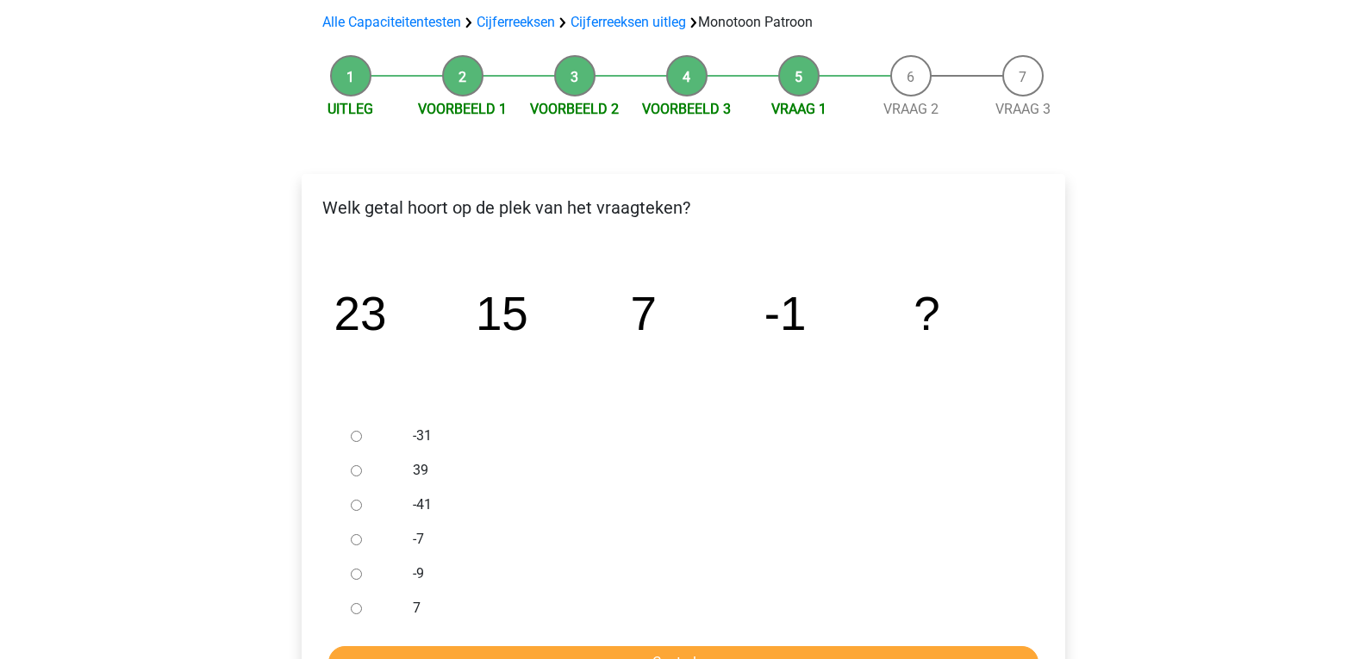
click at [359, 575] on input "-9" at bounding box center [356, 574] width 11 height 11
radio input "true"
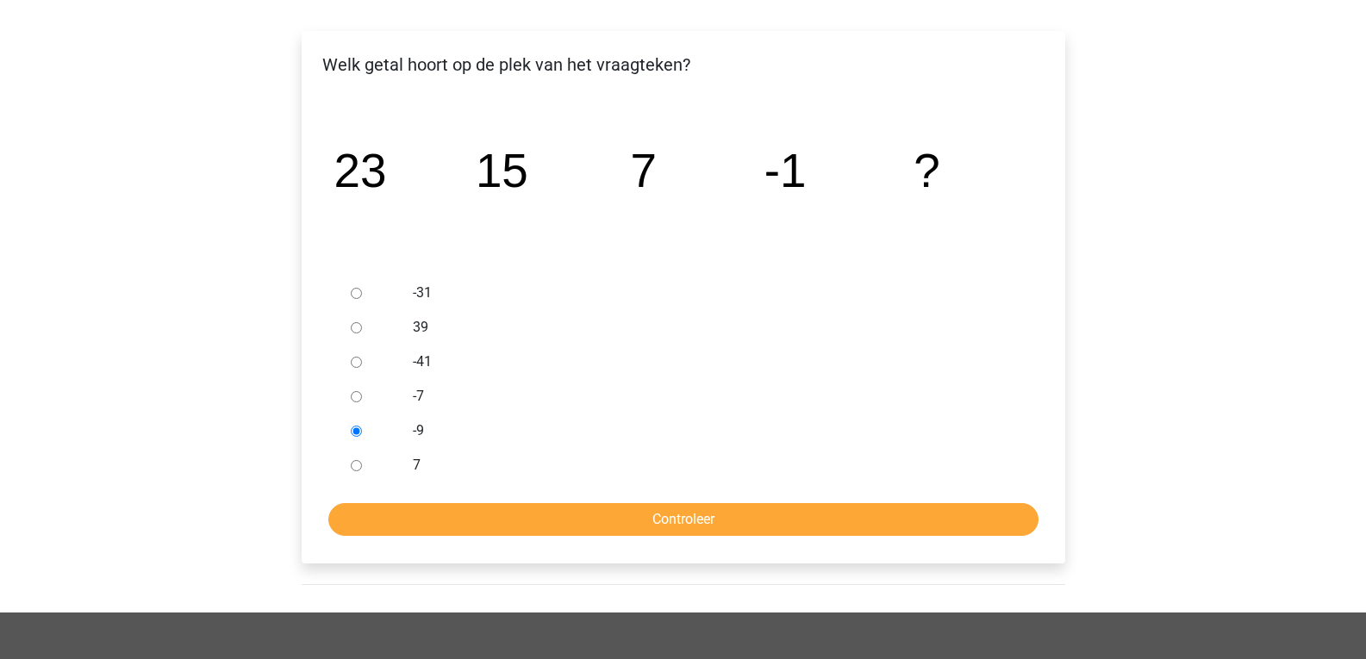
scroll to position [266, 0]
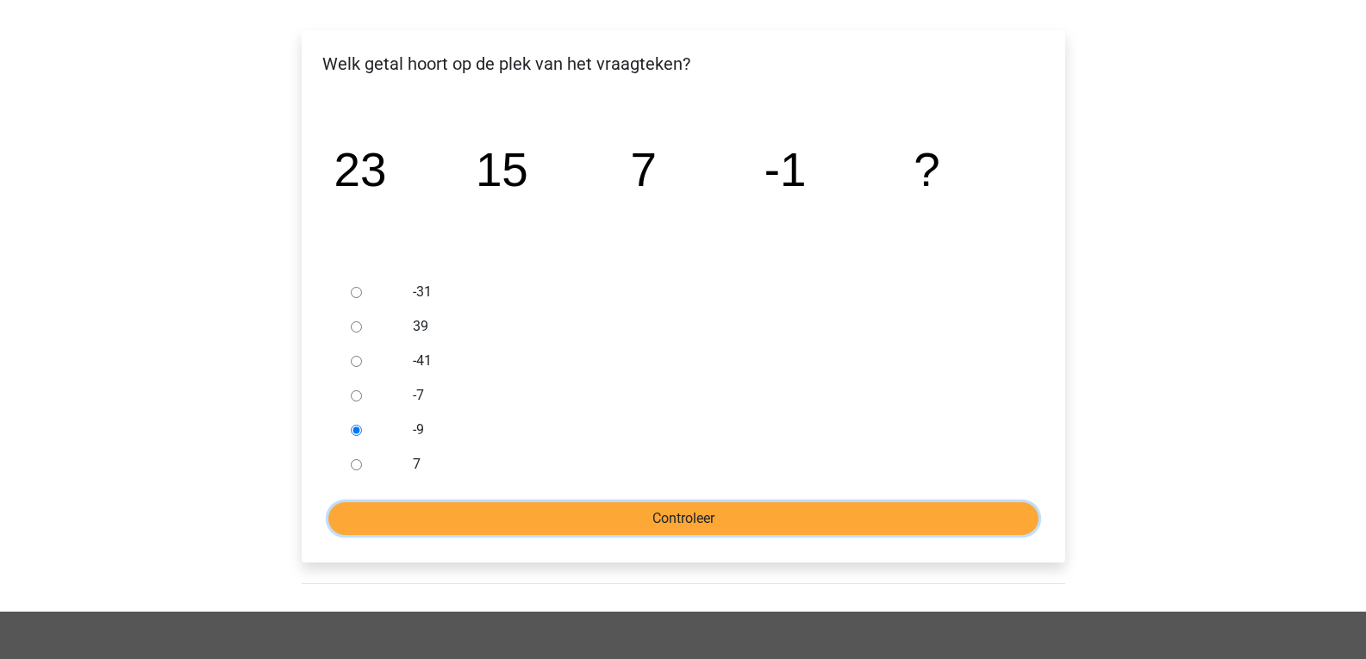
click at [528, 530] on input "Controleer" at bounding box center [683, 519] width 710 height 33
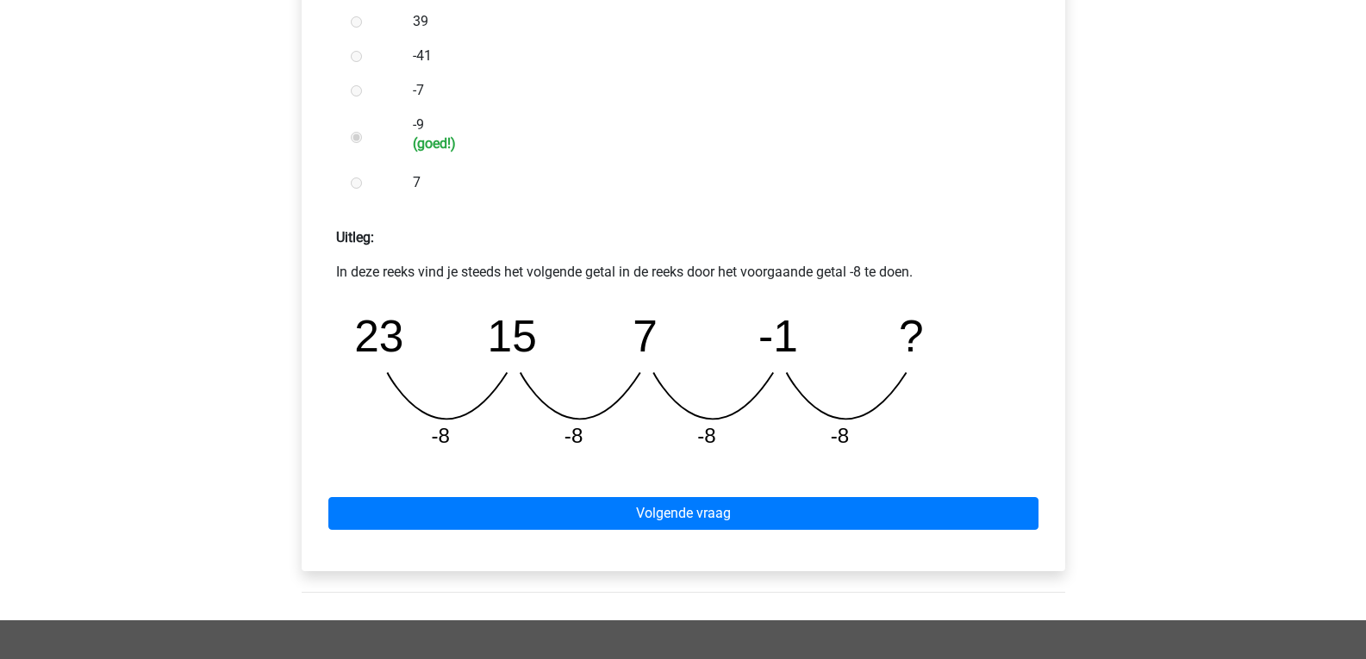
scroll to position [572, 0]
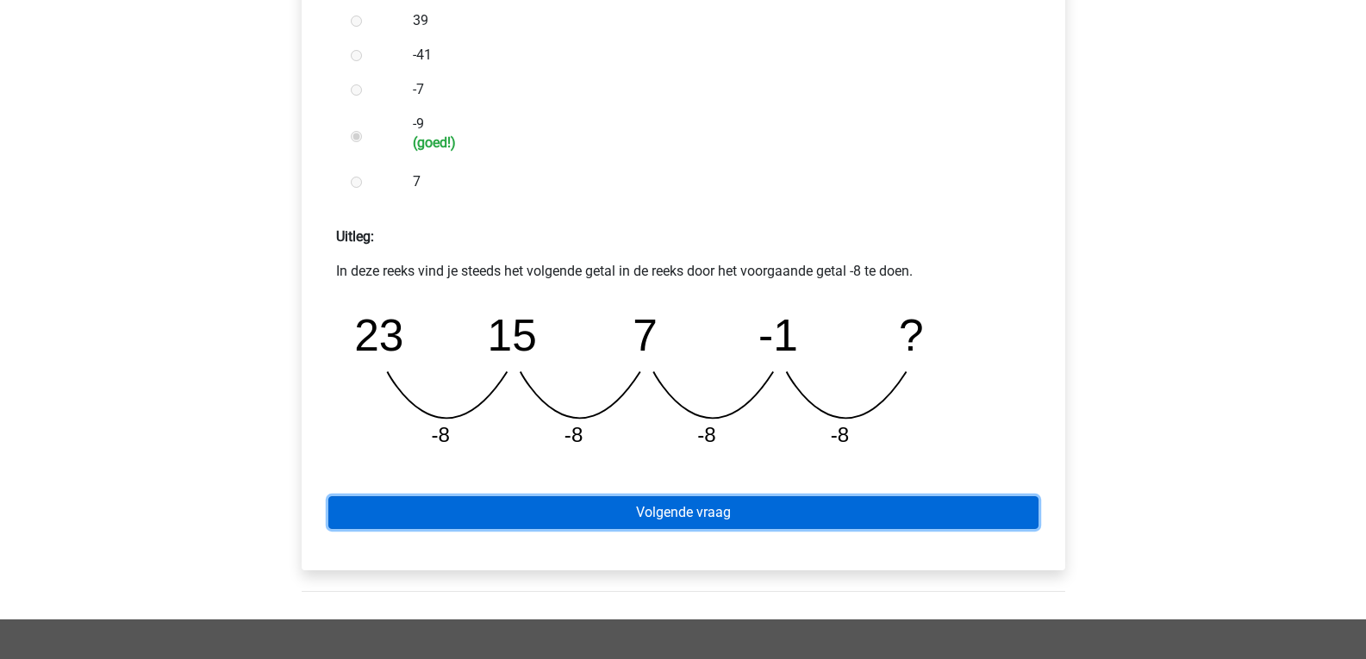
click at [645, 515] on link "Volgende vraag" at bounding box center [683, 512] width 710 height 33
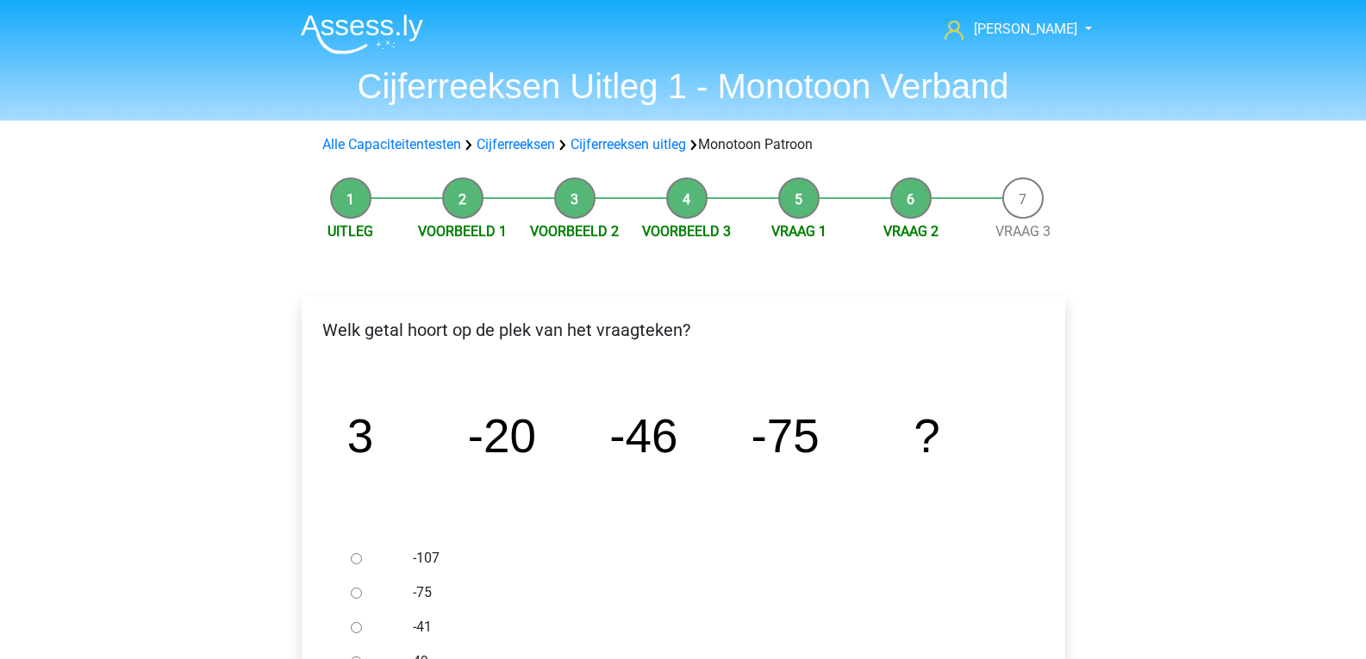
click at [1152, 281] on div "[PERSON_NAME] [EMAIL_ADDRESS][DOMAIN_NAME] Nederlands English" at bounding box center [683, 666] width 1366 height 1333
click at [868, 210] on li "Vraag 2" at bounding box center [911, 210] width 112 height 65
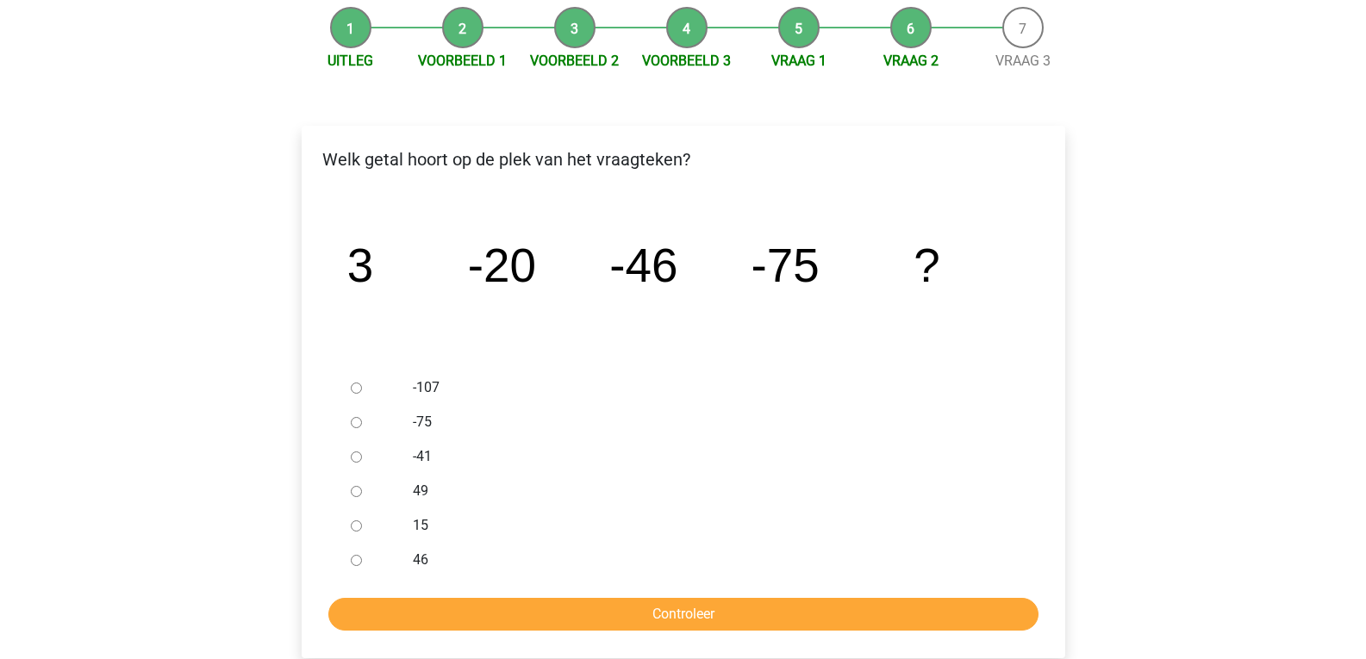
scroll to position [184, 0]
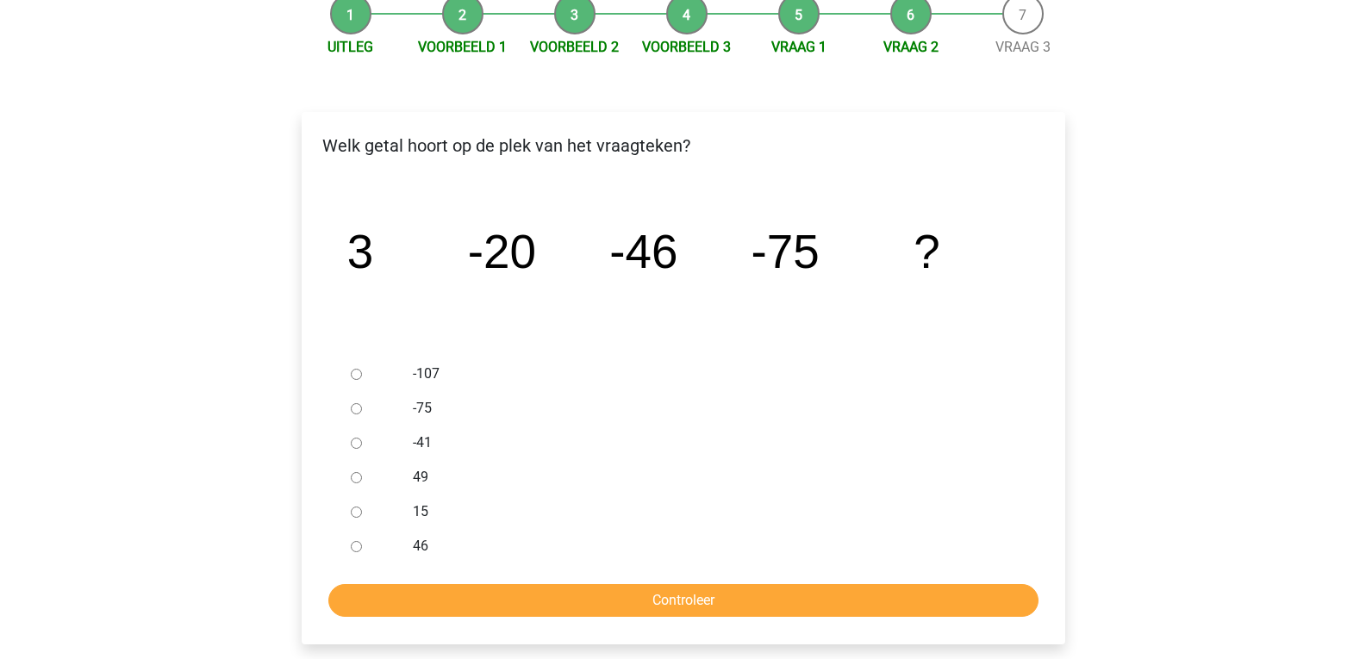
click at [355, 379] on input "-107" at bounding box center [356, 374] width 11 height 11
radio input "true"
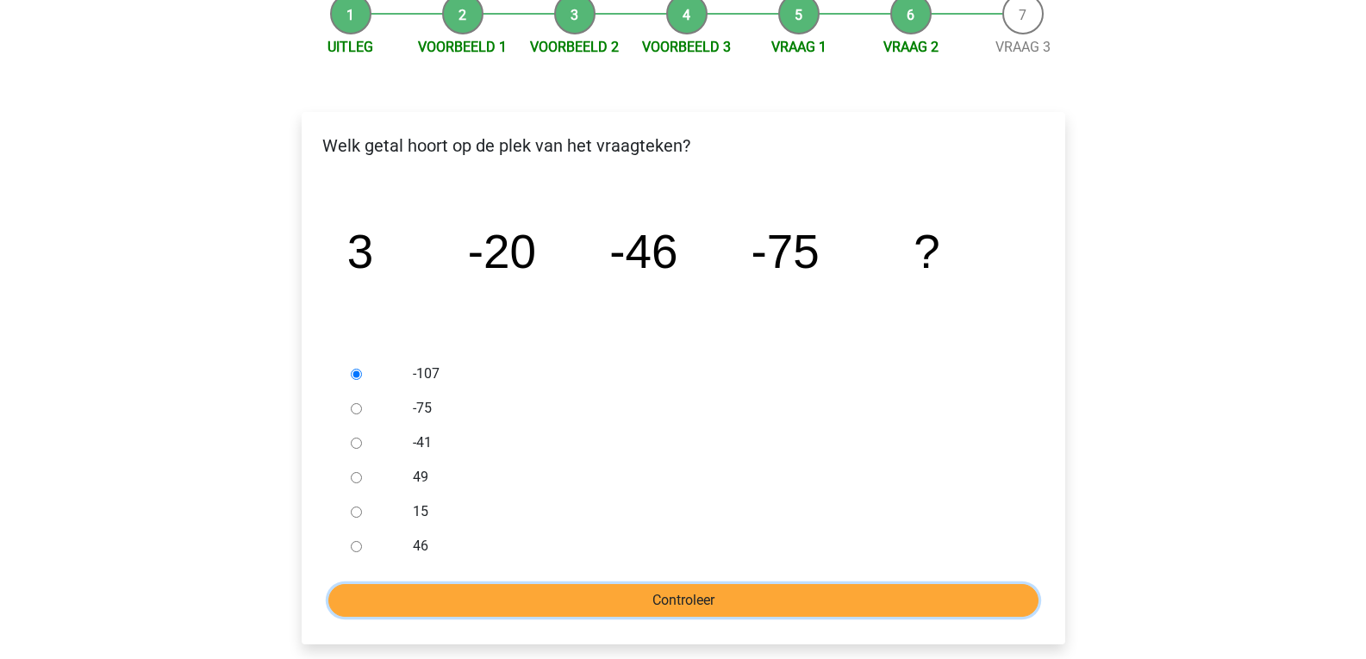
click at [556, 609] on input "Controleer" at bounding box center [683, 600] width 710 height 33
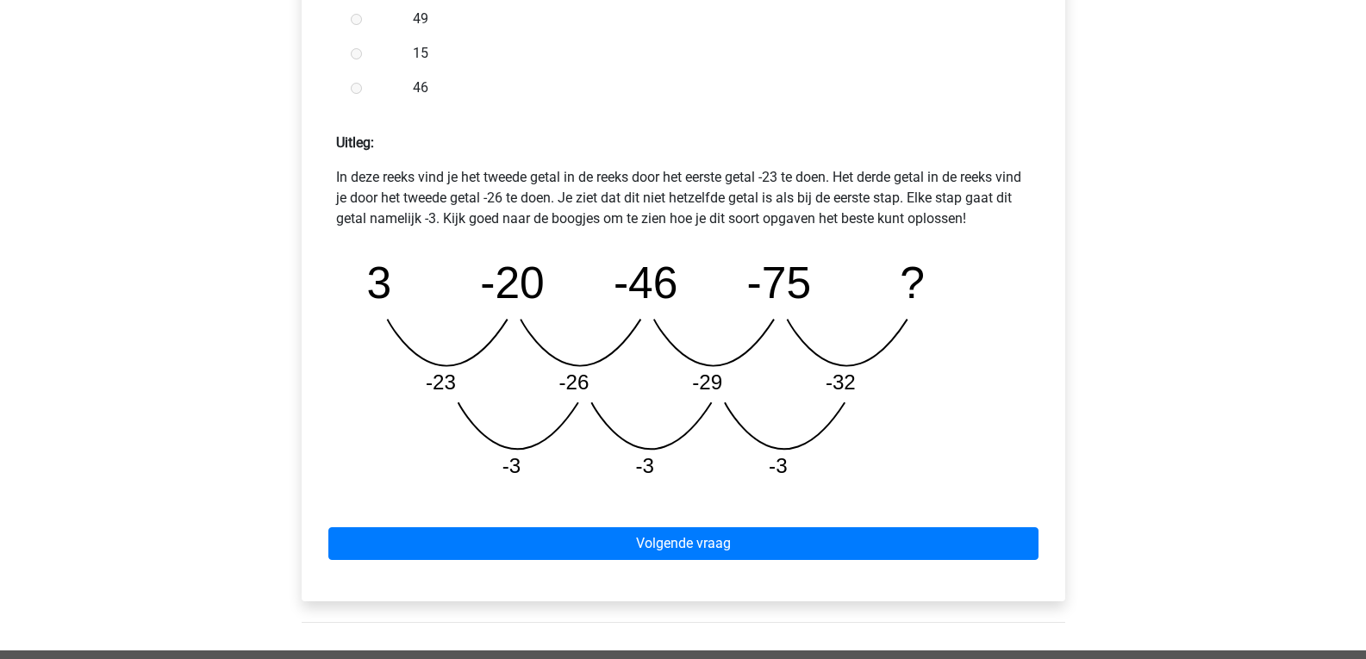
scroll to position [667, 0]
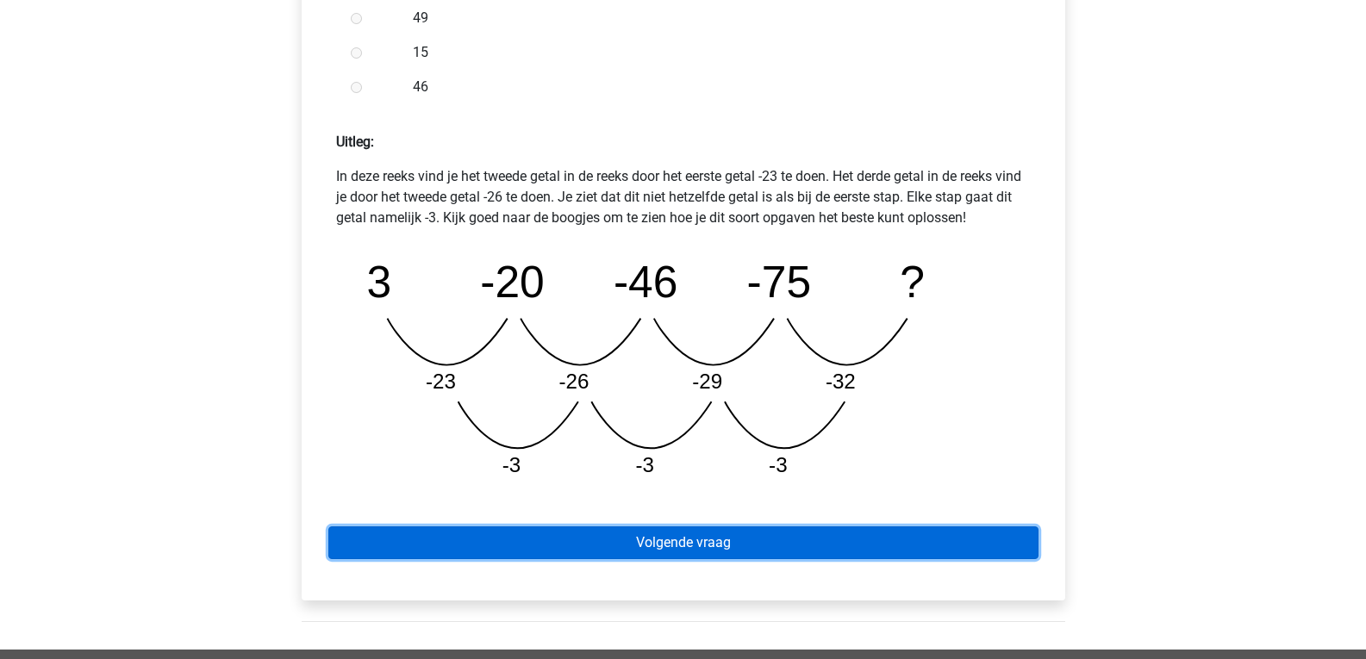
click at [694, 538] on link "Volgende vraag" at bounding box center [683, 543] width 710 height 33
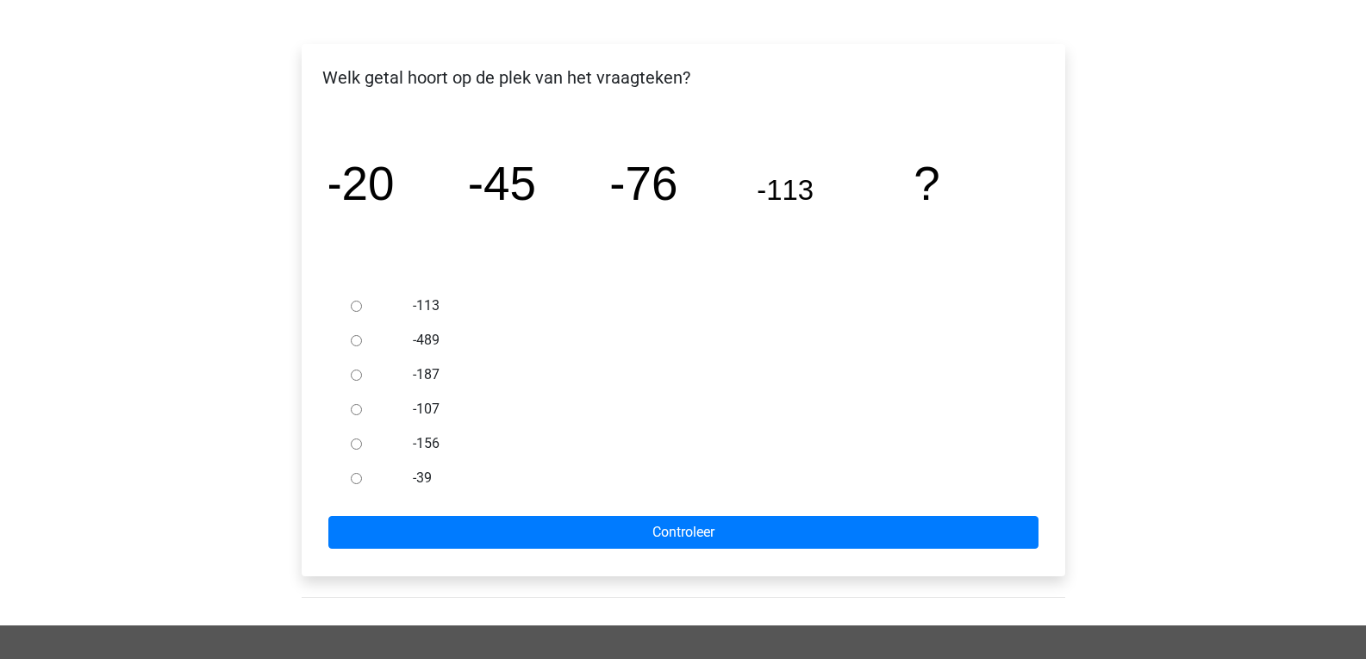
scroll to position [252, 0]
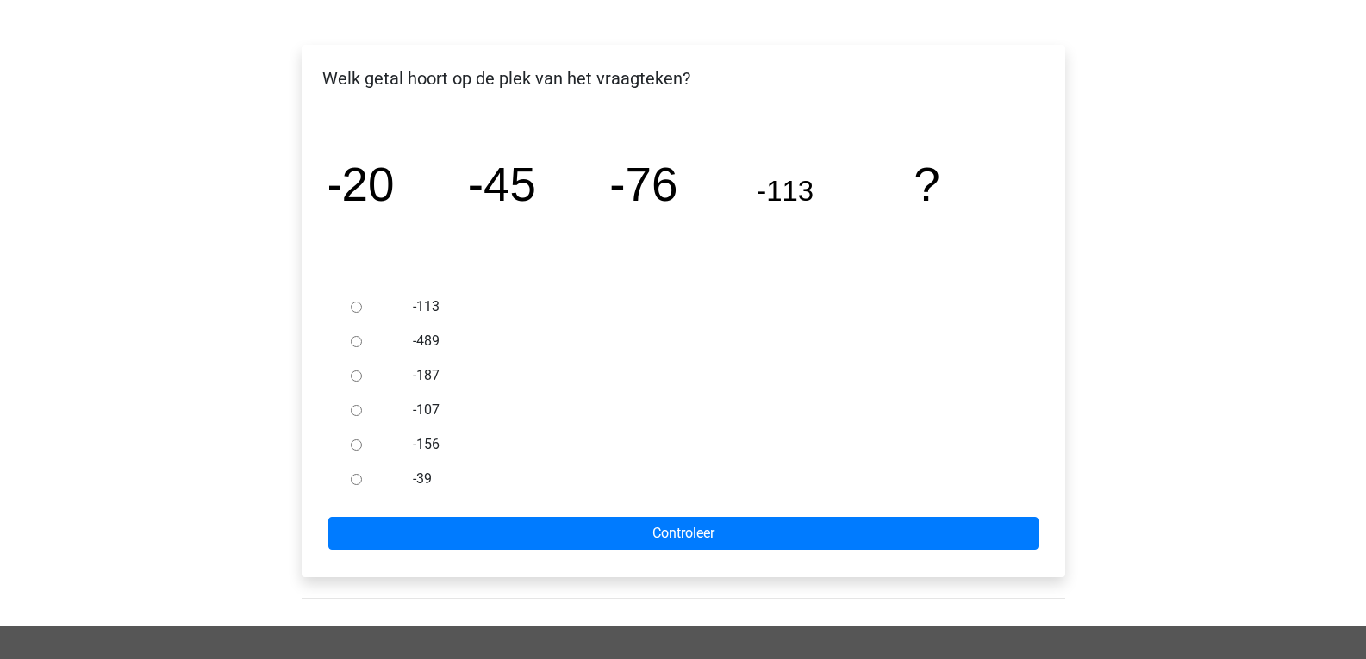
click at [355, 450] on input "-156" at bounding box center [356, 445] width 11 height 11
radio input "true"
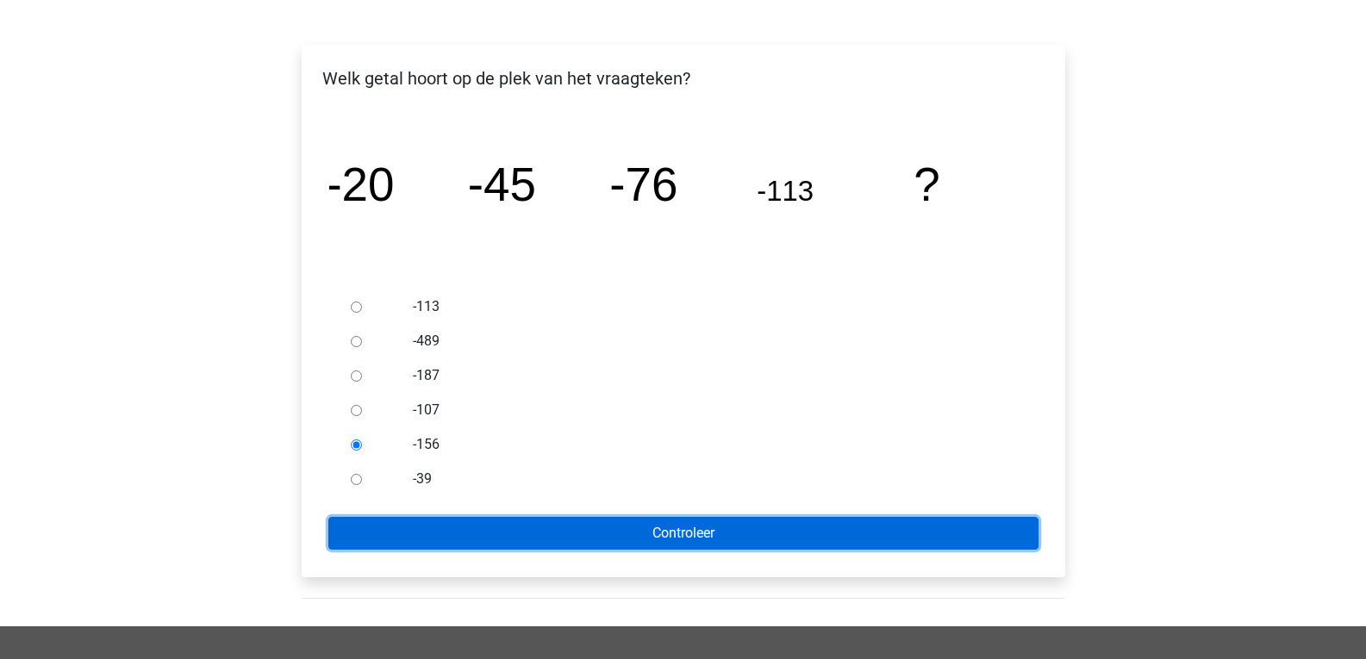
click at [458, 532] on input "Controleer" at bounding box center [683, 533] width 710 height 33
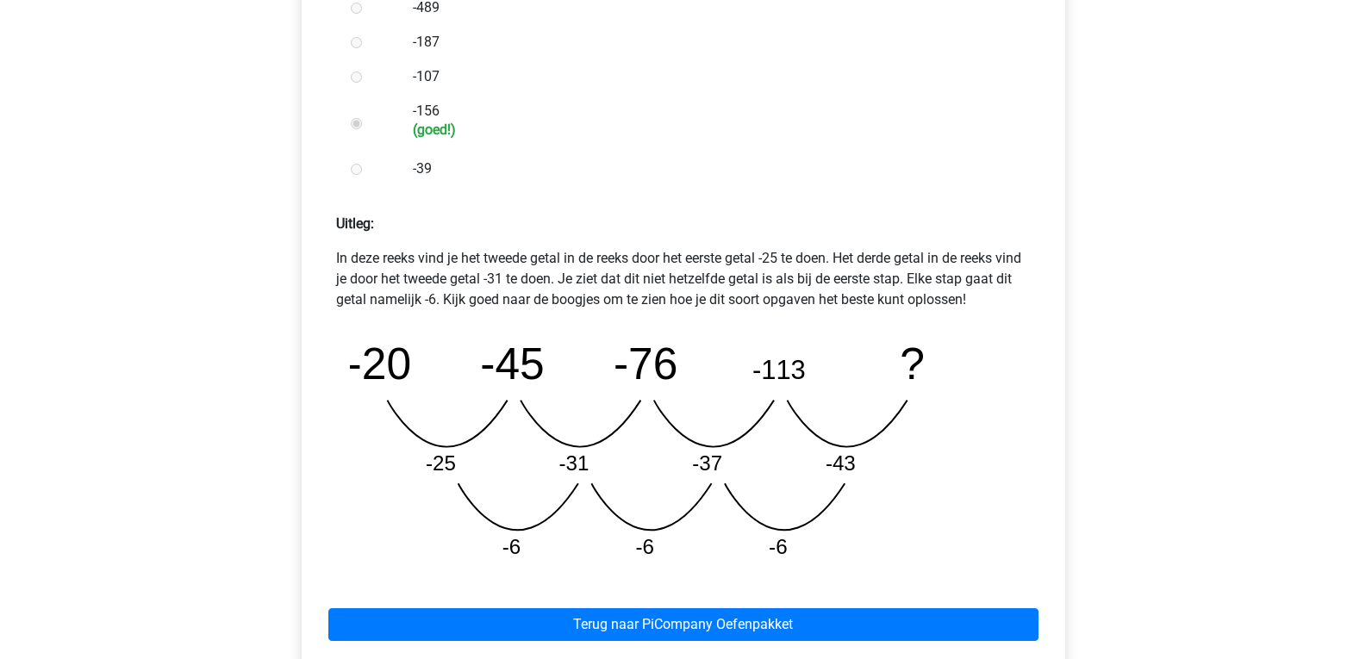
scroll to position [675, 0]
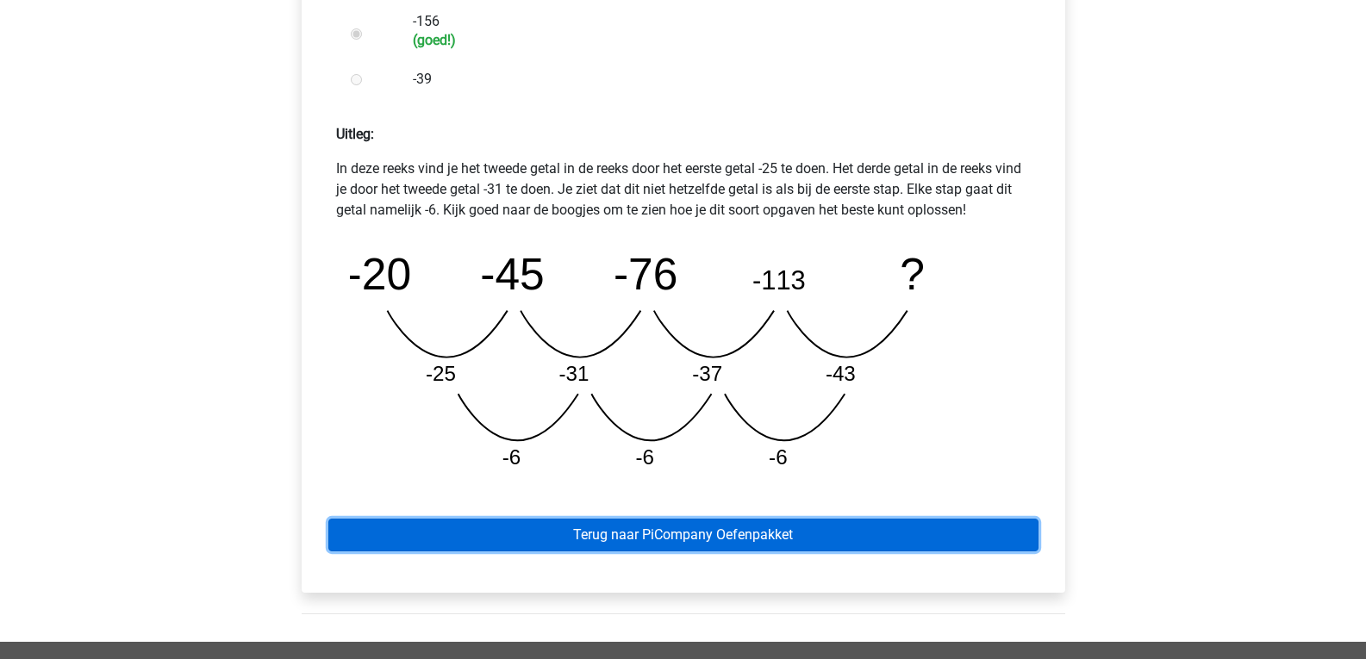
click at [588, 546] on link "Terug naar PiCompany Oefenpakket" at bounding box center [683, 535] width 710 height 33
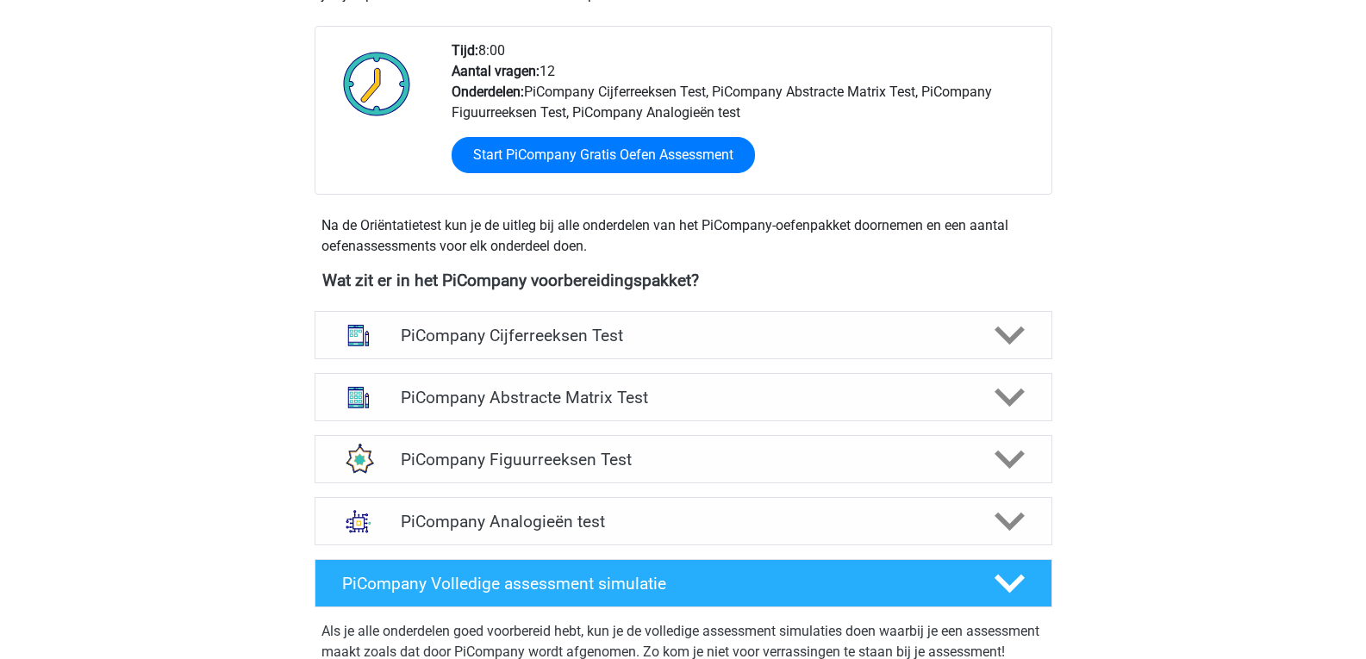
scroll to position [437, 0]
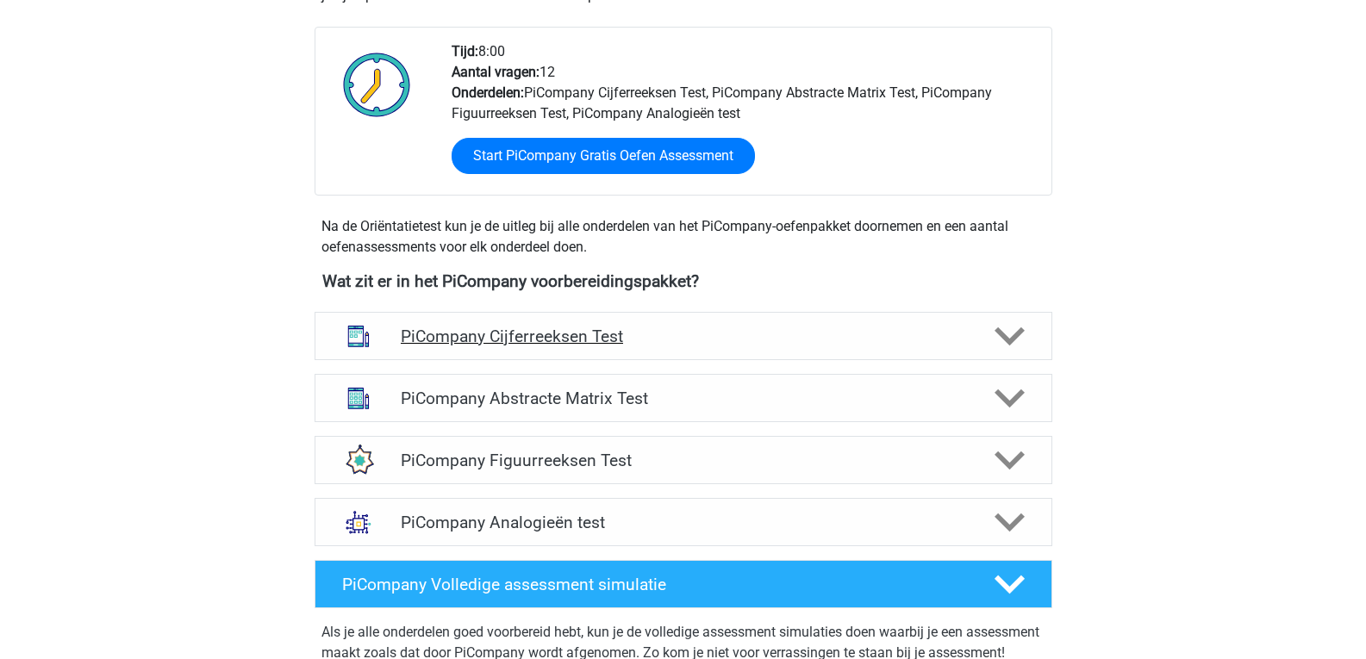
click at [623, 360] on div "PiCompany Cijferreeksen Test" at bounding box center [684, 336] width 738 height 48
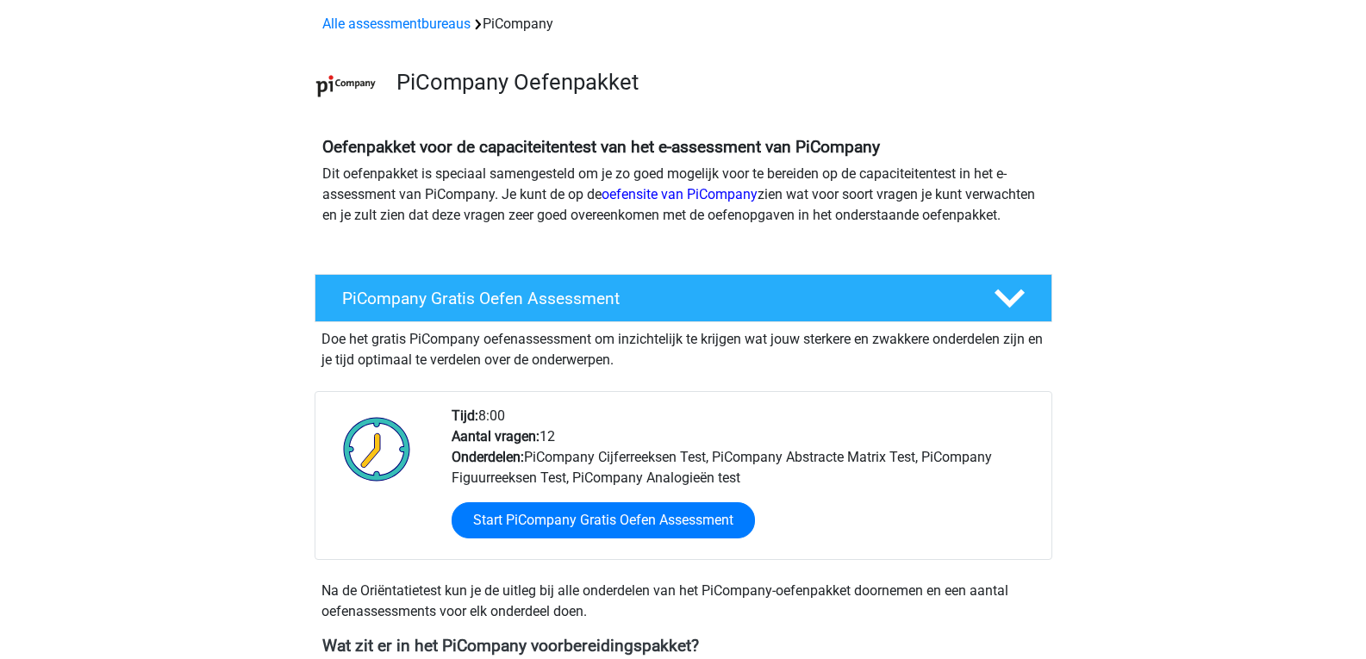
scroll to position [72, 0]
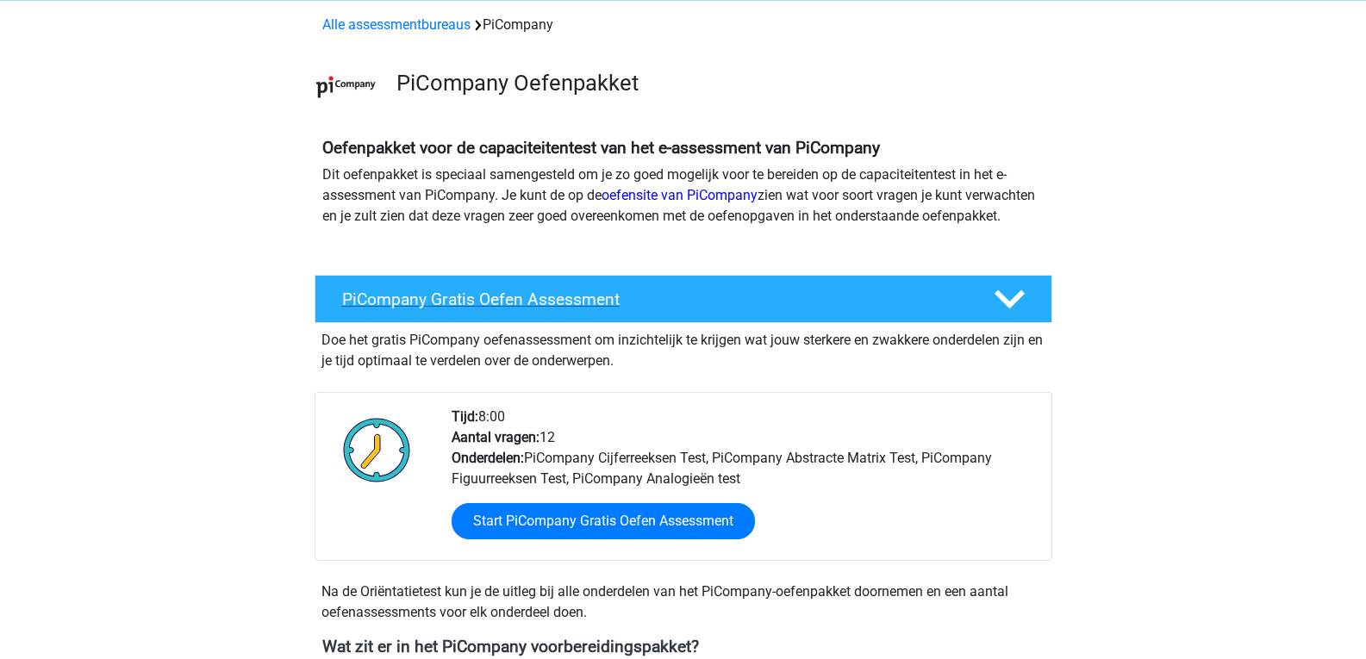
click at [537, 303] on div "PiCompany Gratis Oefen Assessment" at bounding box center [684, 299] width 738 height 48
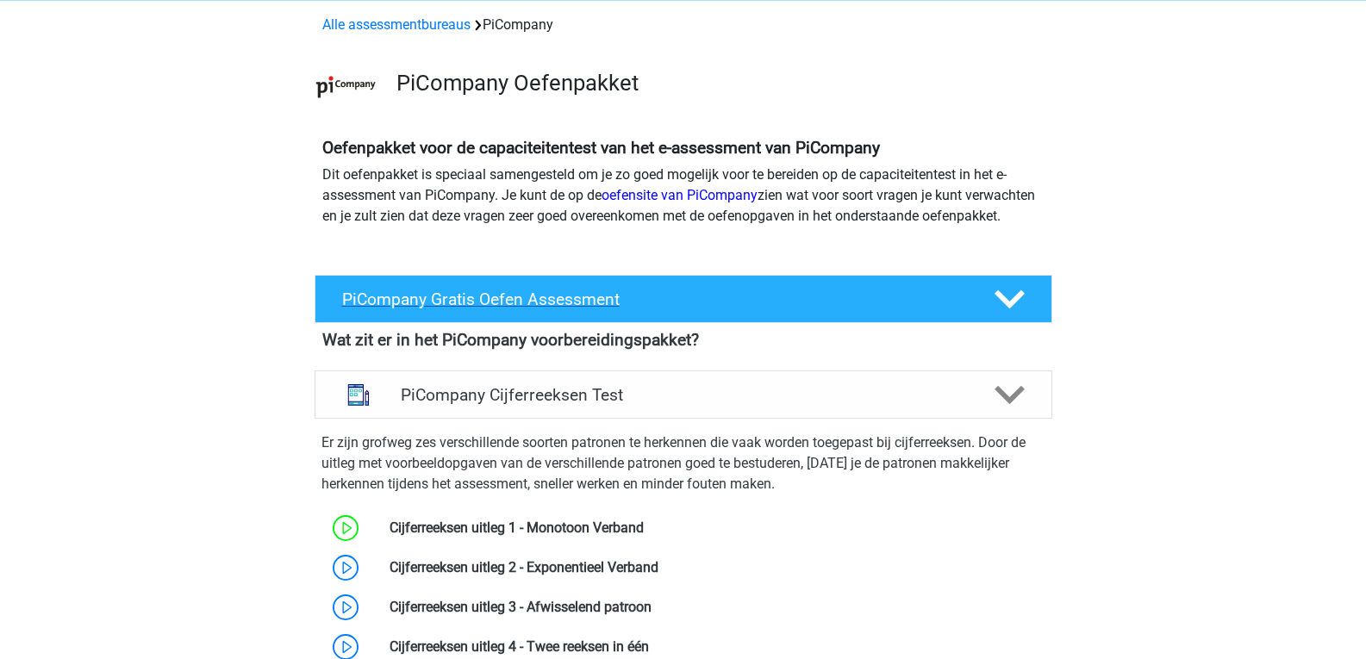
click at [537, 303] on div "PiCompany Gratis Oefen Assessment" at bounding box center [684, 299] width 738 height 48
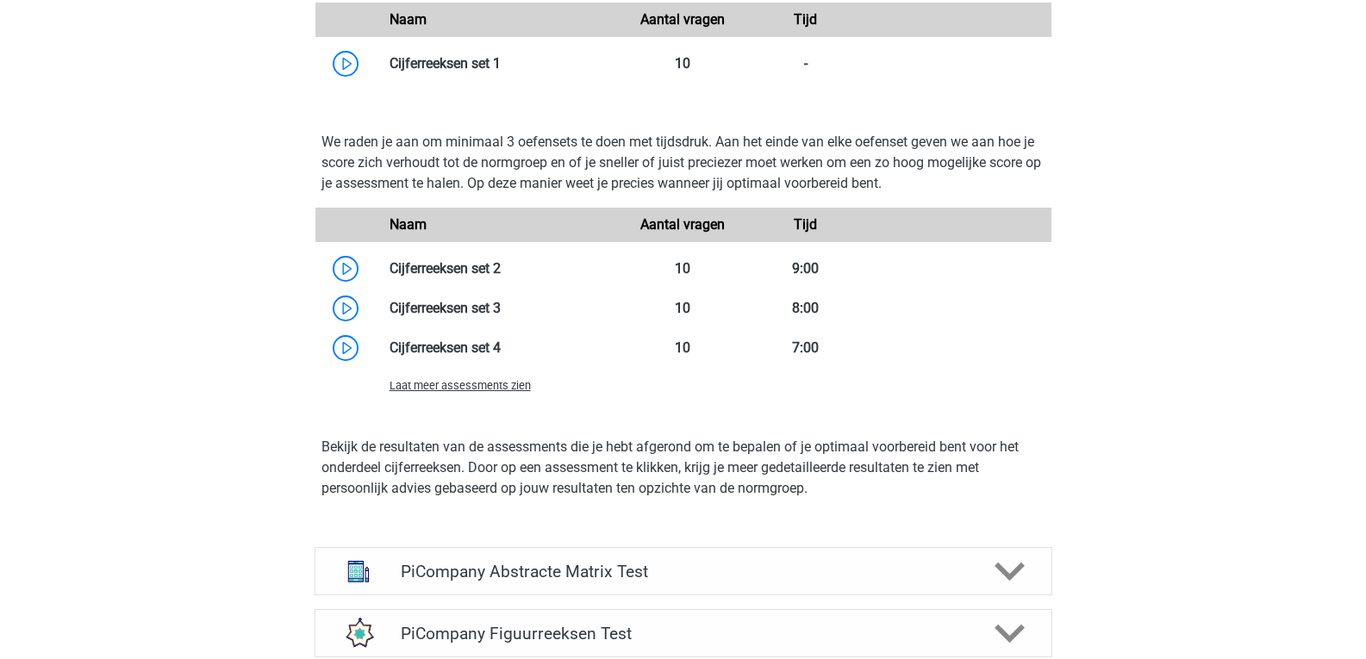
scroll to position [1241, 0]
click at [507, 390] on span "Laat meer assessments zien" at bounding box center [460, 384] width 141 height 13
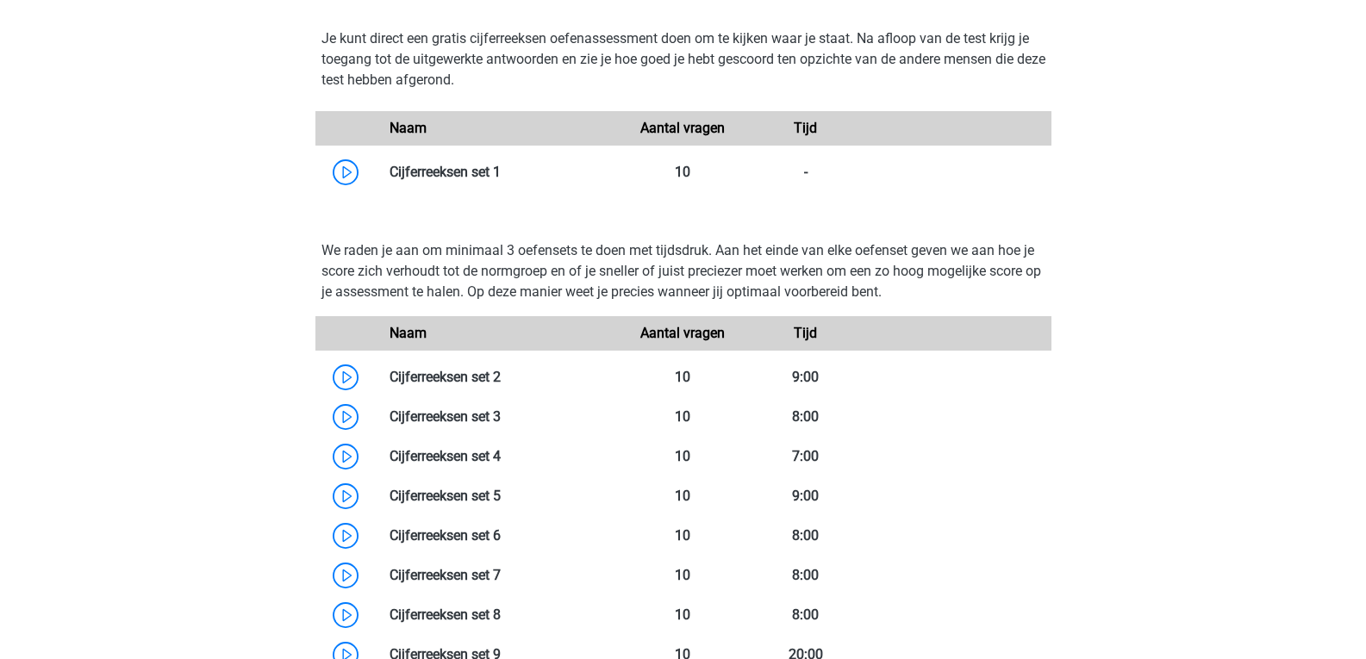
scroll to position [1095, 0]
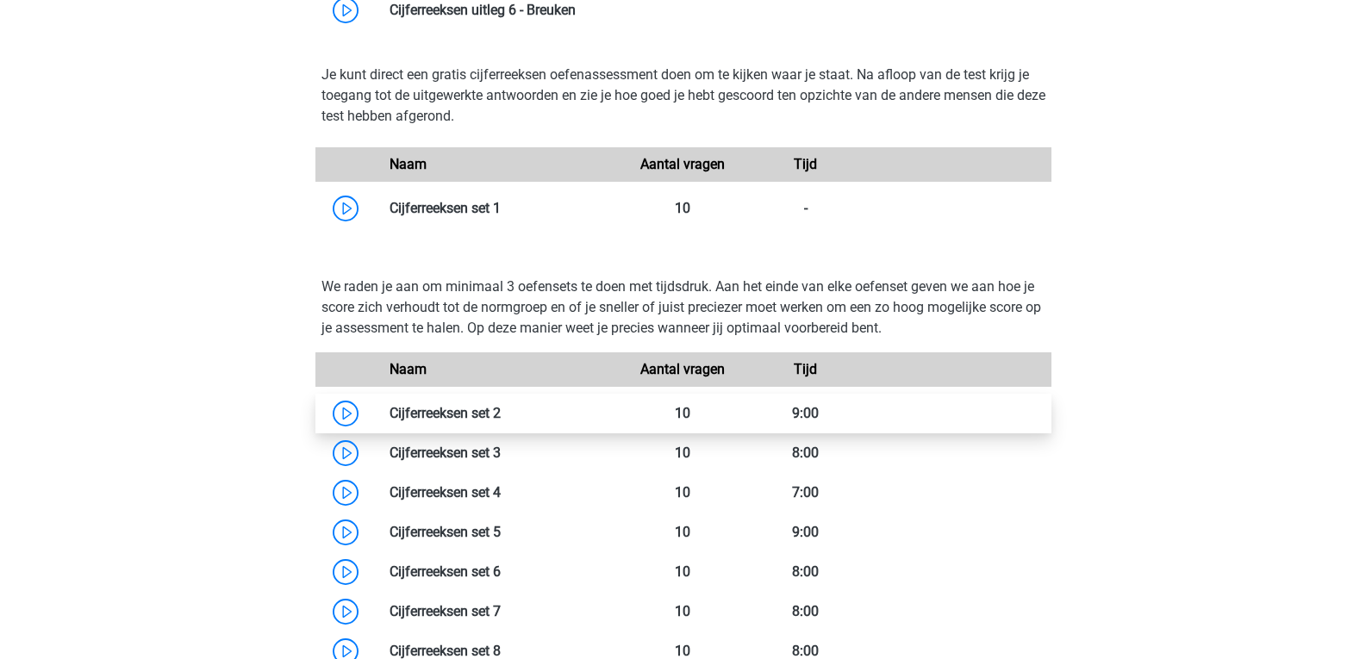
click at [501, 421] on link at bounding box center [501, 413] width 0 height 16
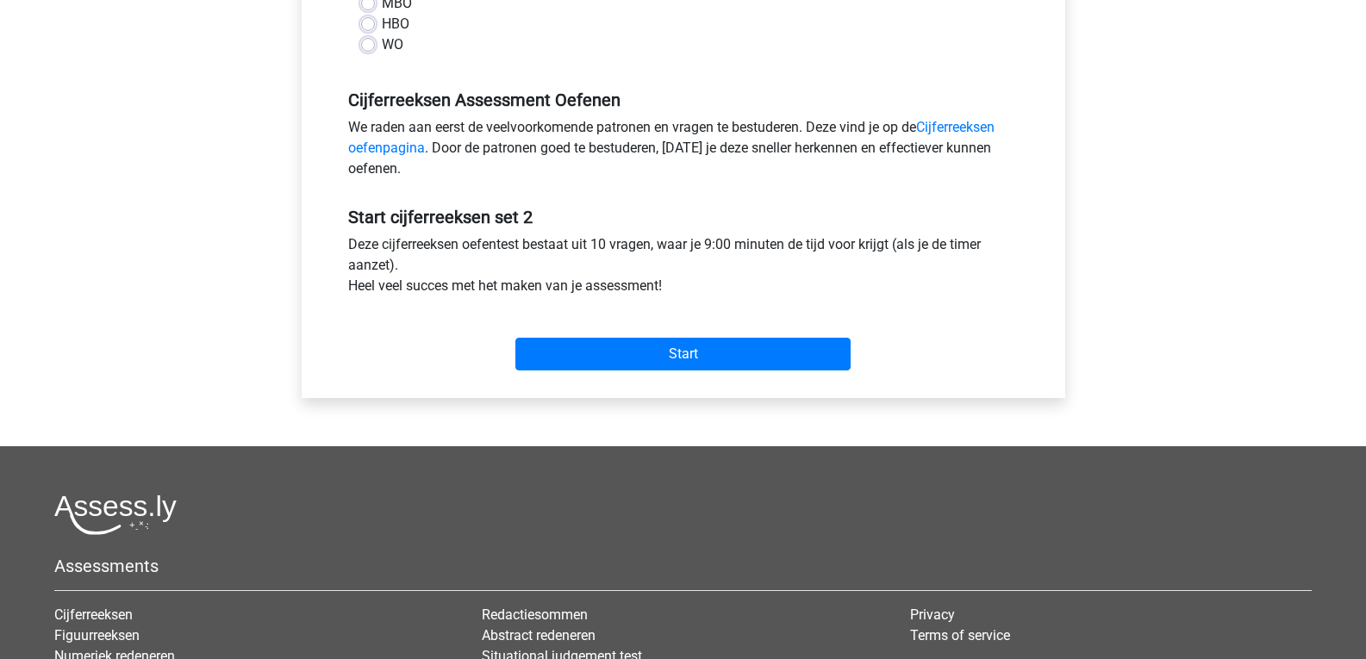
scroll to position [466, 0]
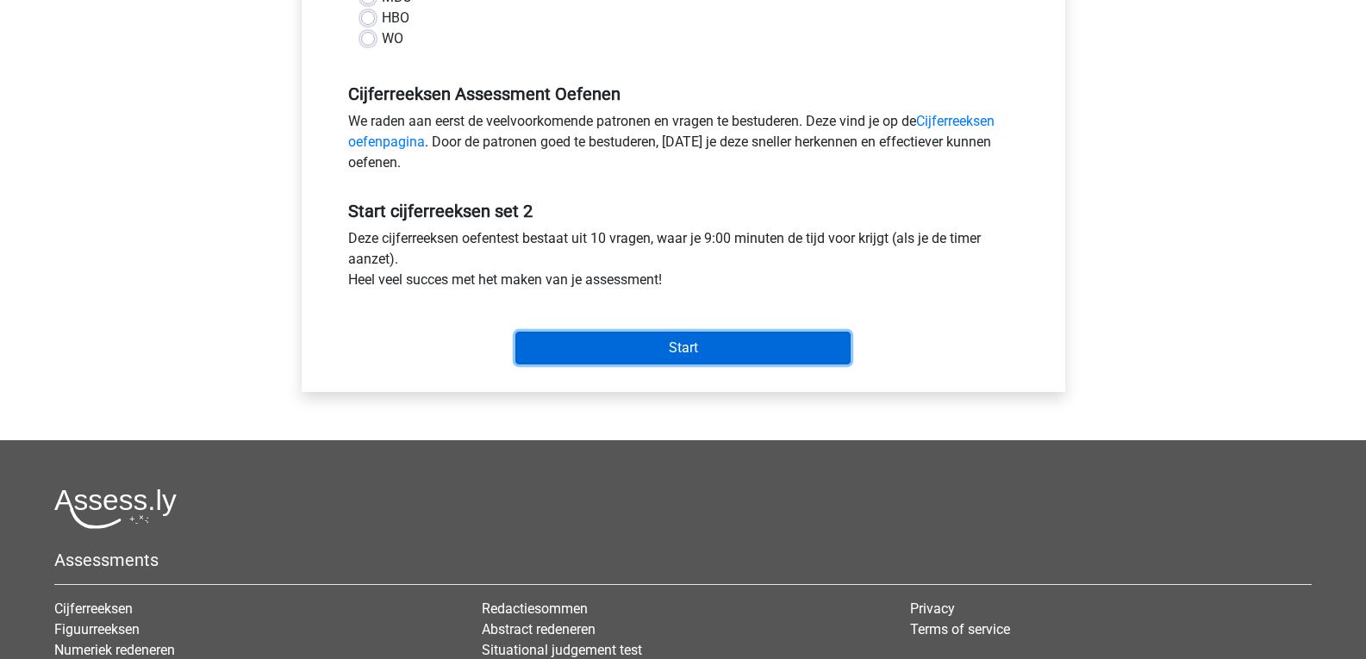
click at [684, 344] on input "Start" at bounding box center [682, 348] width 335 height 33
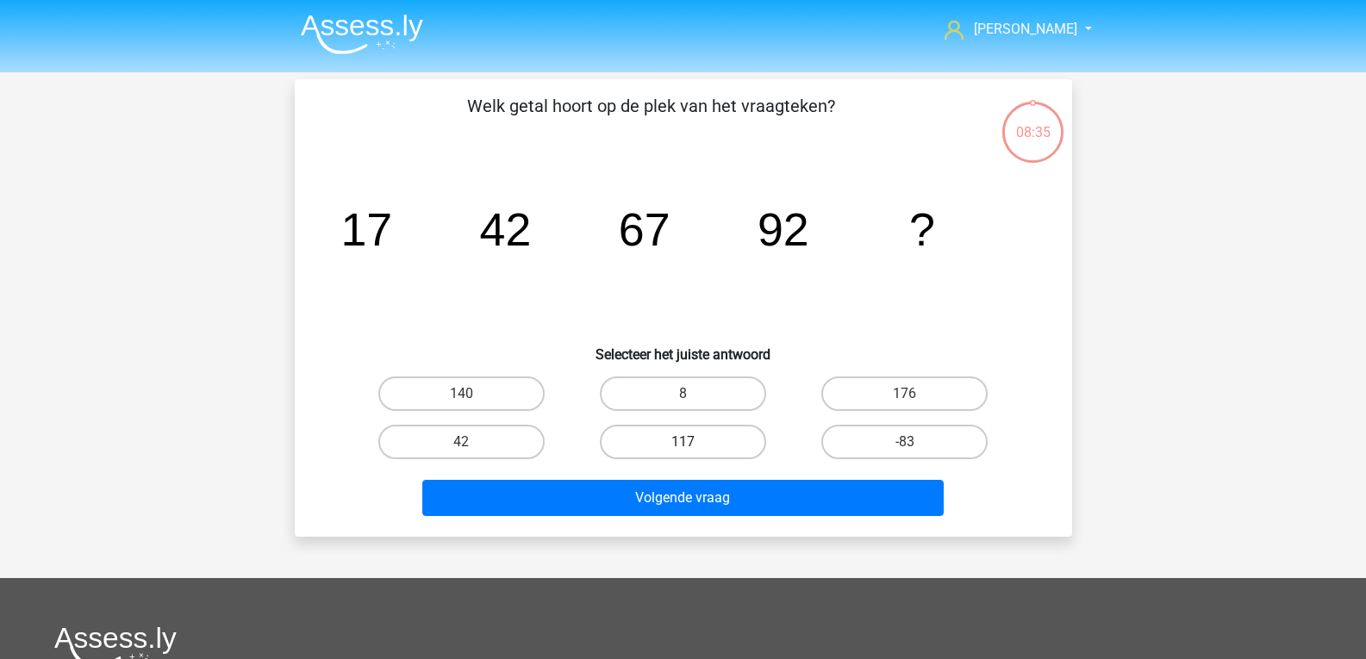
click at [646, 451] on label "117" at bounding box center [683, 442] width 166 height 34
click at [683, 451] on input "117" at bounding box center [688, 447] width 11 height 11
radio input "true"
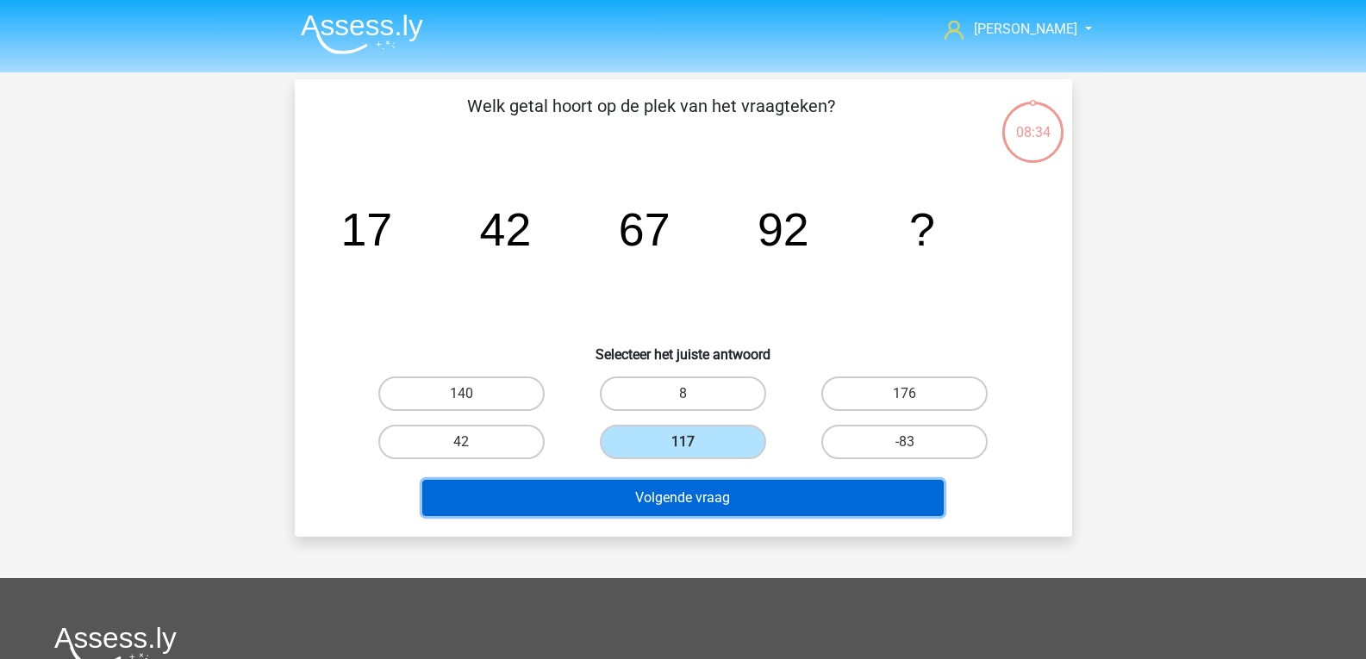
click at [683, 497] on button "Volgende vraag" at bounding box center [682, 498] width 521 height 36
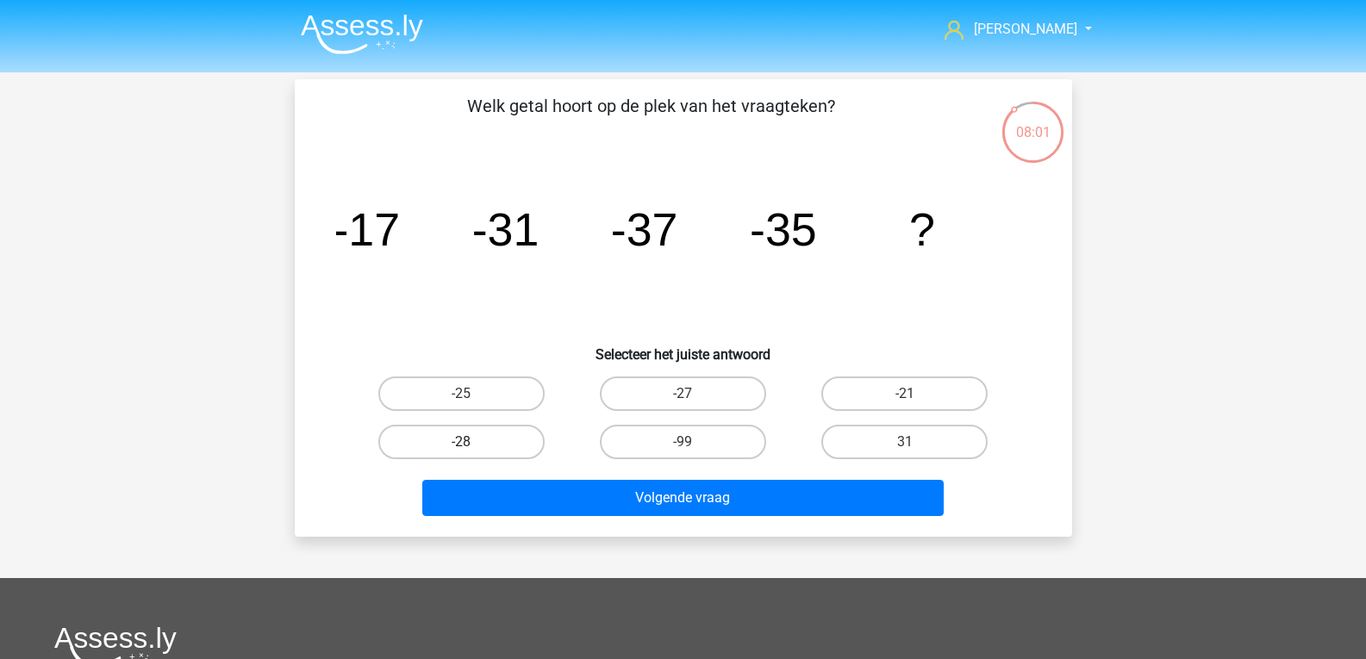
click at [497, 443] on label "-28" at bounding box center [461, 442] width 166 height 34
click at [472, 443] on input "-28" at bounding box center [466, 447] width 11 height 11
radio input "true"
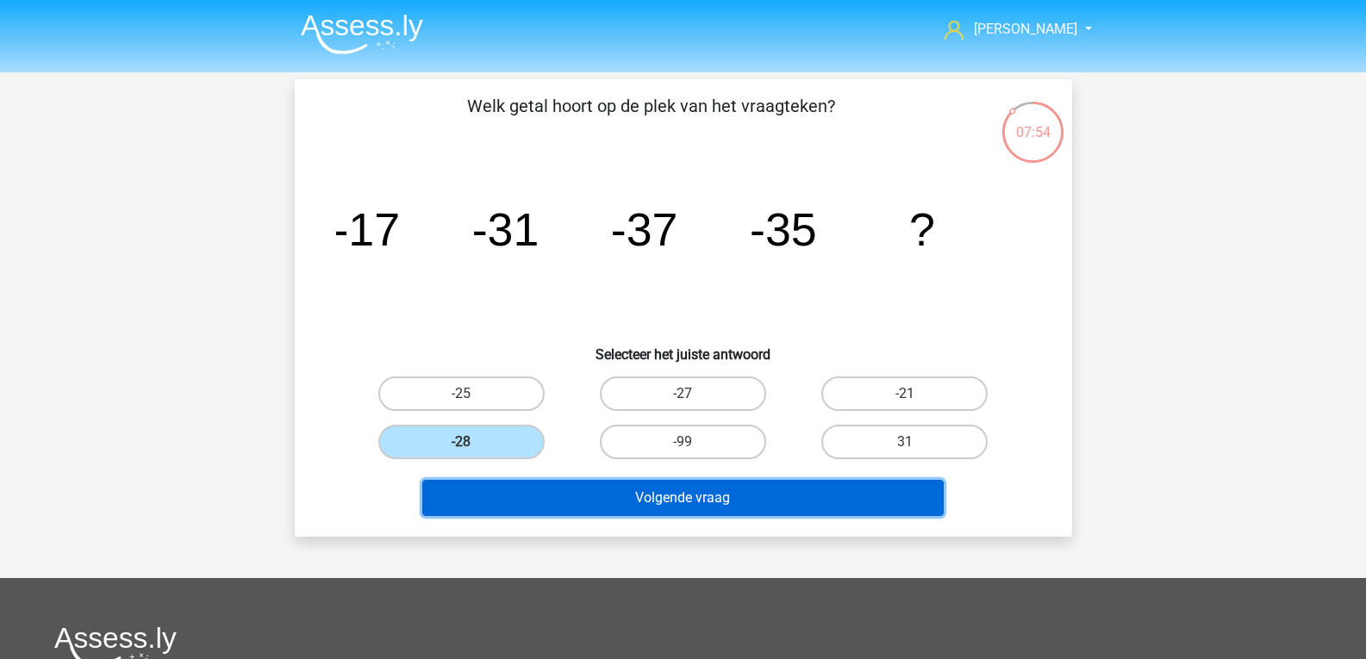
click at [601, 504] on button "Volgende vraag" at bounding box center [682, 498] width 521 height 36
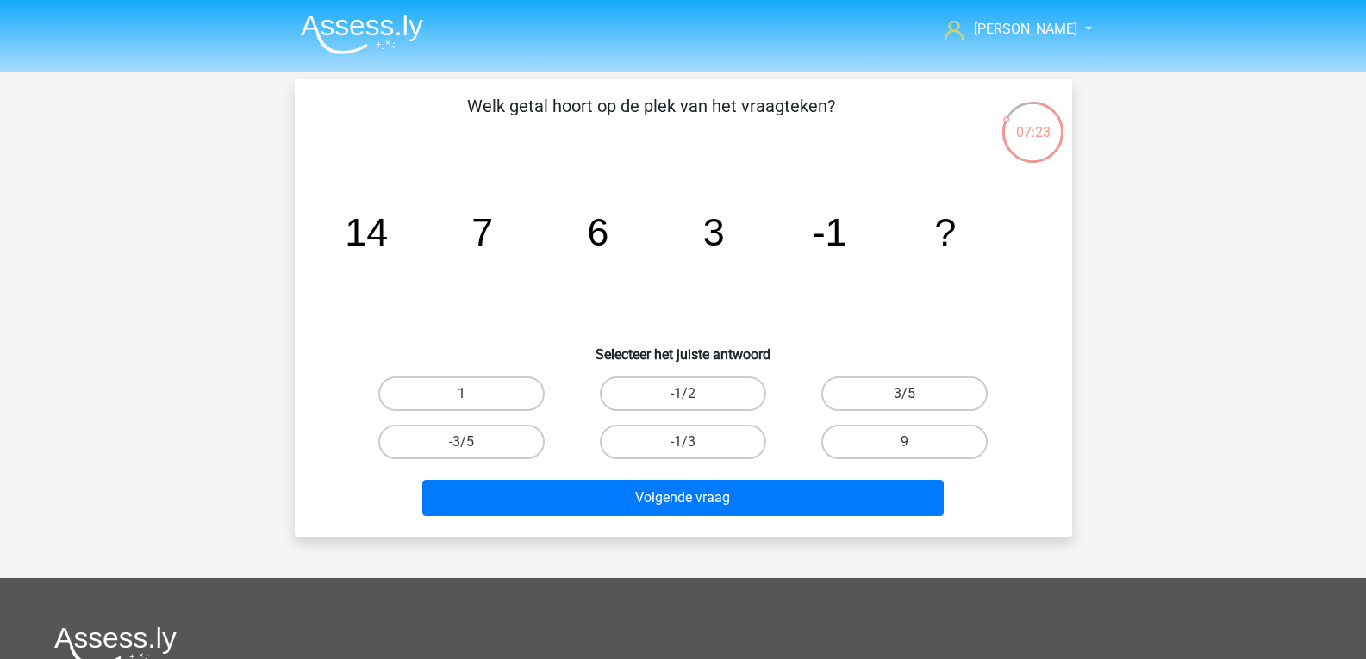
click at [684, 442] on input "-1/3" at bounding box center [688, 447] width 11 height 11
radio input "true"
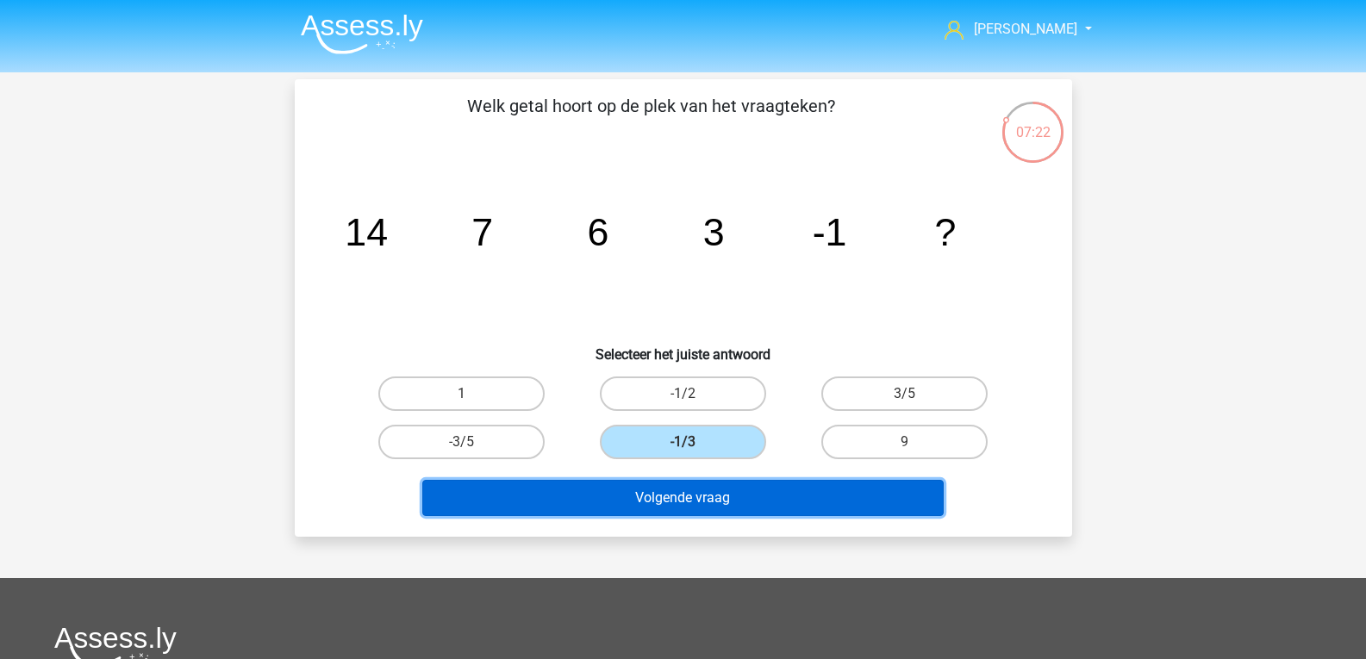
click at [698, 493] on button "Volgende vraag" at bounding box center [682, 498] width 521 height 36
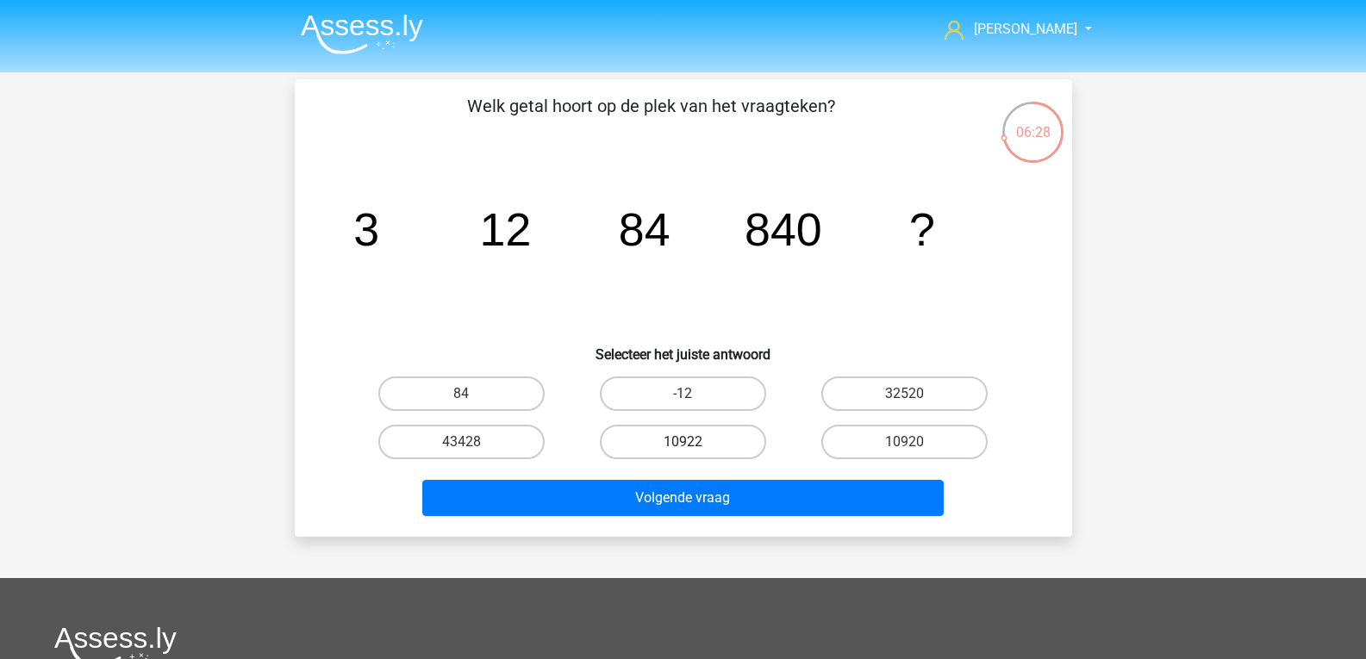
click at [652, 433] on label "10922" at bounding box center [683, 442] width 166 height 34
click at [683, 442] on input "10922" at bounding box center [688, 447] width 11 height 11
radio input "true"
click at [894, 440] on label "10920" at bounding box center [904, 442] width 166 height 34
click at [905, 442] on input "10920" at bounding box center [910, 447] width 11 height 11
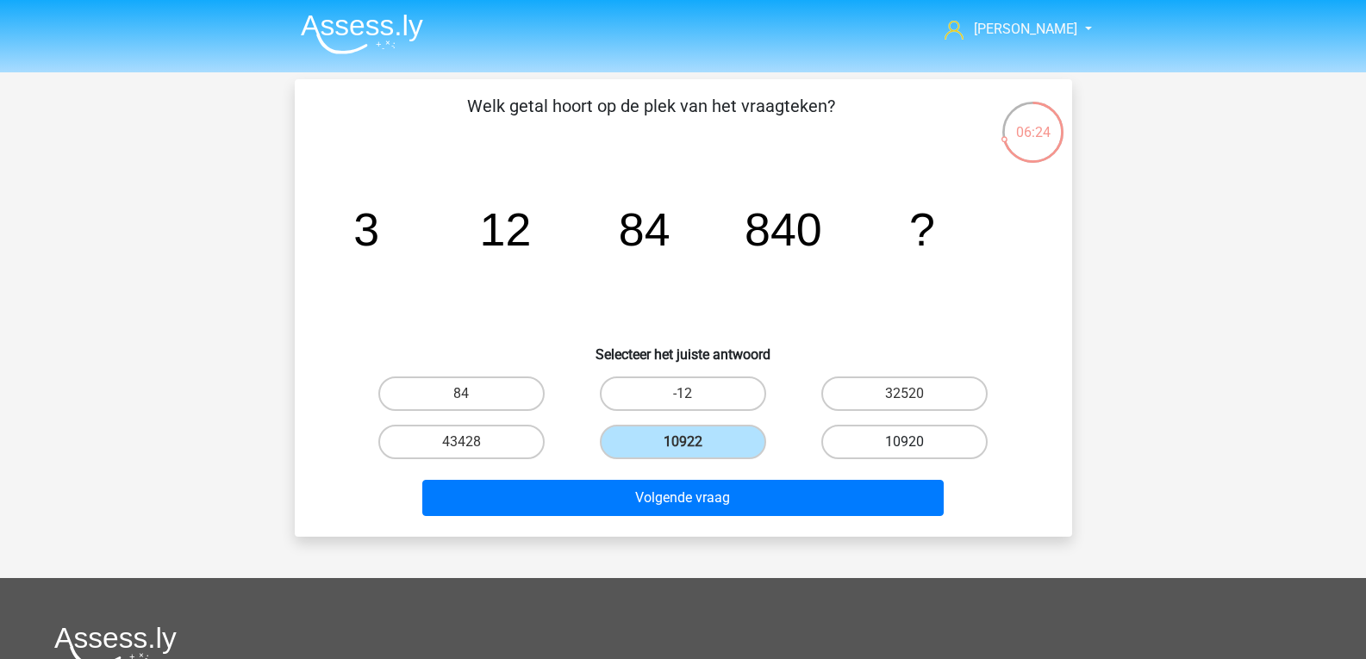
radio input "true"
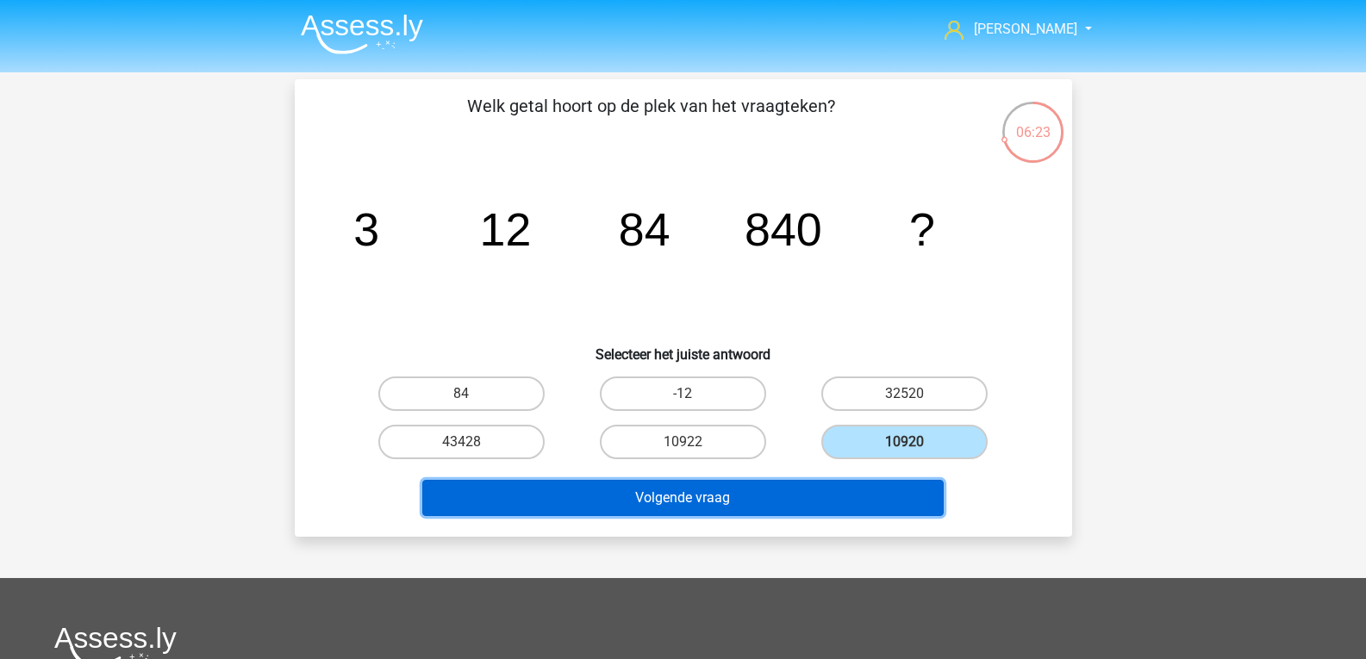
click at [838, 482] on button "Volgende vraag" at bounding box center [682, 498] width 521 height 36
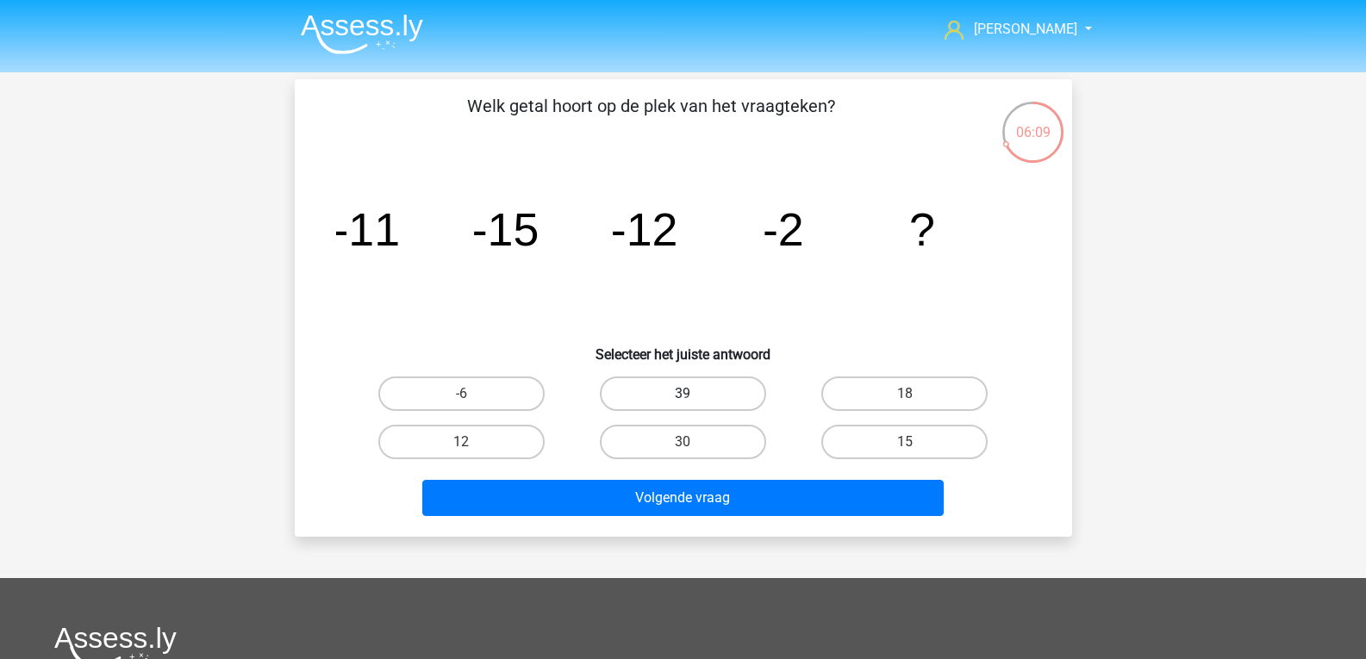
click at [685, 408] on label "39" at bounding box center [683, 394] width 166 height 34
click at [685, 405] on input "39" at bounding box center [688, 399] width 11 height 11
radio input "true"
click at [513, 384] on label "-6" at bounding box center [461, 394] width 166 height 34
click at [472, 394] on input "-6" at bounding box center [466, 399] width 11 height 11
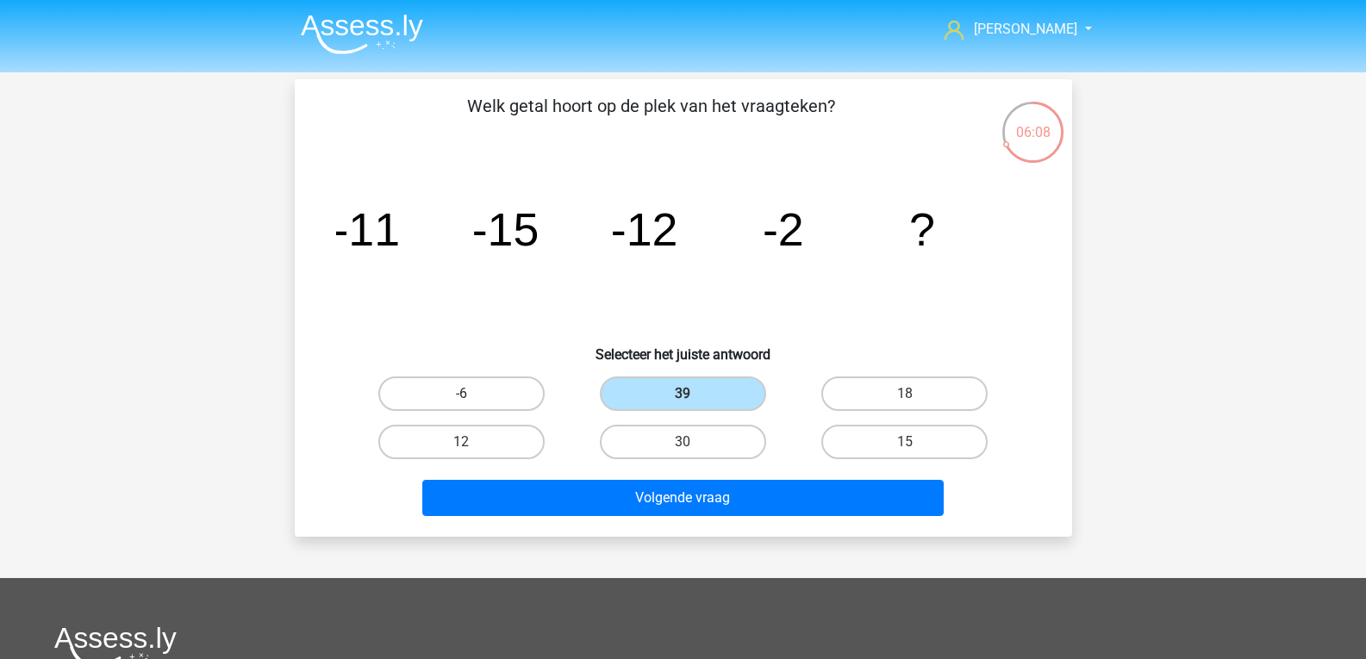
radio input "true"
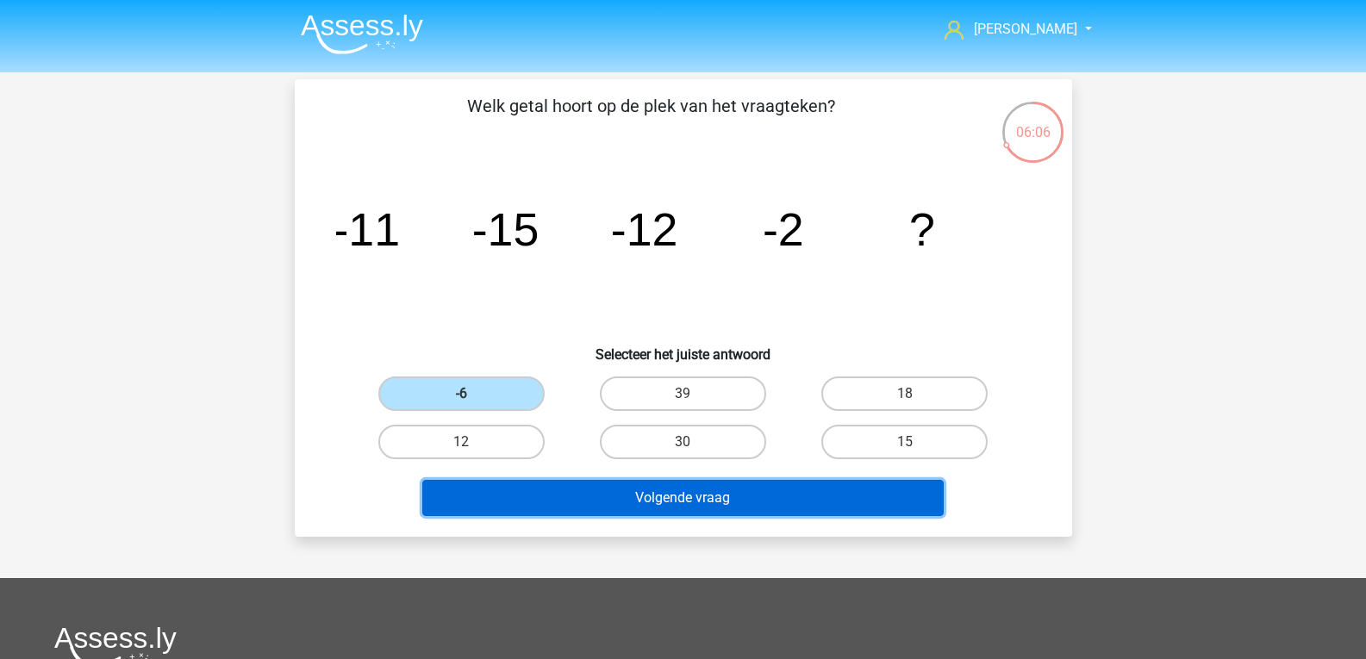
click at [639, 508] on button "Volgende vraag" at bounding box center [682, 498] width 521 height 36
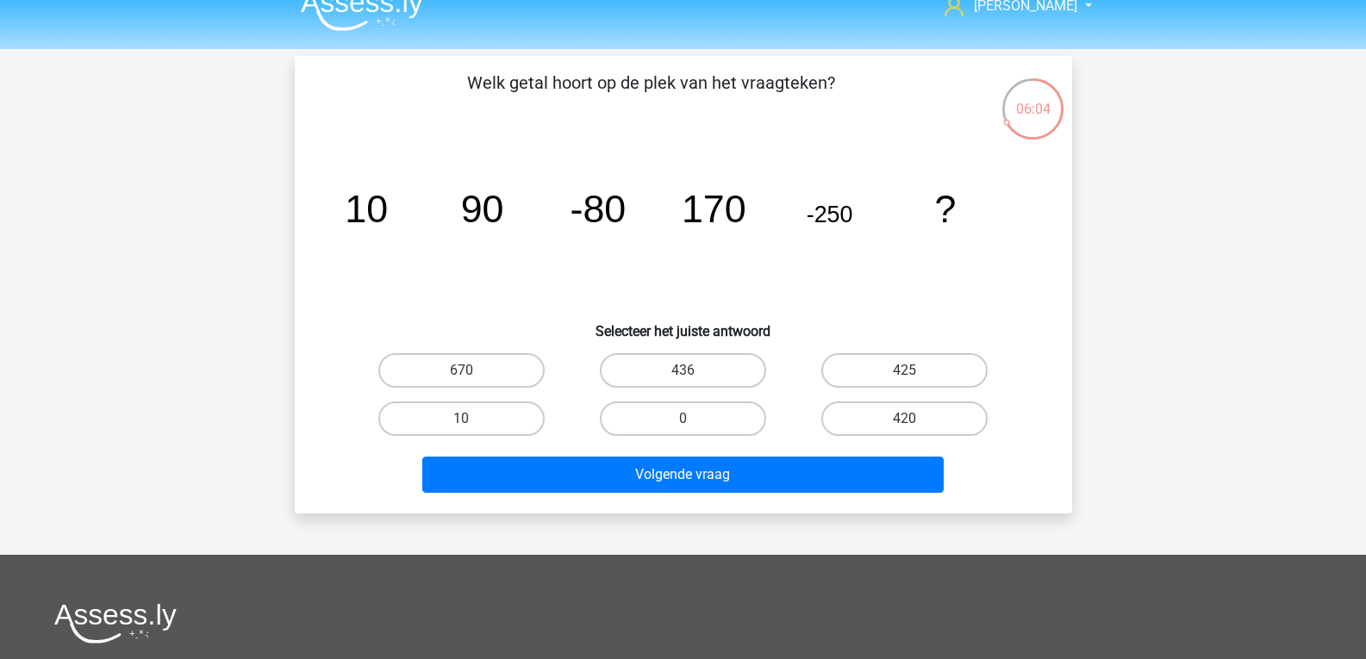
scroll to position [22, 0]
click at [734, 373] on label "436" at bounding box center [683, 371] width 166 height 34
click at [694, 373] on input "436" at bounding box center [688, 377] width 11 height 11
radio input "true"
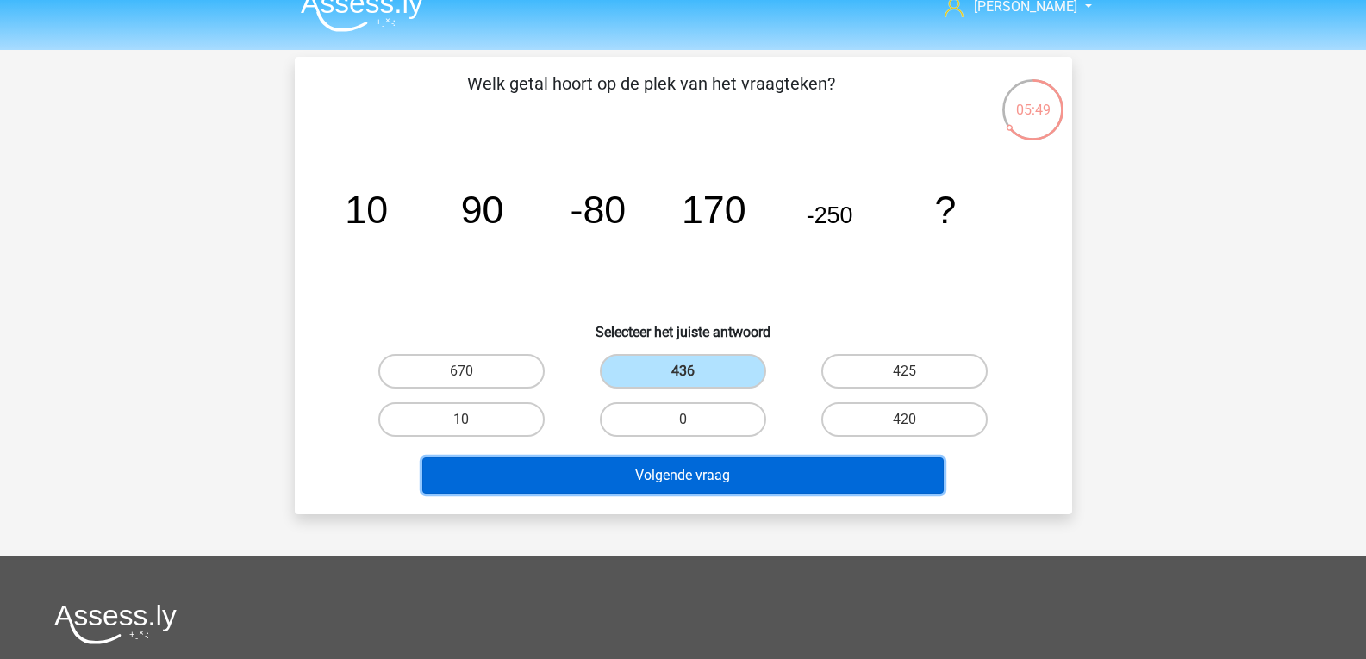
click at [884, 460] on button "Volgende vraag" at bounding box center [682, 476] width 521 height 36
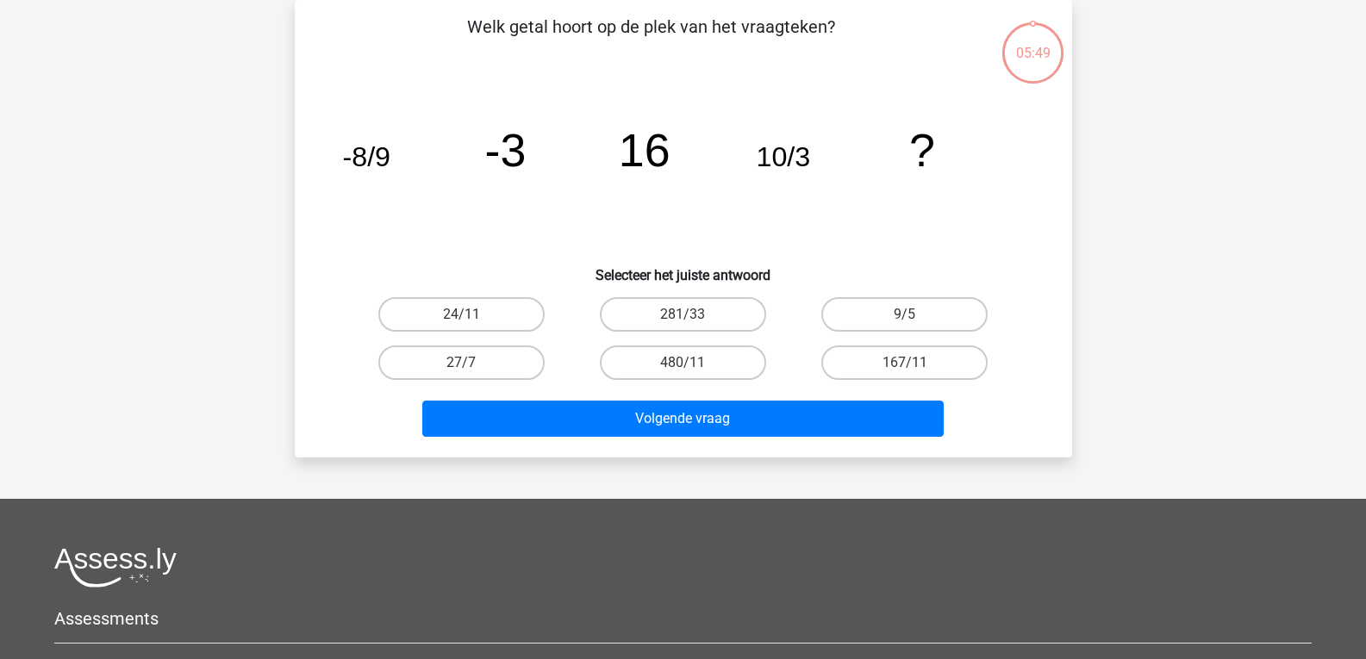
scroll to position [42, 0]
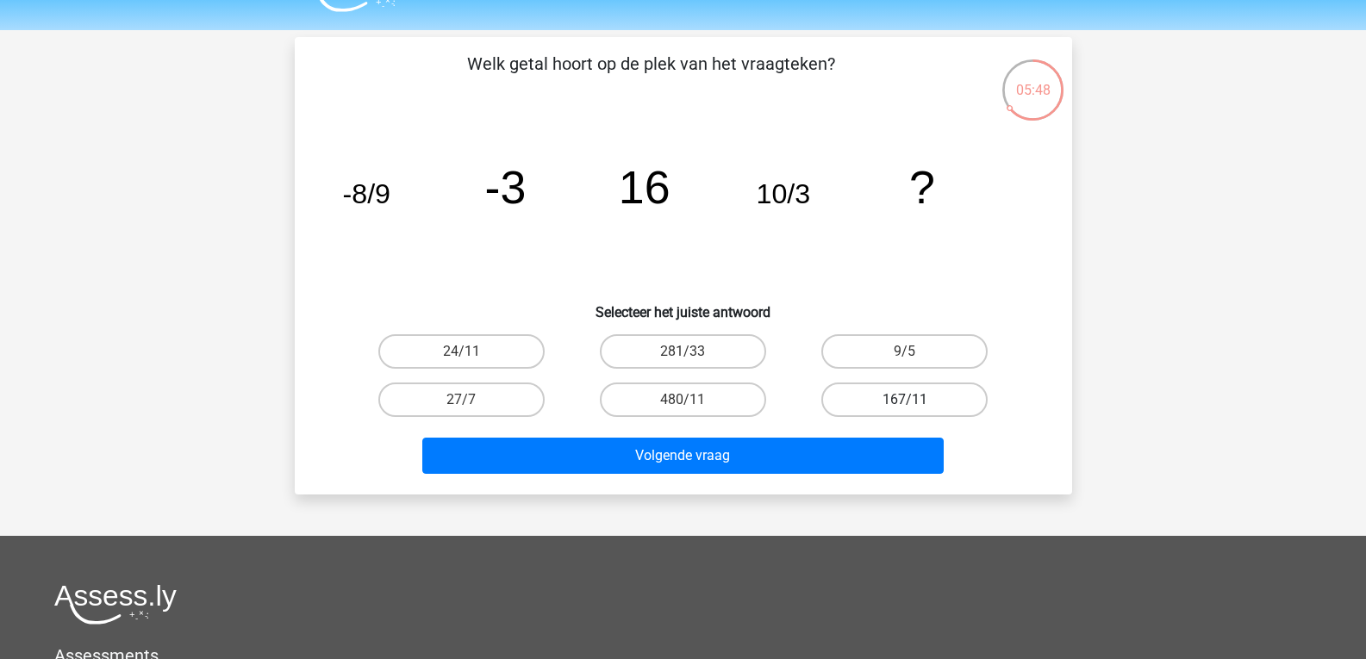
click at [940, 405] on label "167/11" at bounding box center [904, 400] width 166 height 34
click at [916, 405] on input "167/11" at bounding box center [910, 405] width 11 height 11
radio input "true"
click at [884, 434] on div "Volgende vraag" at bounding box center [683, 452] width 722 height 57
click at [499, 407] on label "27/7" at bounding box center [461, 400] width 166 height 34
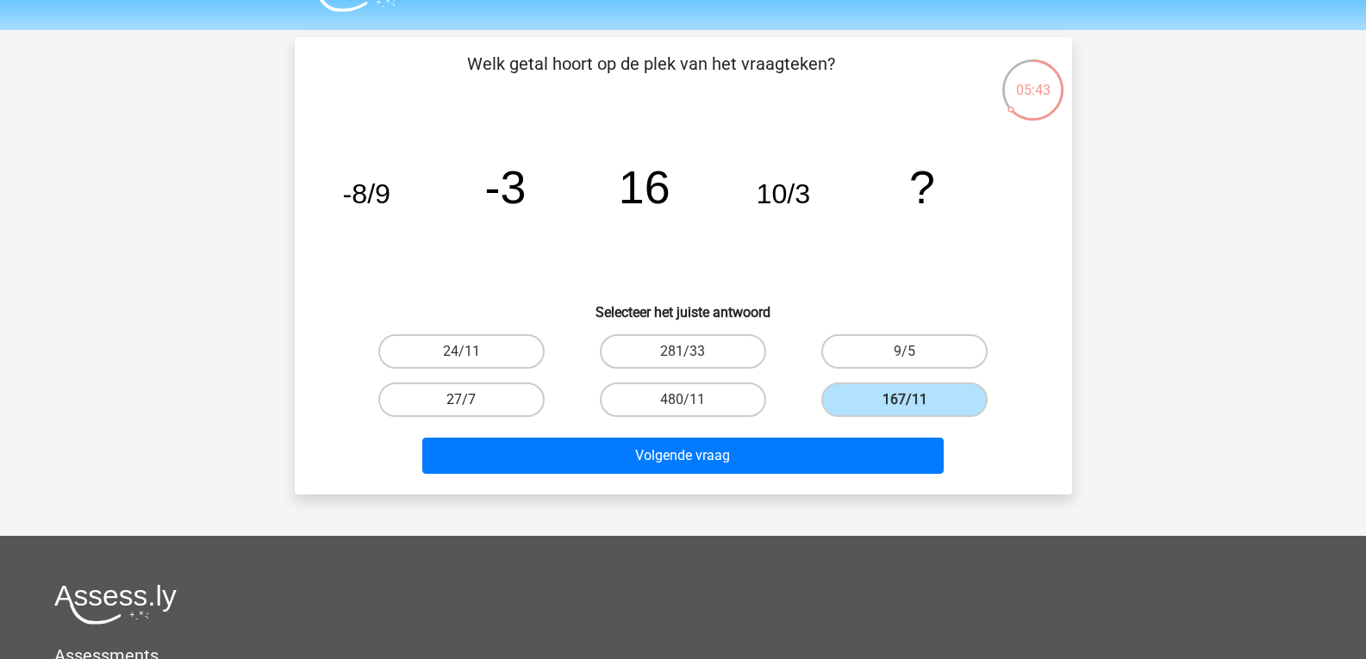
click at [472, 407] on input "27/7" at bounding box center [466, 405] width 11 height 11
radio input "true"
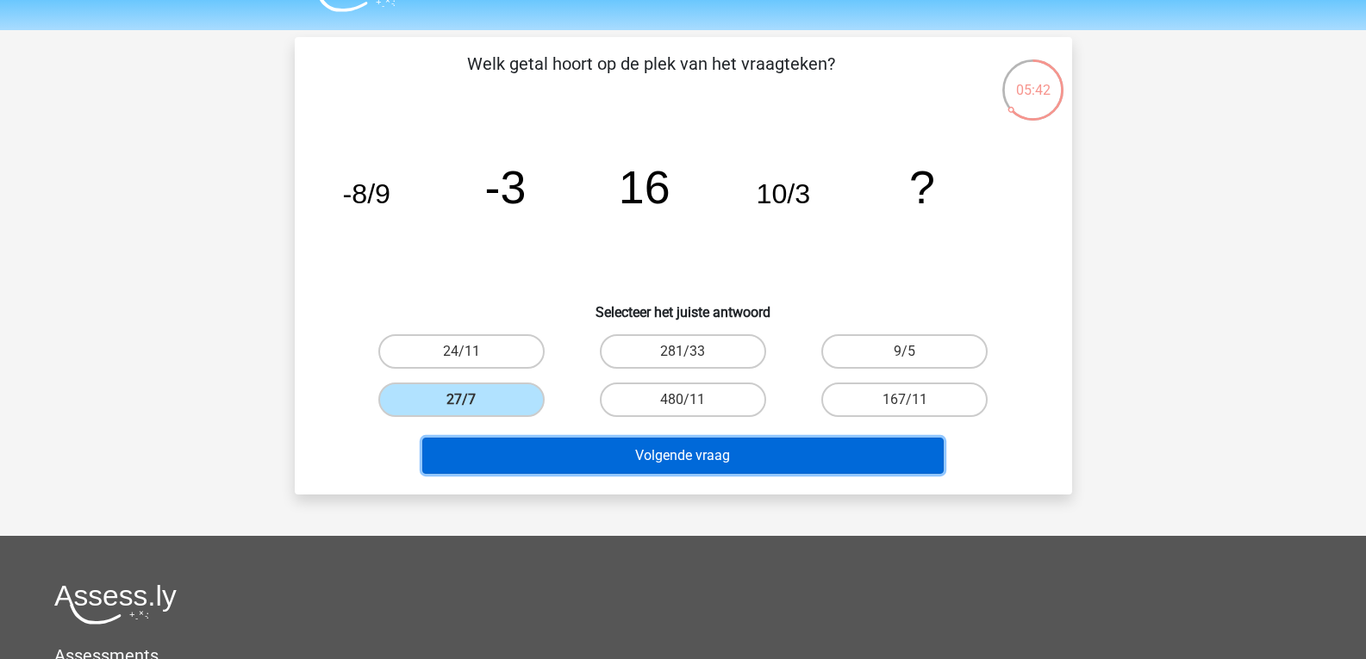
click at [554, 465] on button "Volgende vraag" at bounding box center [682, 456] width 521 height 36
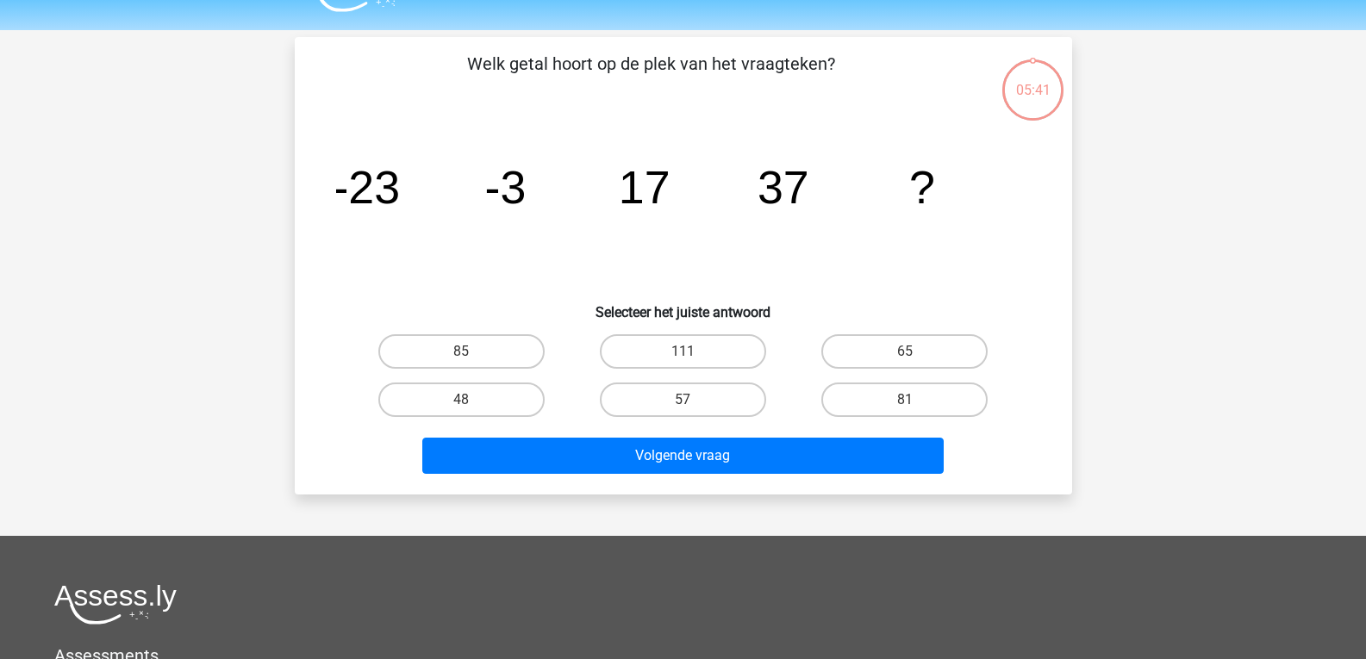
scroll to position [79, 0]
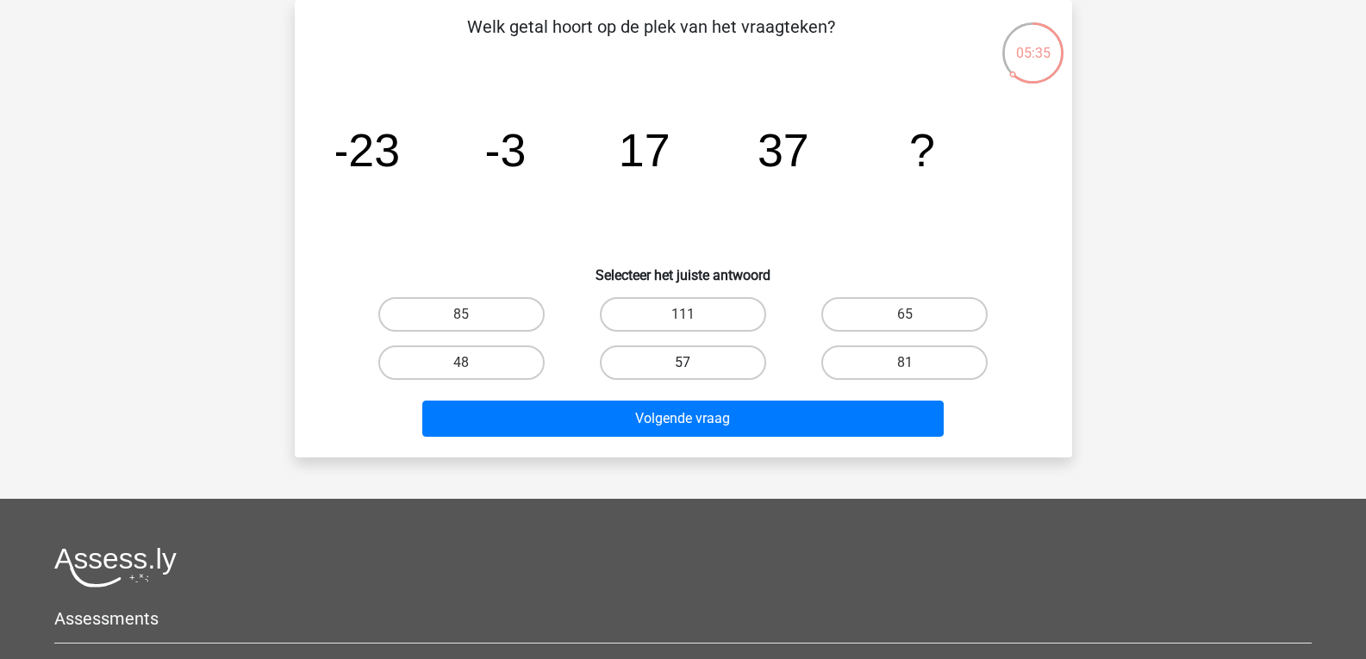
click at [666, 346] on label "57" at bounding box center [683, 363] width 166 height 34
click at [683, 363] on input "57" at bounding box center [688, 368] width 11 height 11
radio input "true"
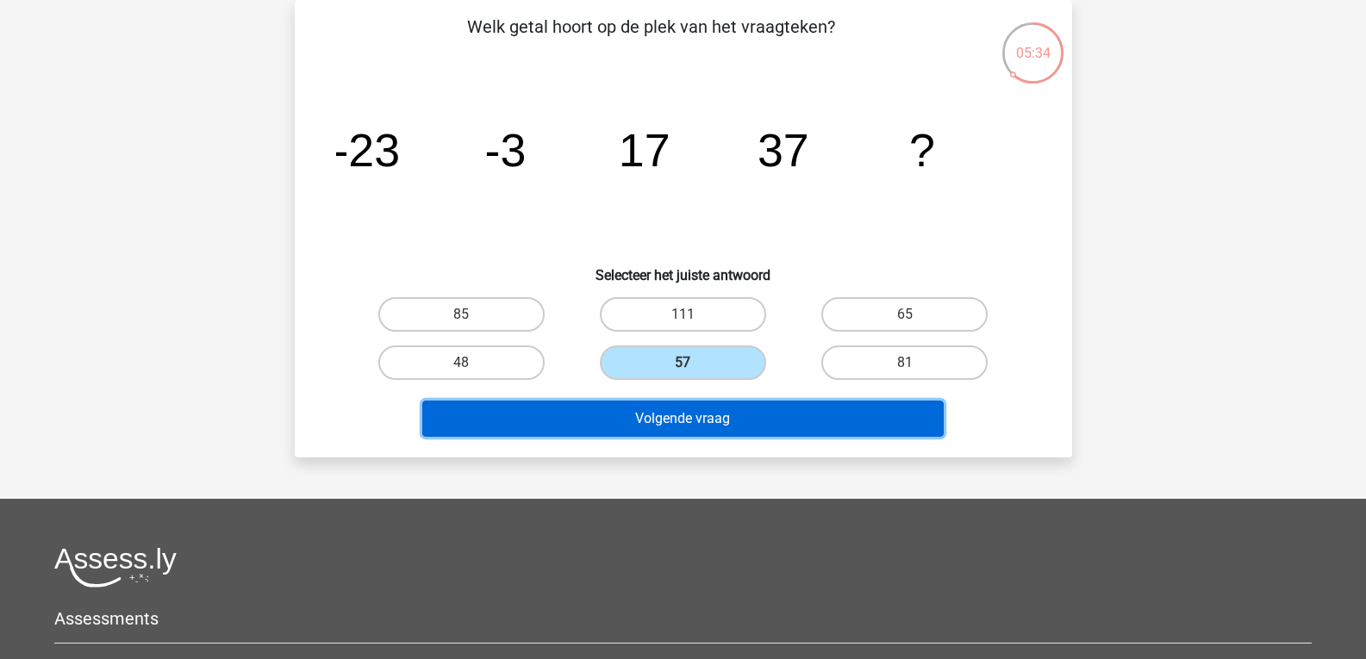
click at [684, 401] on button "Volgende vraag" at bounding box center [682, 419] width 521 height 36
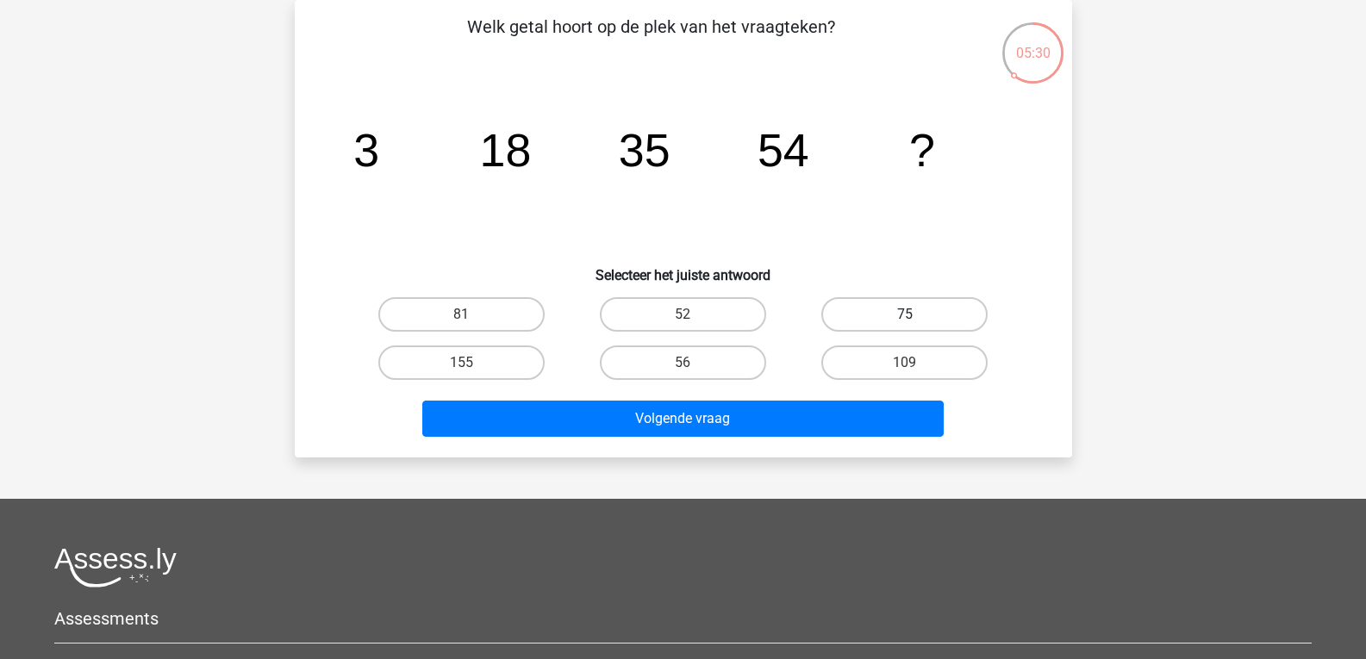
click at [938, 325] on label "75" at bounding box center [904, 314] width 166 height 34
click at [916, 325] on input "75" at bounding box center [910, 320] width 11 height 11
radio input "true"
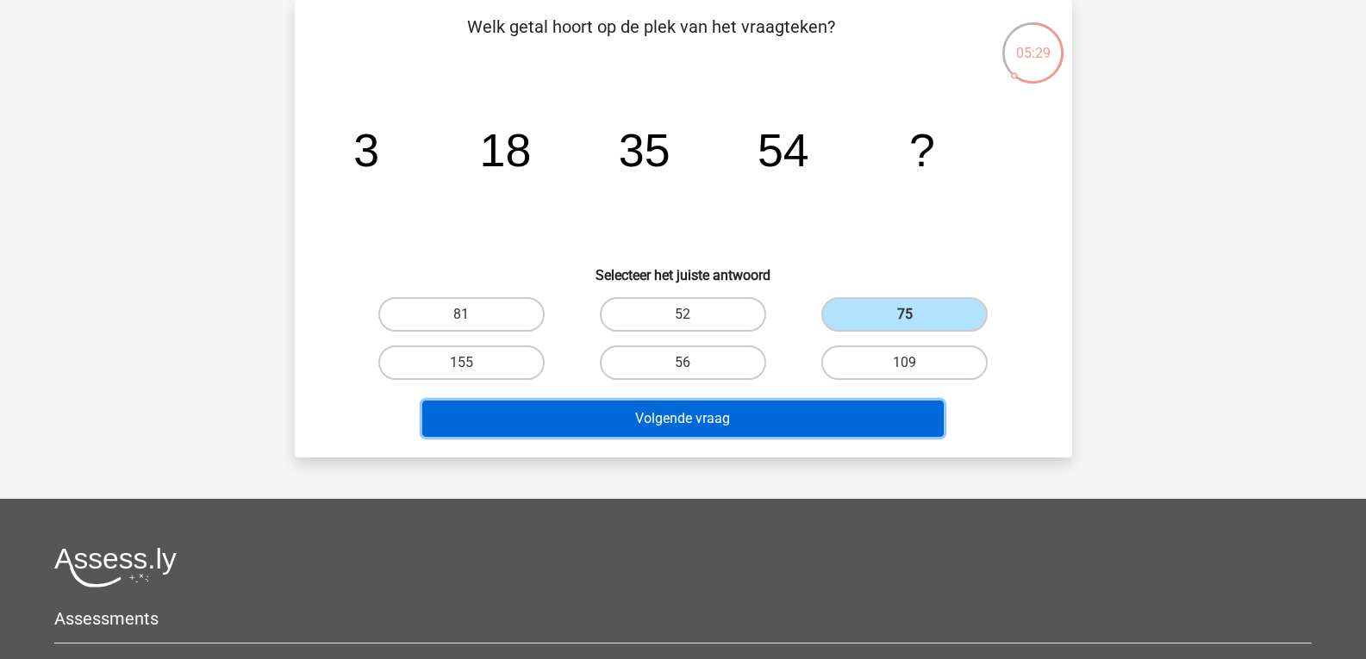
click at [838, 410] on button "Volgende vraag" at bounding box center [682, 419] width 521 height 36
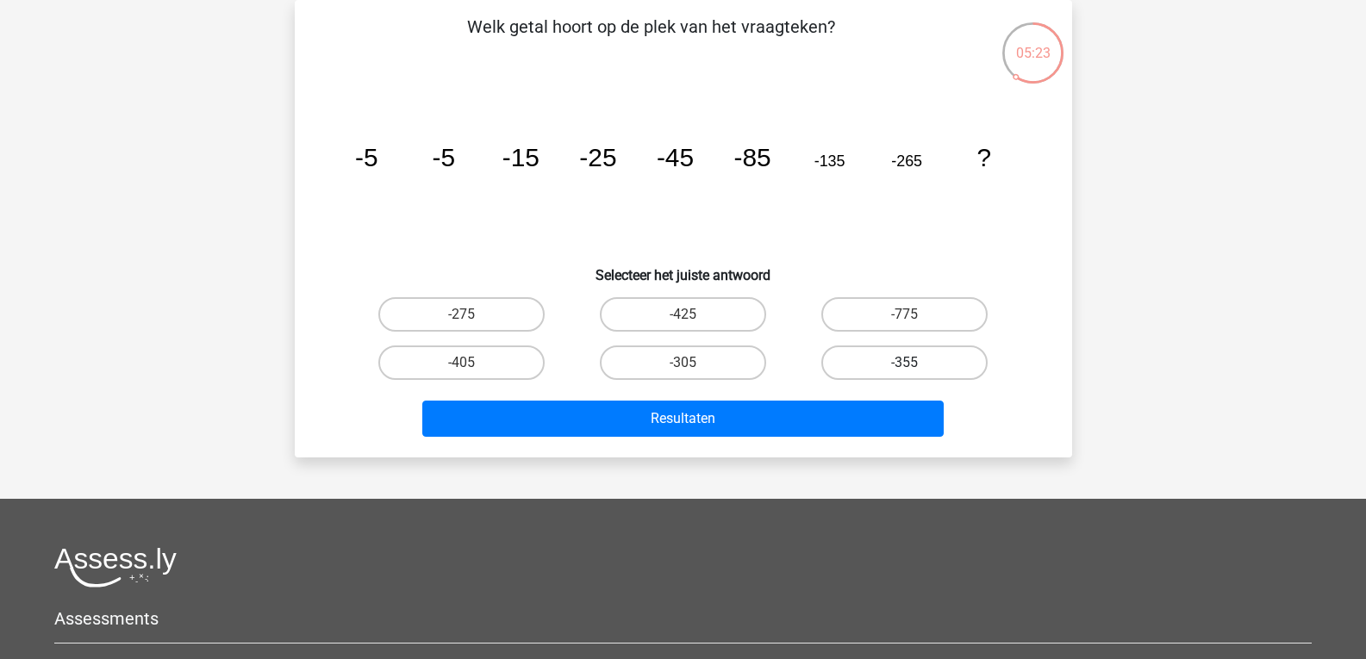
click at [852, 363] on label "-355" at bounding box center [904, 363] width 166 height 34
click at [905, 363] on input "-355" at bounding box center [910, 368] width 11 height 11
radio input "true"
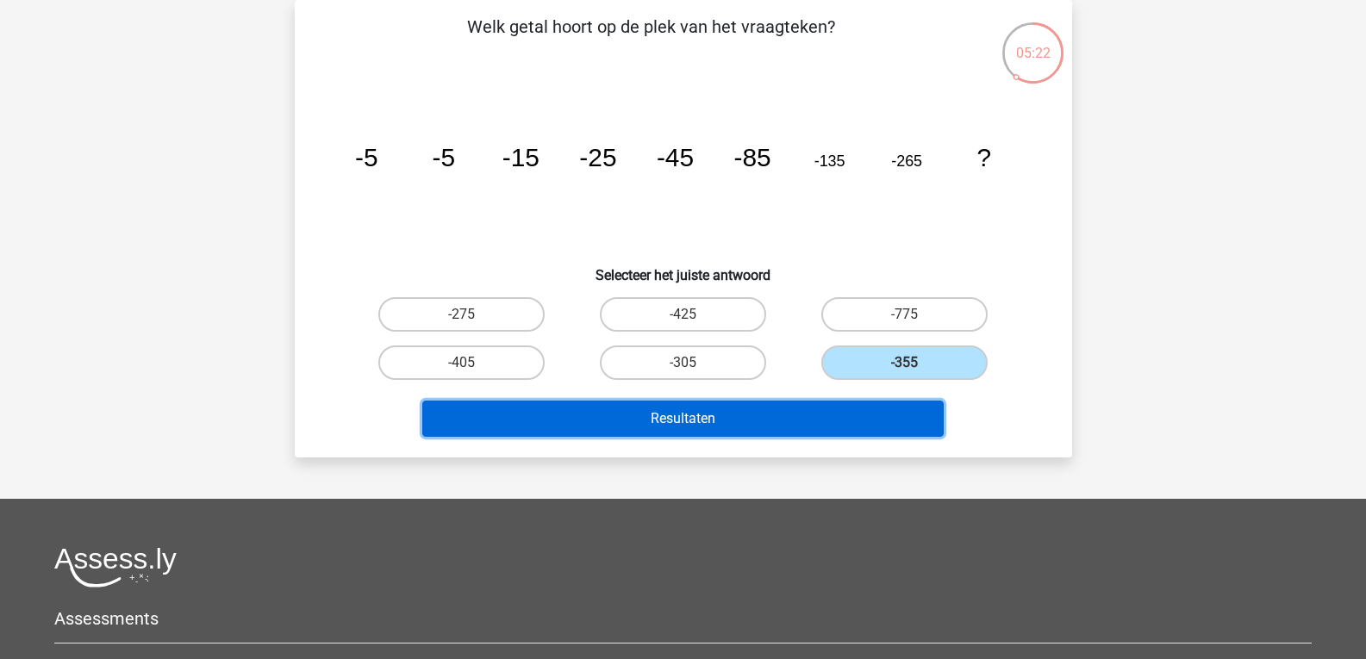
click at [774, 402] on button "Resultaten" at bounding box center [682, 419] width 521 height 36
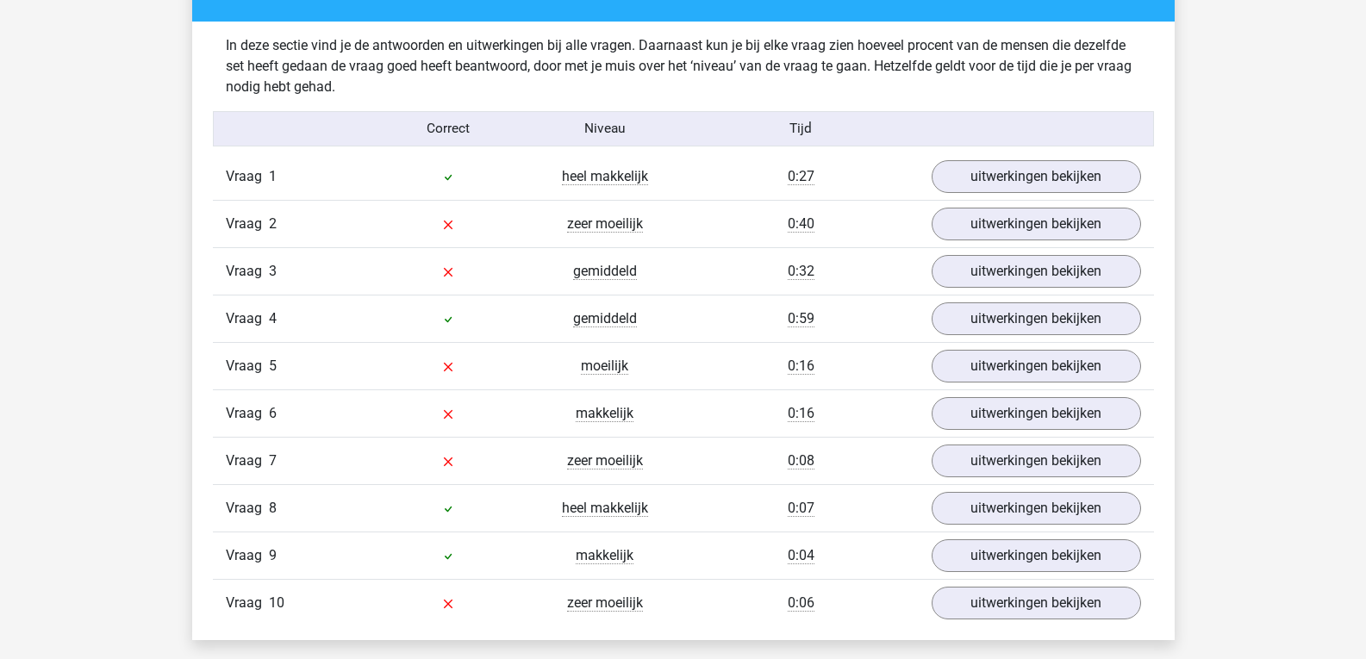
scroll to position [992, 0]
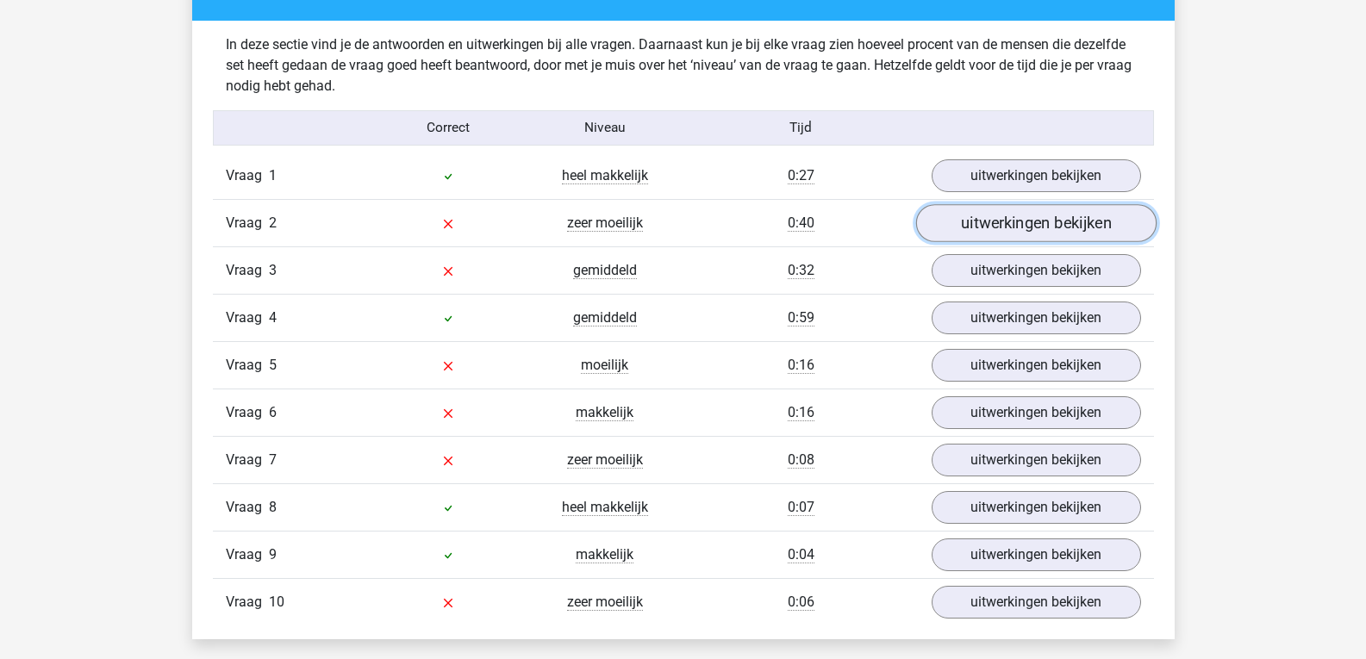
click at [952, 214] on link "uitwerkingen bekijken" at bounding box center [1035, 223] width 240 height 38
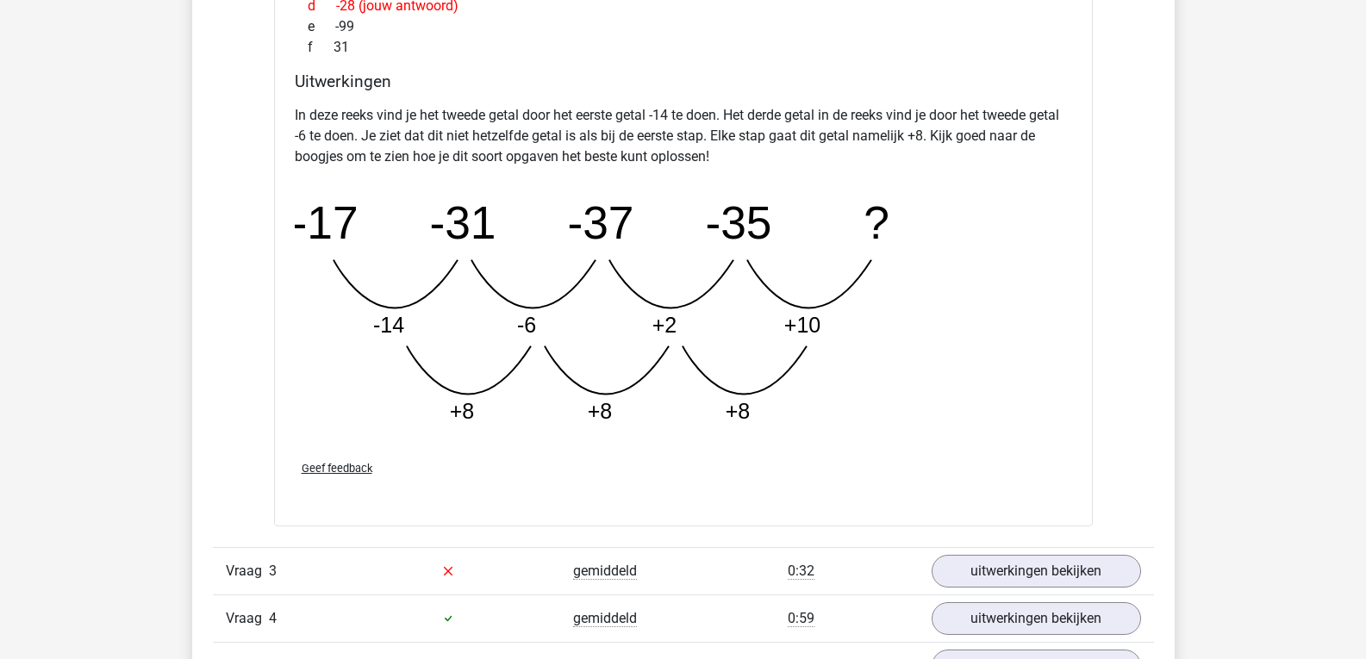
scroll to position [1571, 0]
click at [517, 314] on tspan "-6" at bounding box center [525, 326] width 19 height 24
click at [1281, 217] on div "Luka lukajans2005@gmail.com" at bounding box center [683, 449] width 1366 height 4041
